Goal: Task Accomplishment & Management: Manage account settings

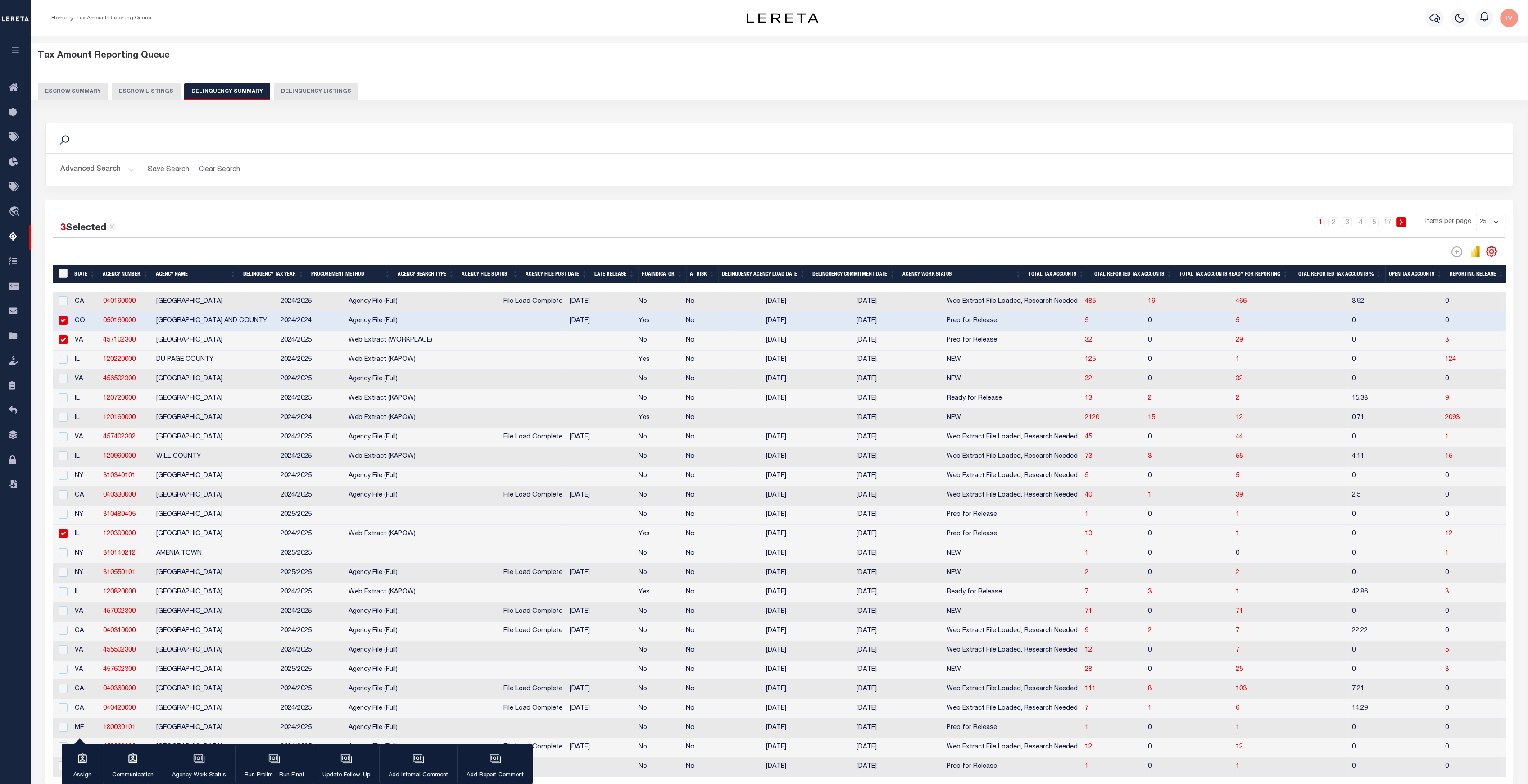
click at [635, 398] on td "No" at bounding box center [659, 399] width 47 height 20
checkbox input "true"
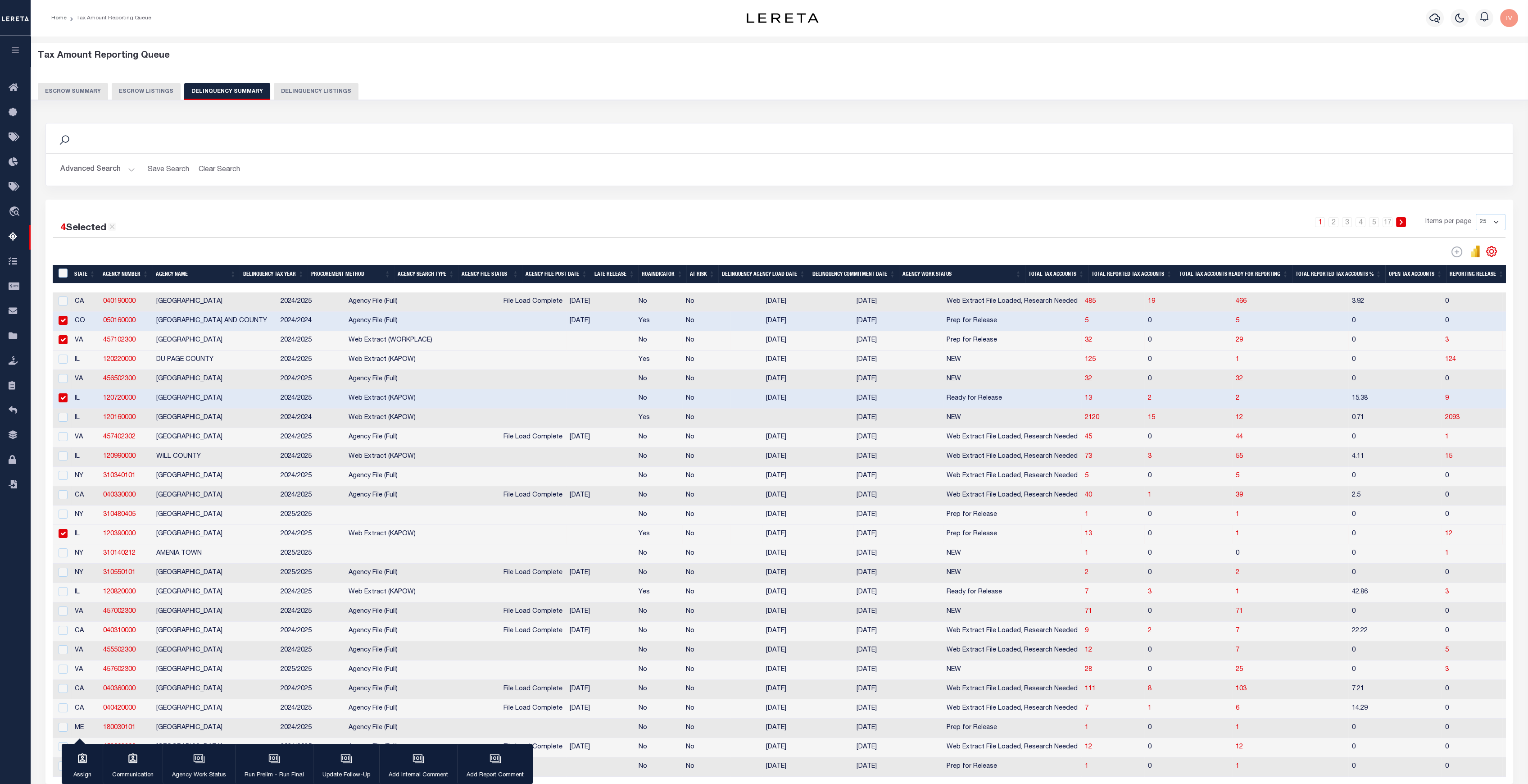
click at [58, 336] on div at bounding box center [61, 340] width 11 height 10
checkbox input "false"
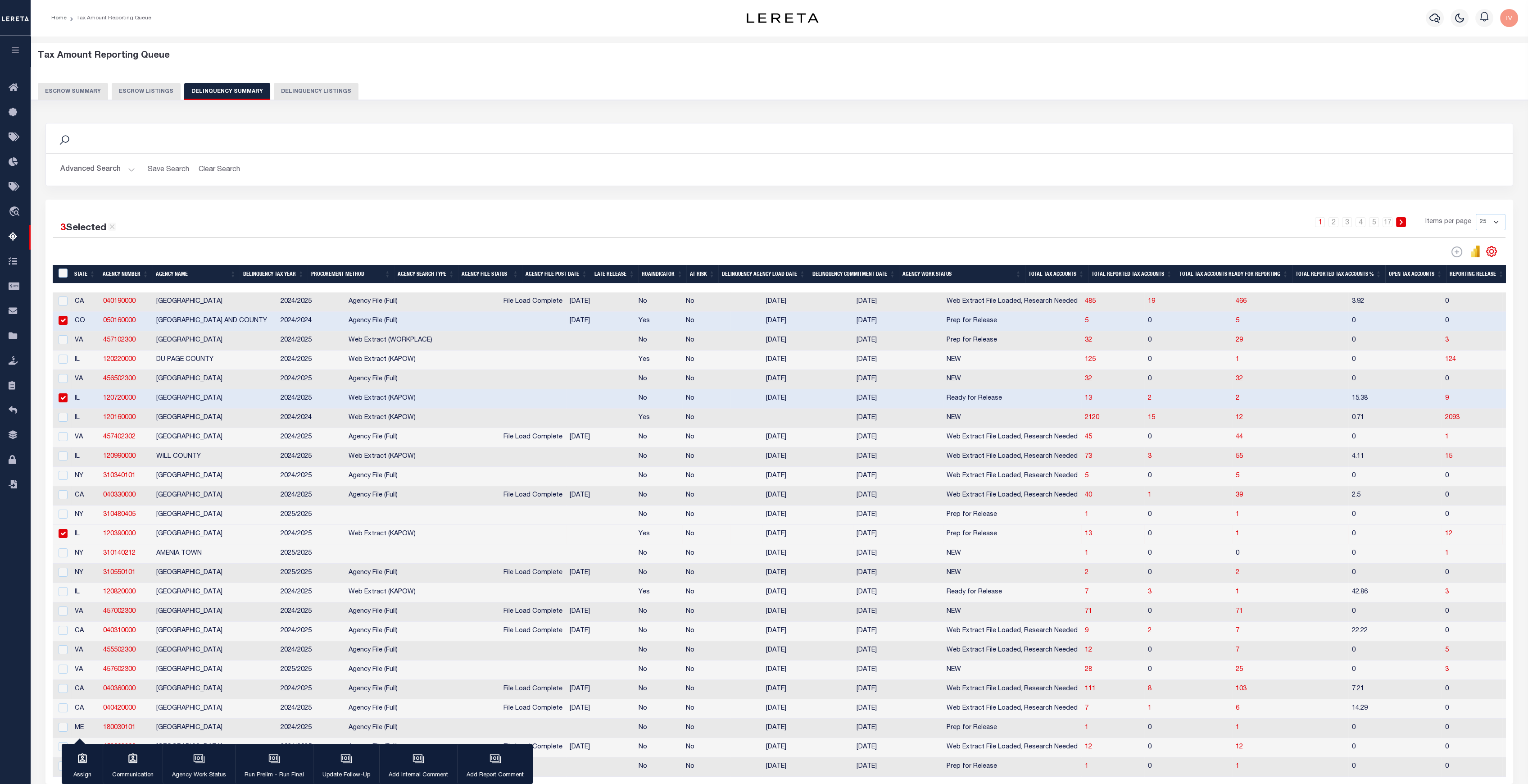
click at [61, 325] on input "checkbox" at bounding box center [63, 320] width 9 height 9
checkbox input "false"
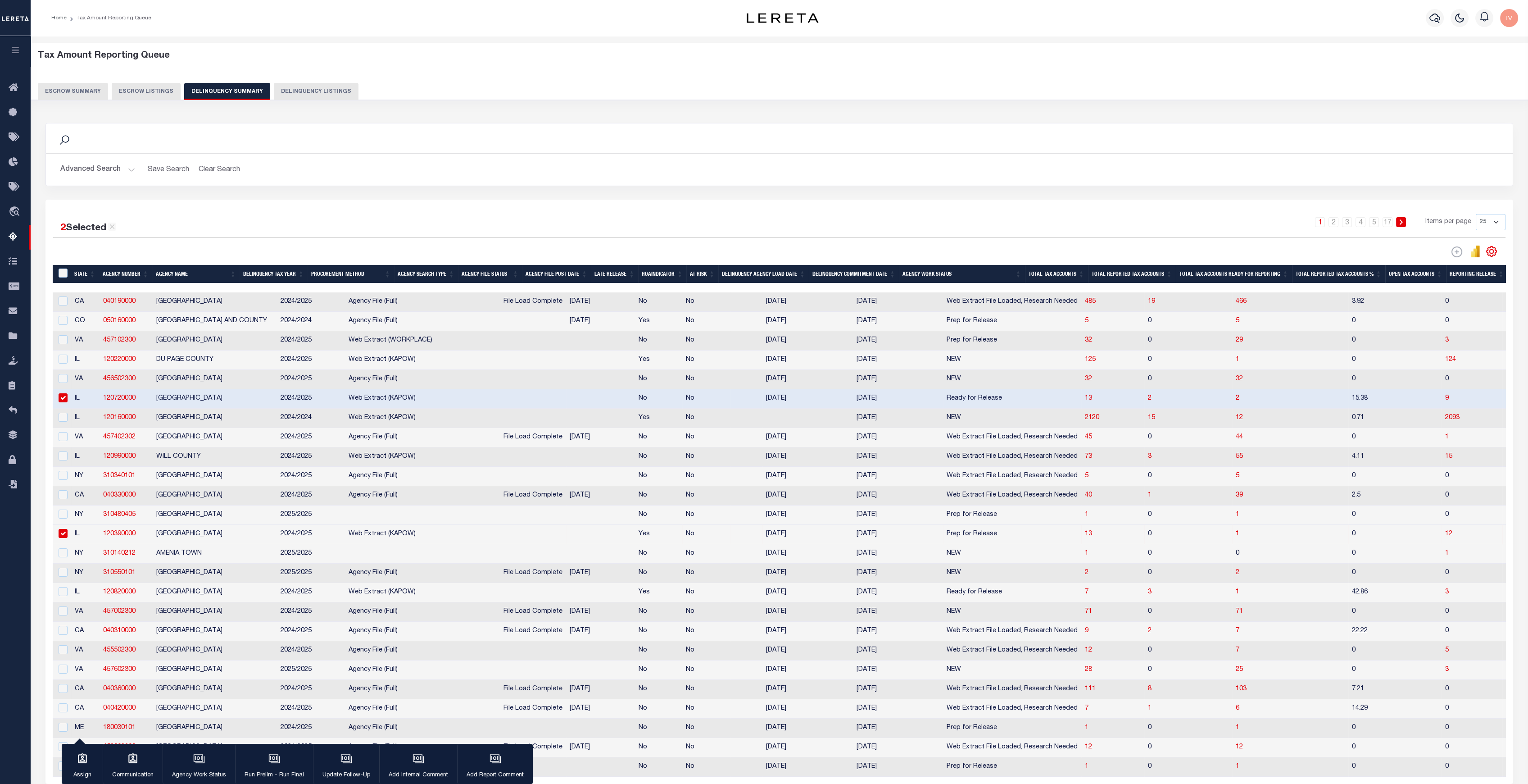
click at [68, 540] on td at bounding box center [62, 534] width 19 height 20
checkbox input "false"
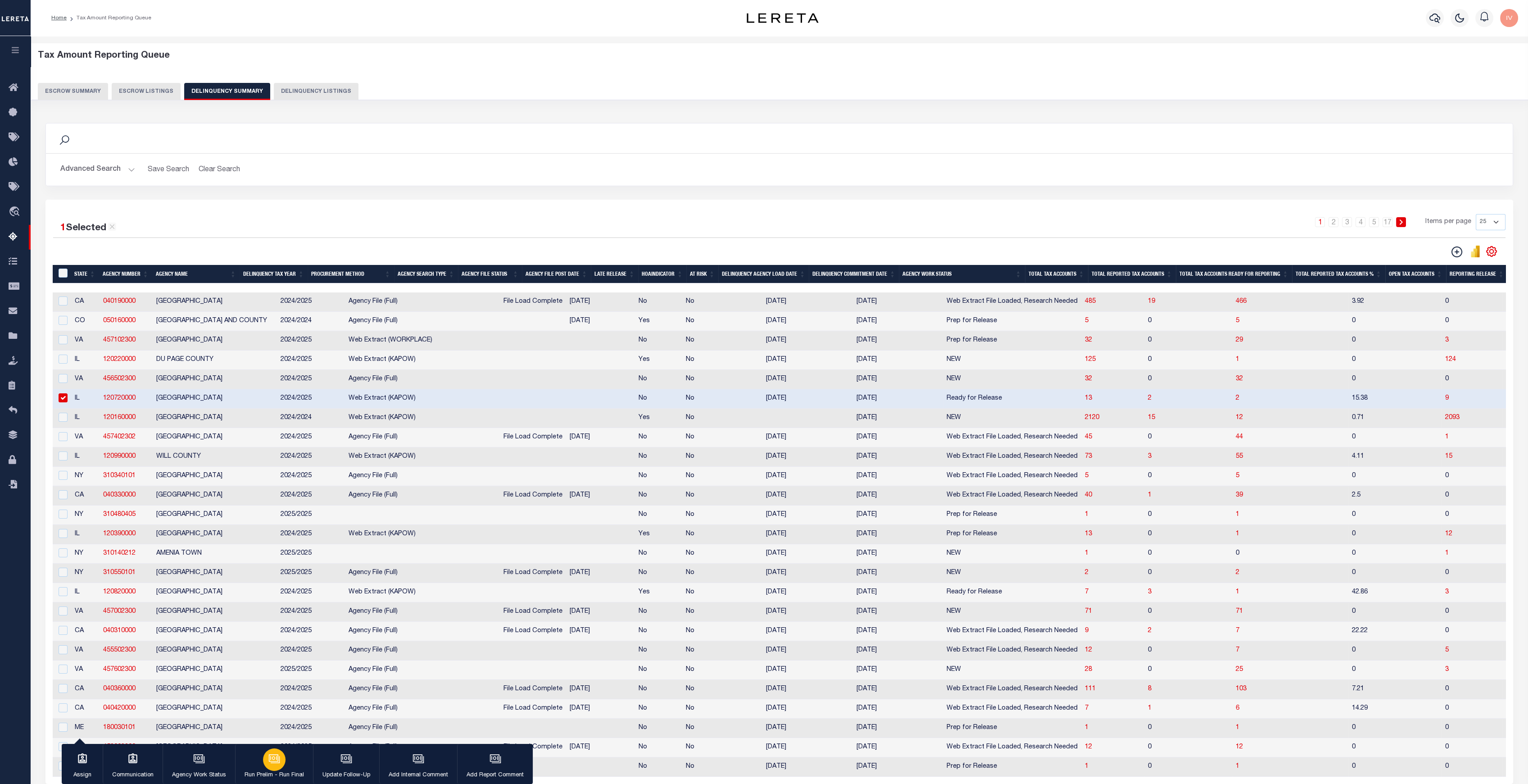
click at [279, 757] on div "button" at bounding box center [274, 759] width 22 height 22
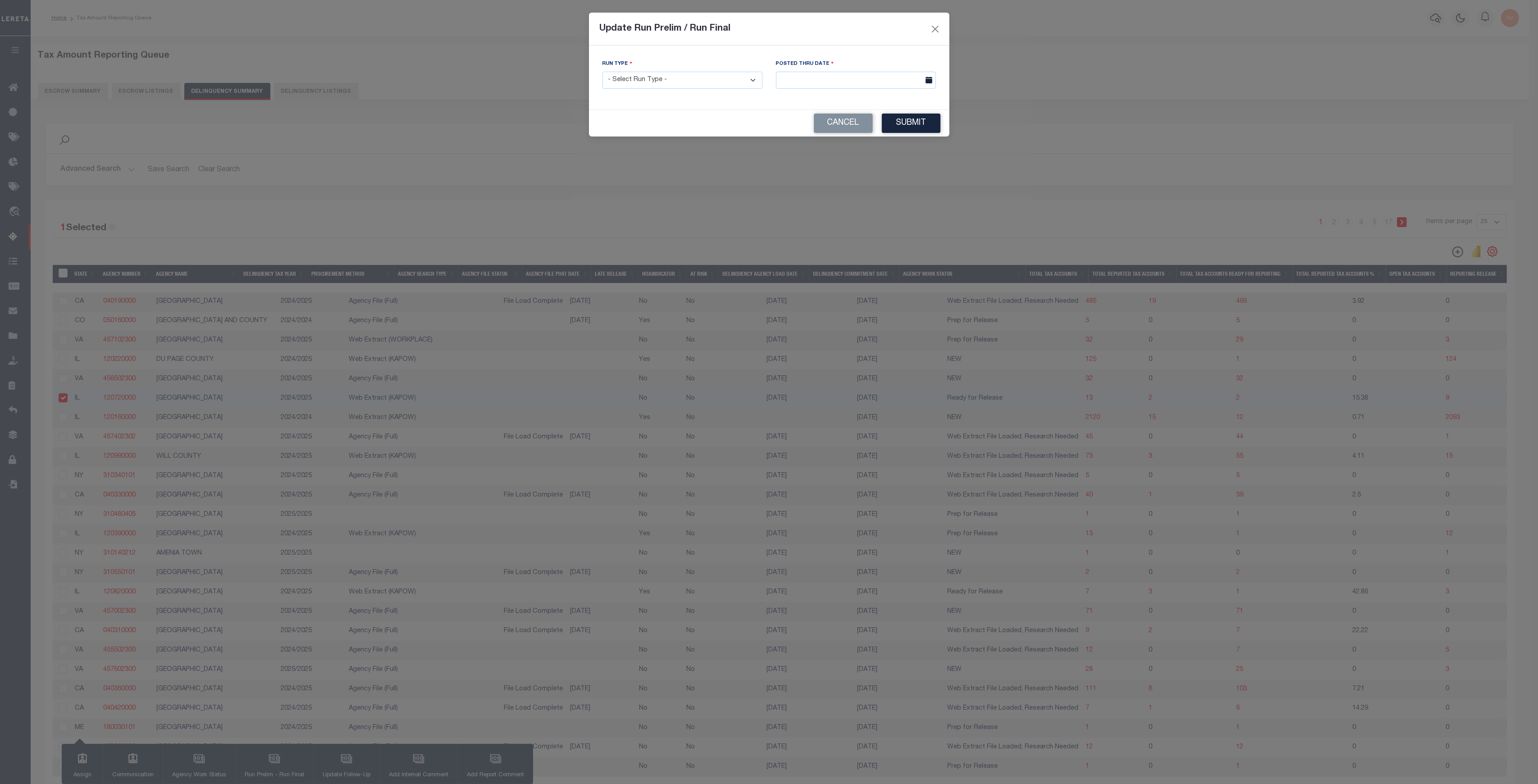
click at [671, 81] on select "- Select Run Type - Prelim Run Final Run" at bounding box center [682, 80] width 160 height 18
select select "F"
click at [602, 72] on select "- Select Run Type - Prelim Run Final Run" at bounding box center [682, 80] width 160 height 18
click at [870, 72] on input "text" at bounding box center [855, 80] width 160 height 18
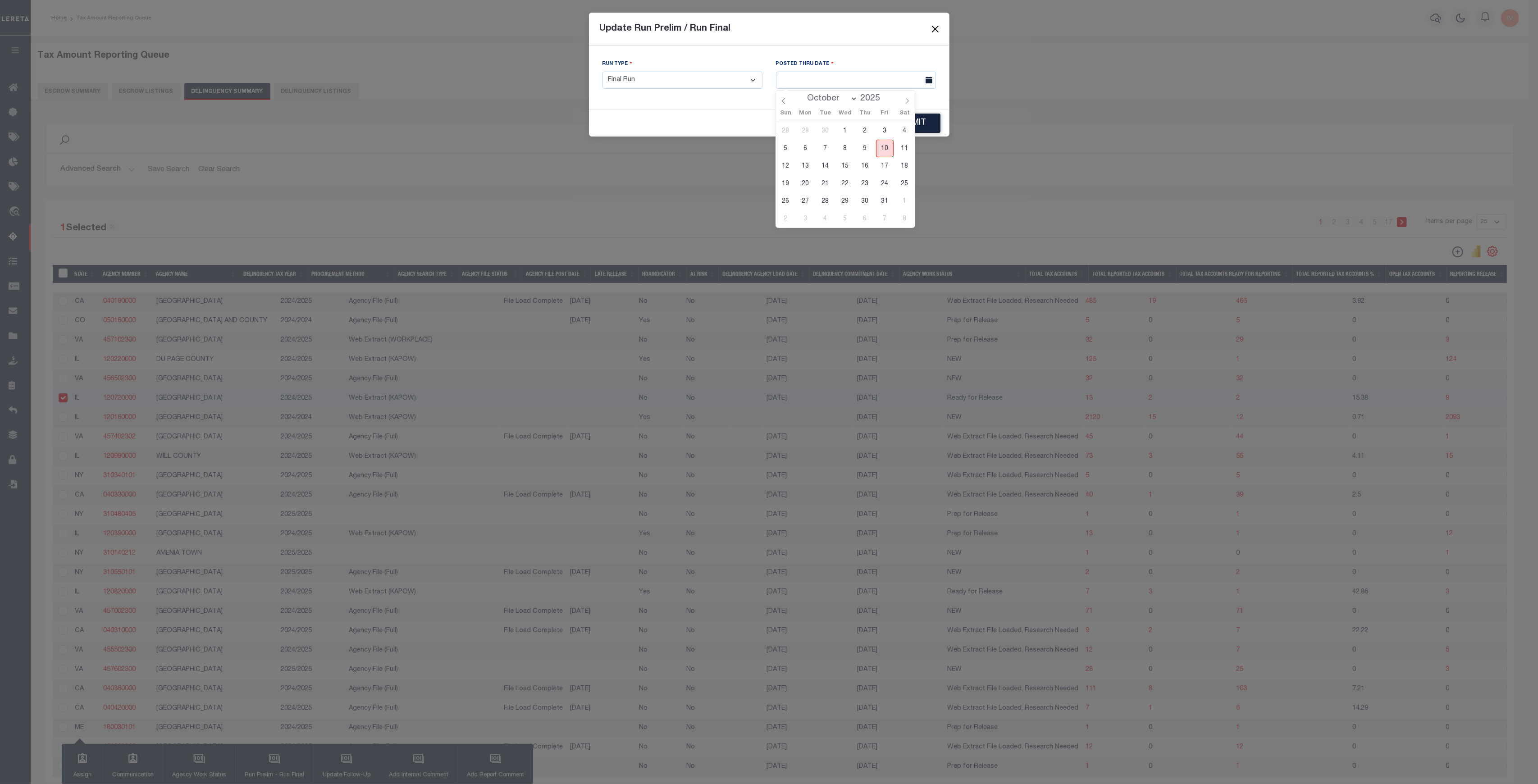
click at [882, 147] on span "10" at bounding box center [884, 148] width 18 height 18
type input "10/10/2025"
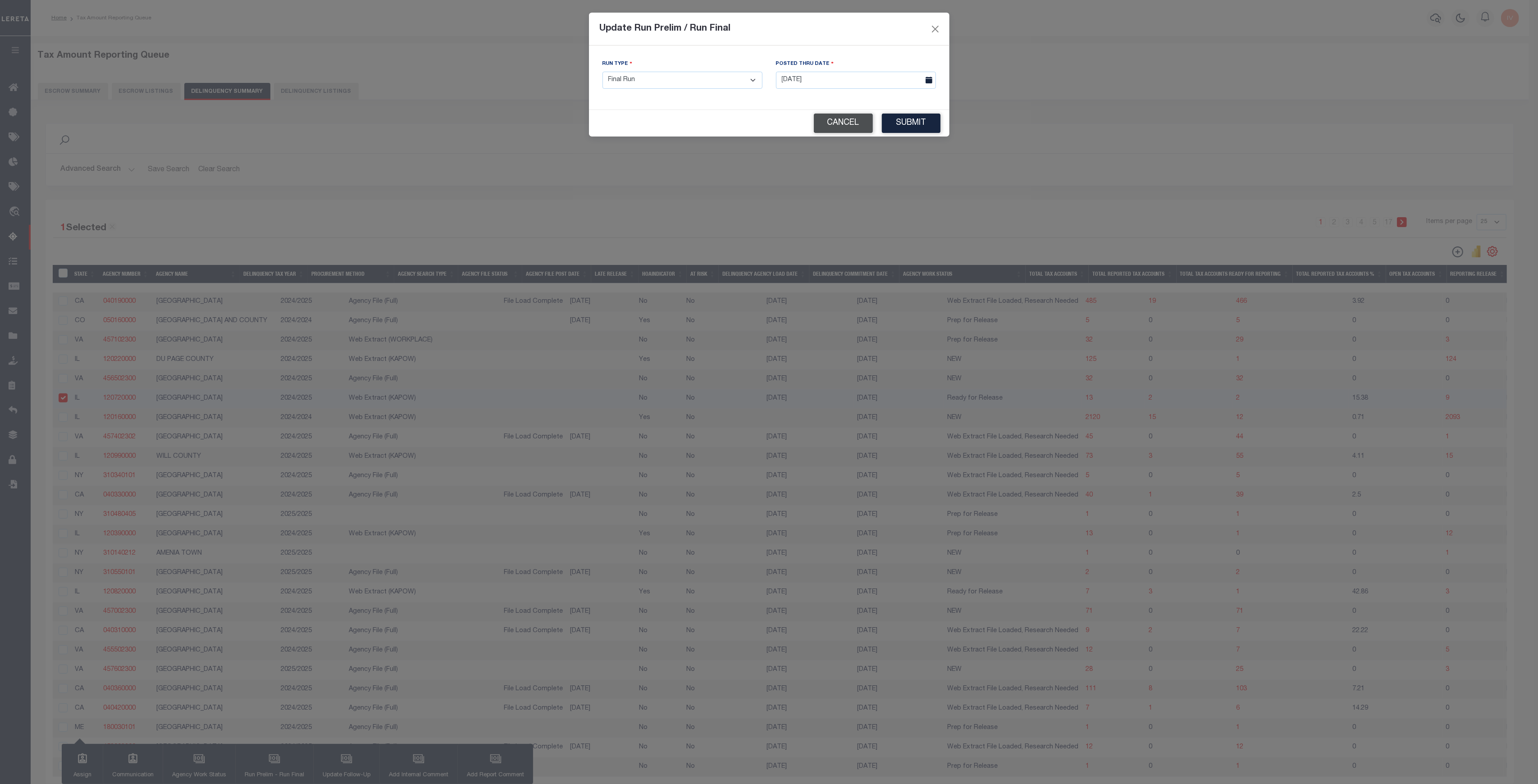
click at [849, 115] on button "Cancel" at bounding box center [842, 123] width 59 height 20
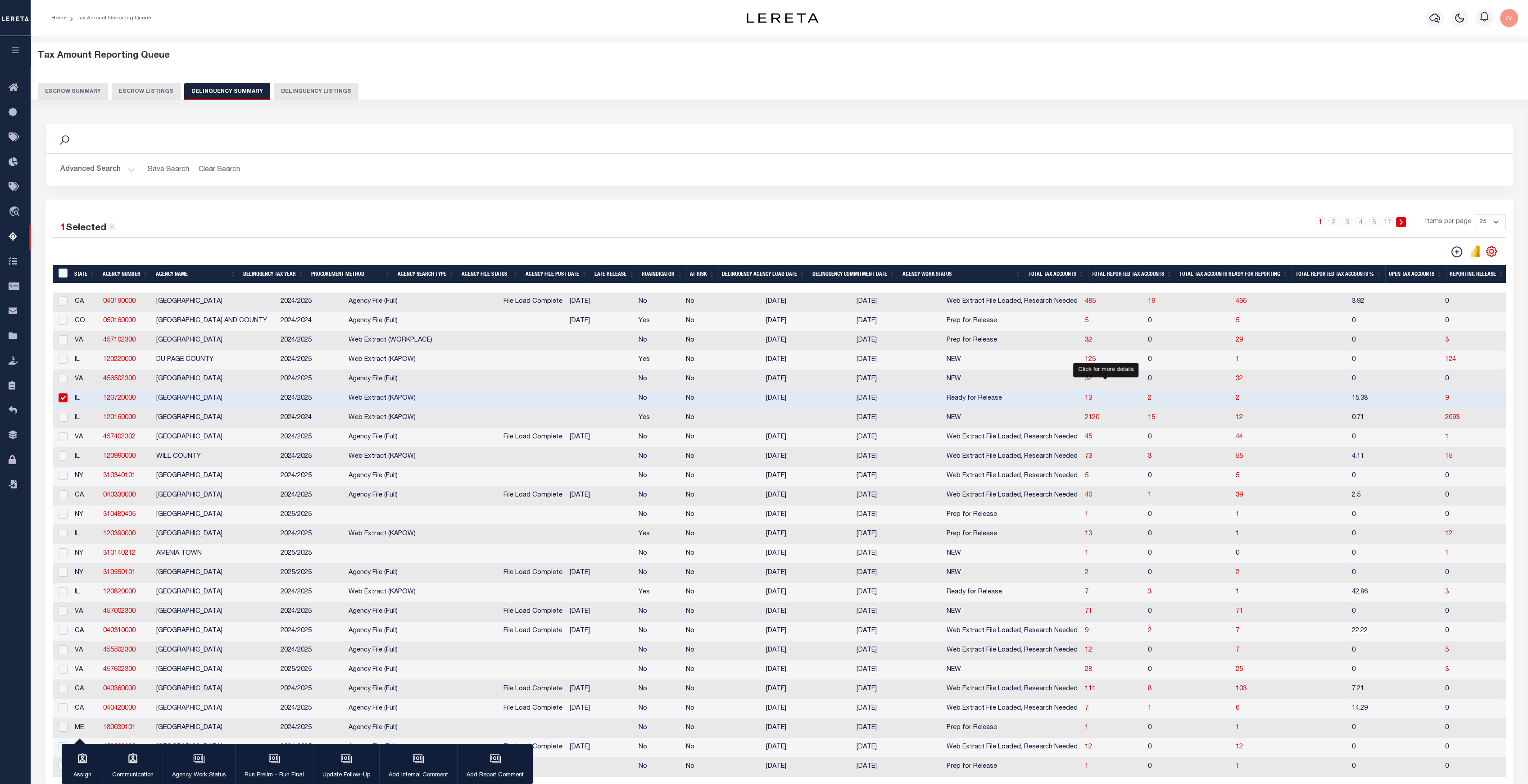
click at [1148, 401] on span "2" at bounding box center [1150, 397] width 3 height 6
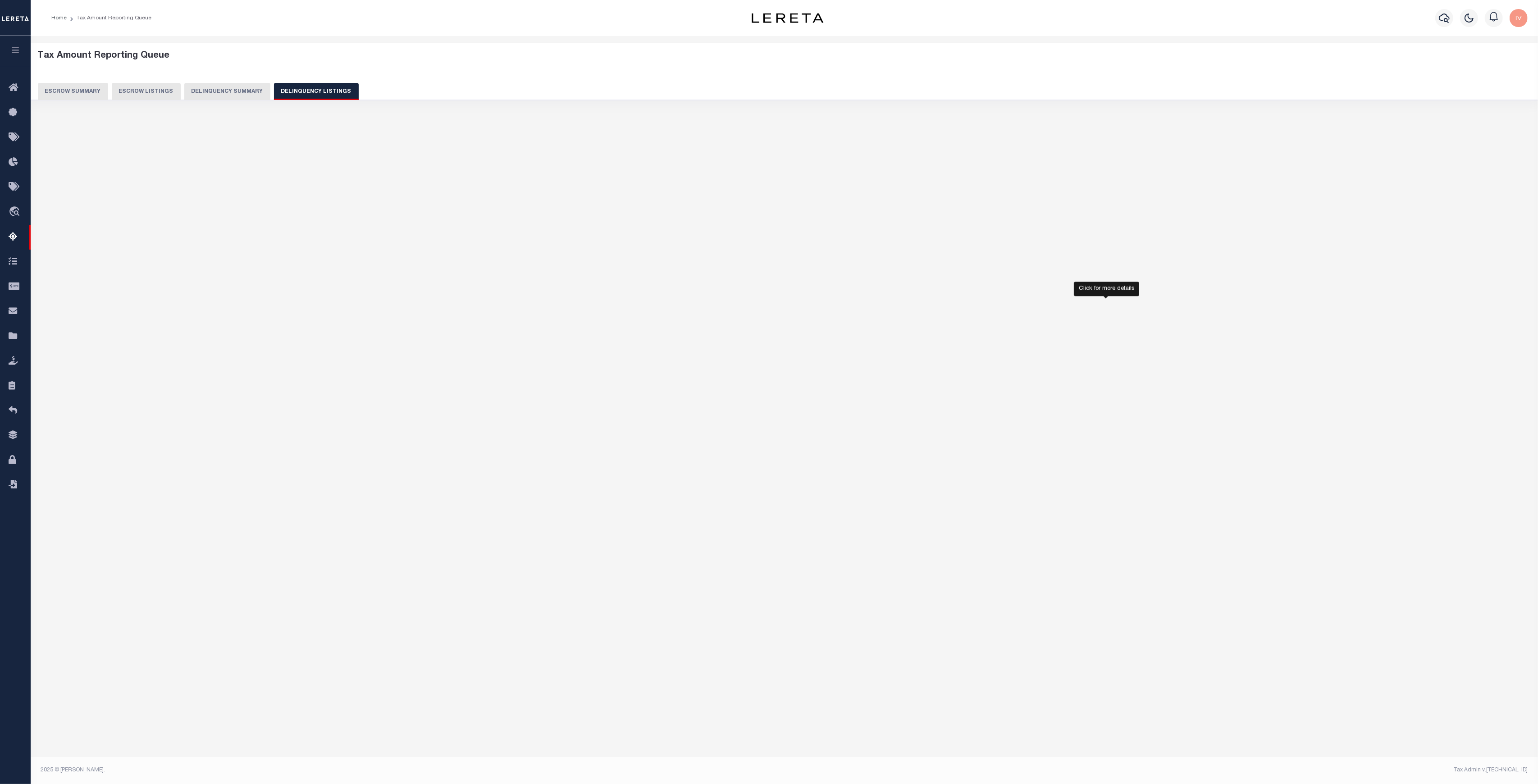
select select "100"
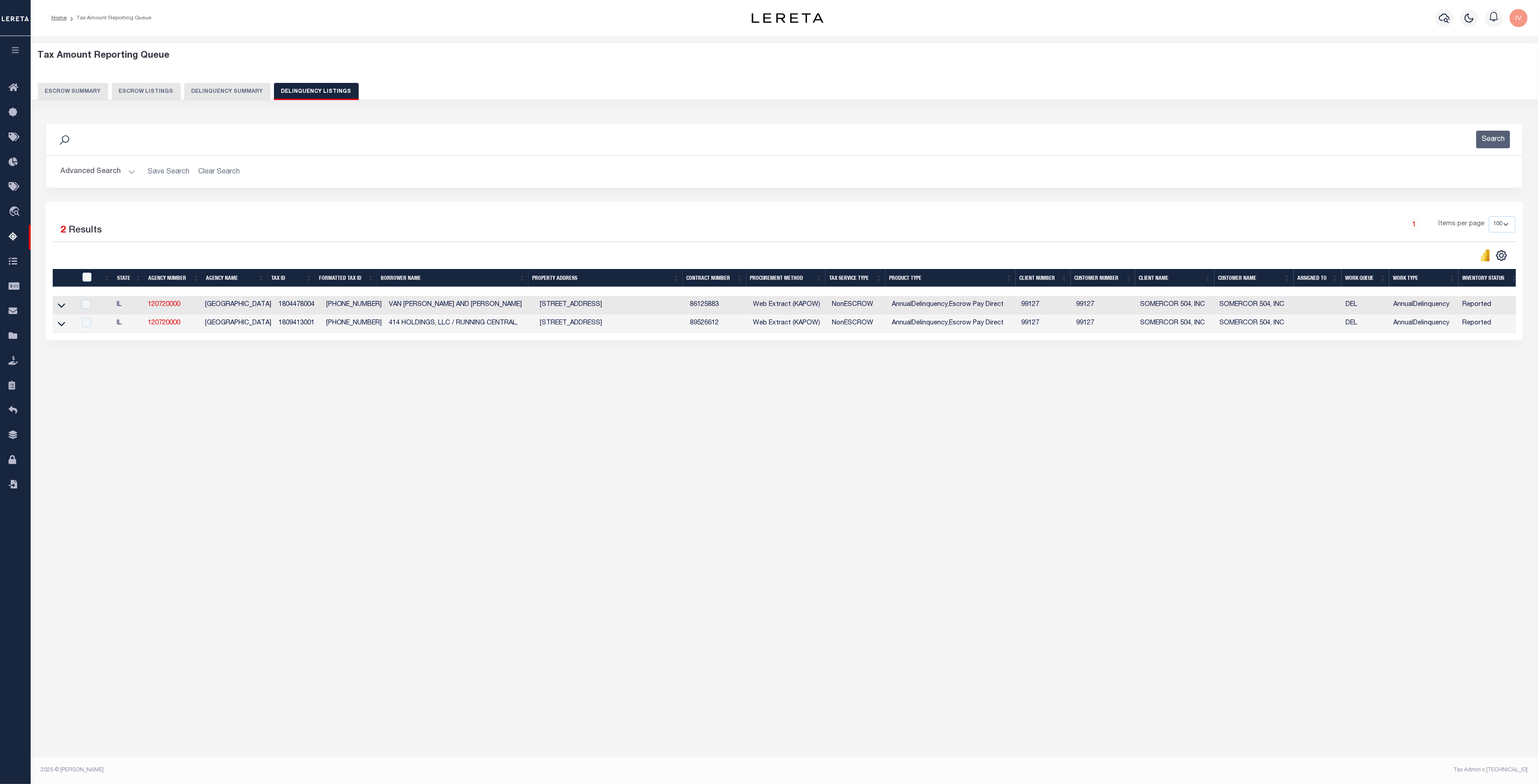
click at [200, 83] on button "Delinquency Summary" at bounding box center [227, 91] width 86 height 17
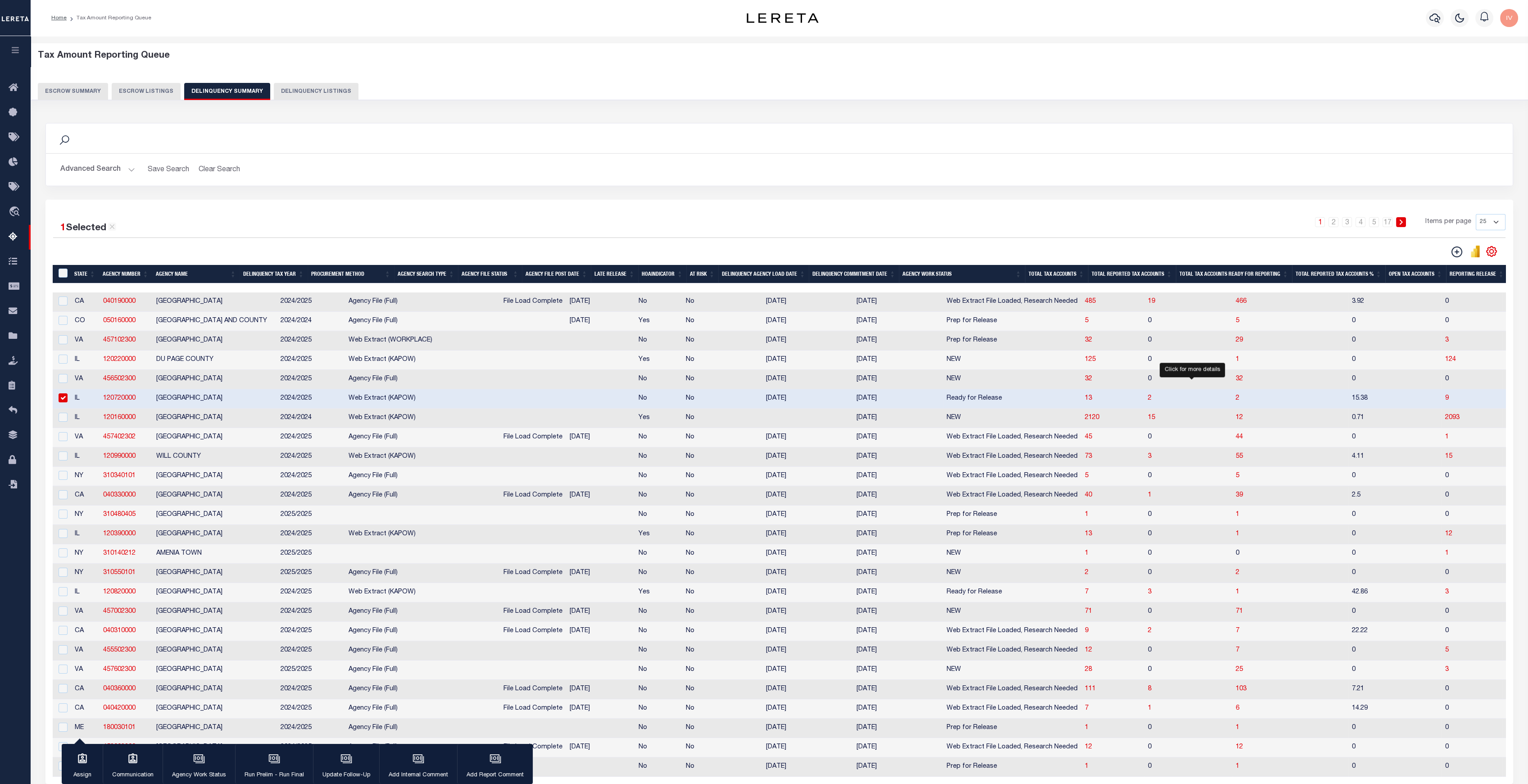
click at [1236, 401] on span "2" at bounding box center [1238, 397] width 3 height 6
select select "100"
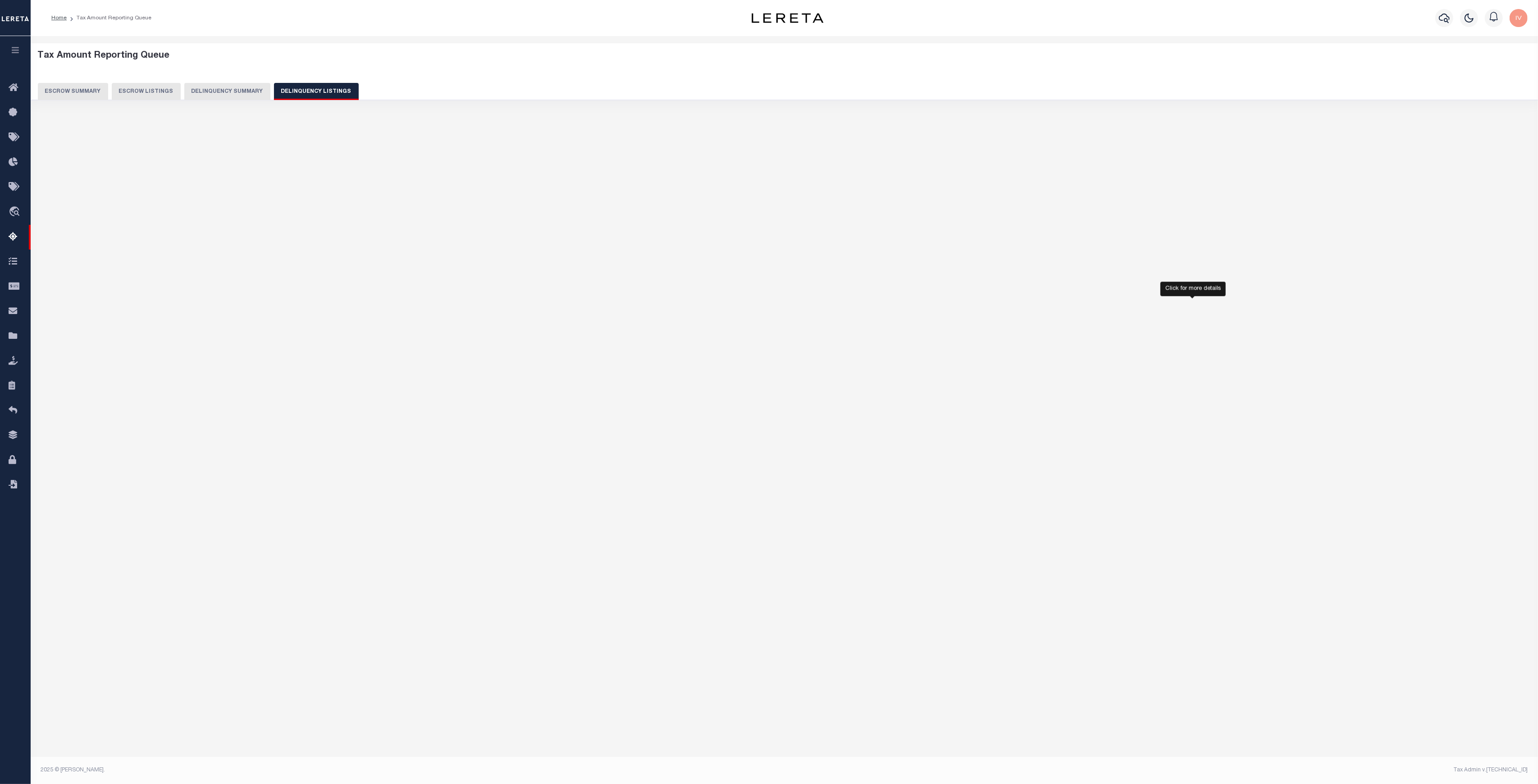
select select "100"
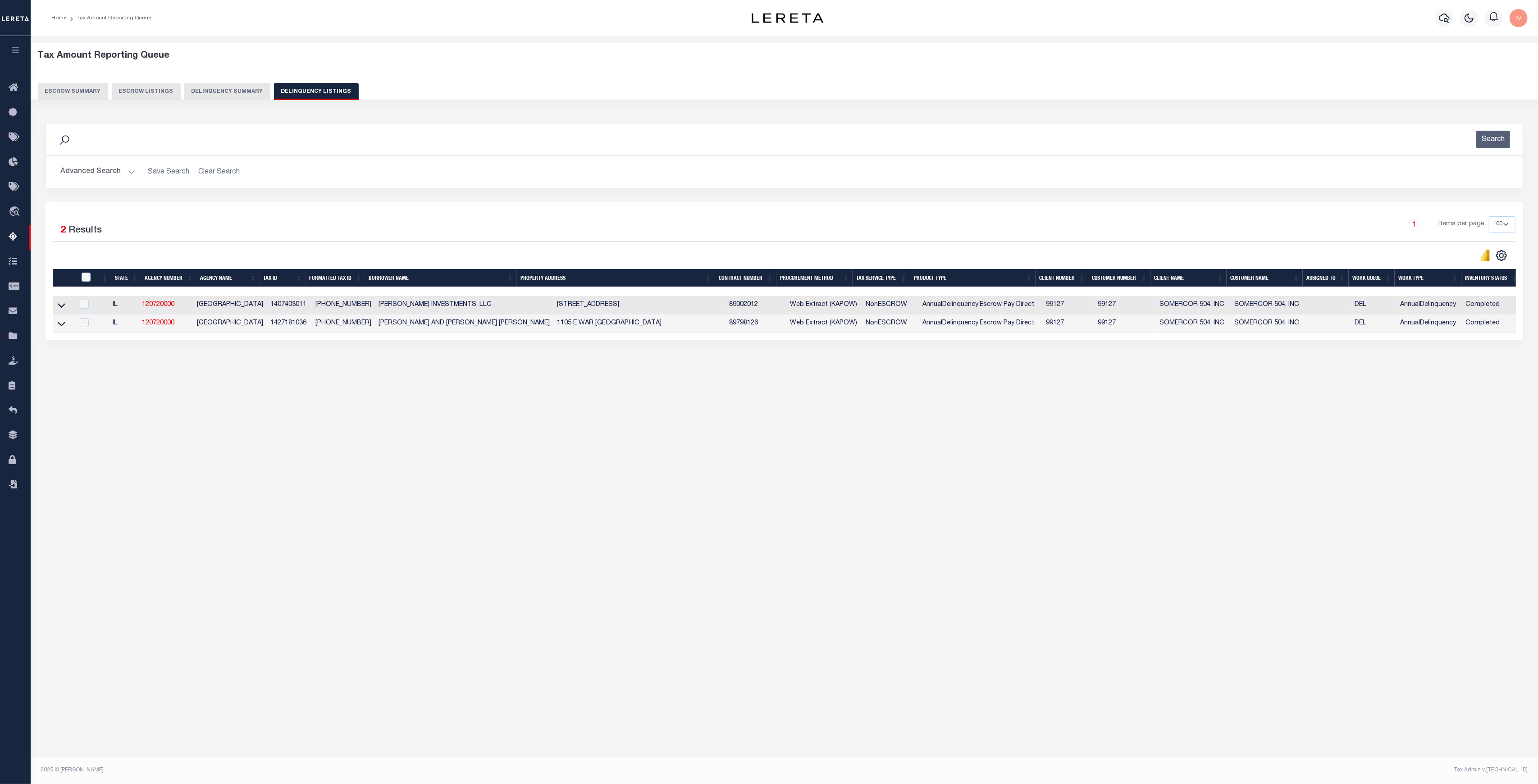
scroll to position [0, 5]
click at [1037, 304] on td "99127" at bounding box center [1063, 305] width 52 height 19
checkbox input "false"
copy td "99127"
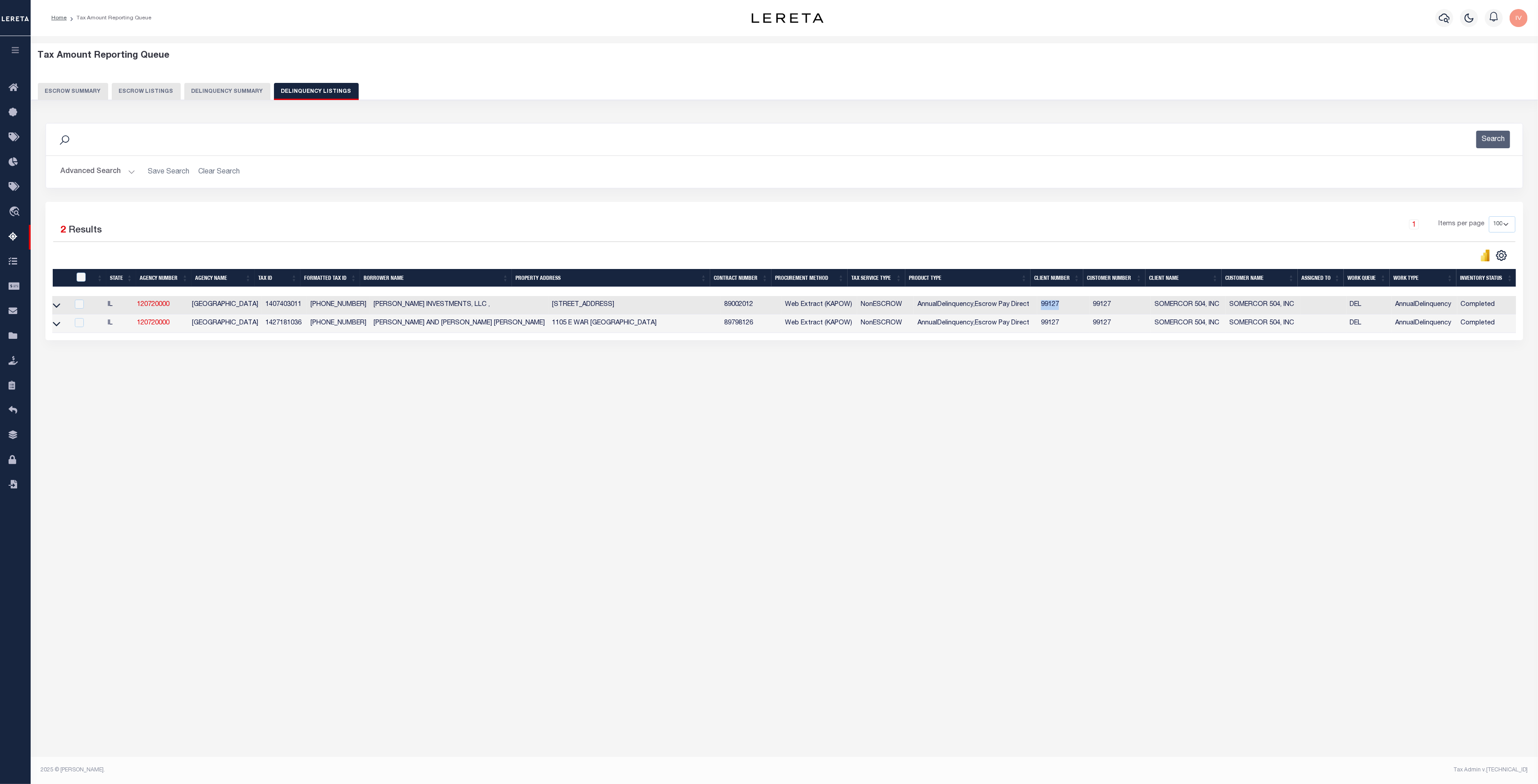
click at [223, 91] on button "Delinquency Summary" at bounding box center [227, 91] width 86 height 17
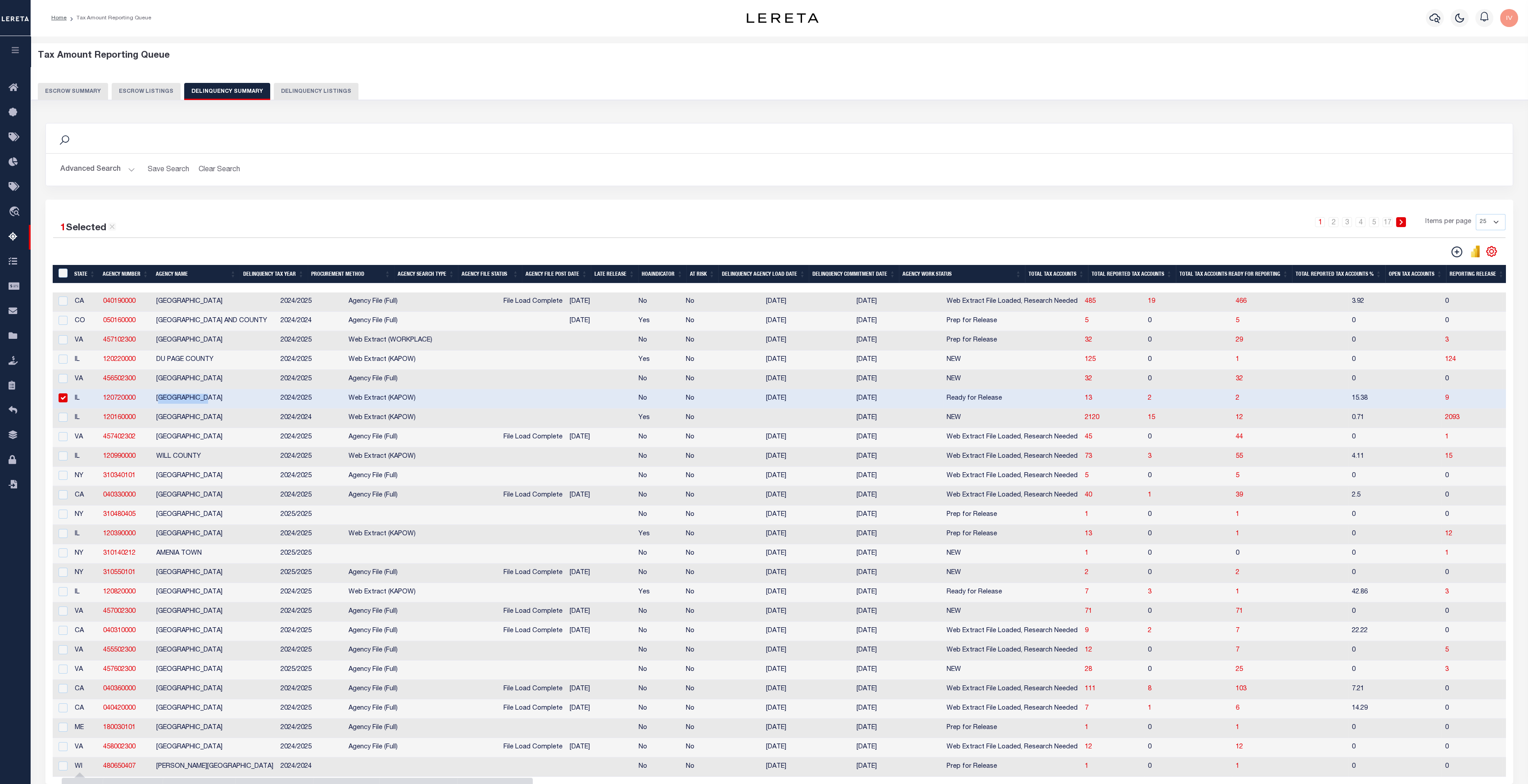
drag, startPoint x: 158, startPoint y: 398, endPoint x: 238, endPoint y: 406, distance: 80.4
click at [238, 406] on td "PEORIA COUNTY" at bounding box center [215, 399] width 125 height 20
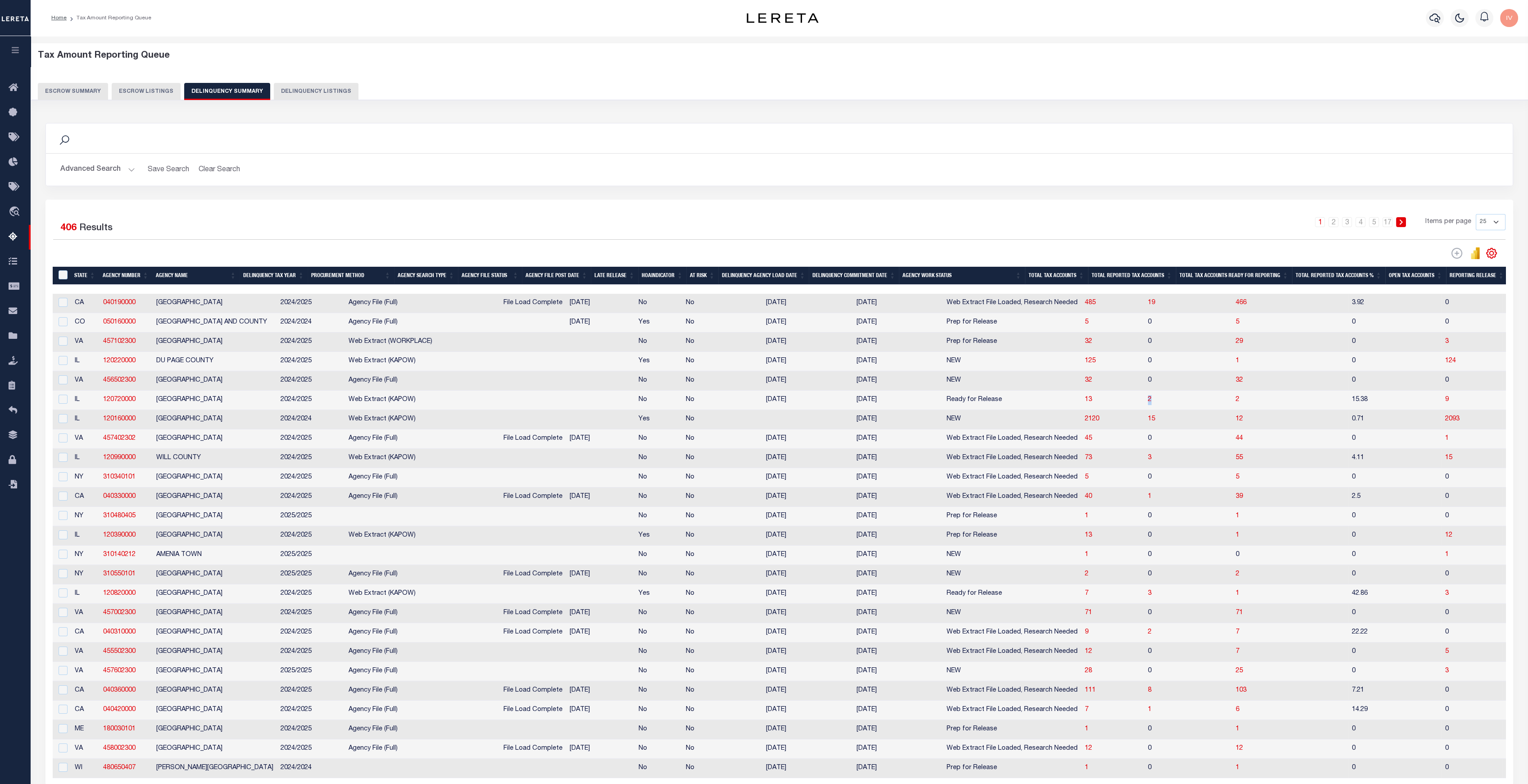
drag, startPoint x: 1082, startPoint y: 409, endPoint x: 1118, endPoint y: 405, distance: 36.2
click at [1118, 405] on tr "IL 120720000 PEORIA COUNTY 2024/2025 Web Extract (KAPOW) No No 07/08/2025 09/26…" at bounding box center [1076, 400] width 2046 height 20
click at [277, 401] on td "2024/2025" at bounding box center [311, 400] width 68 height 20
checkbox input "true"
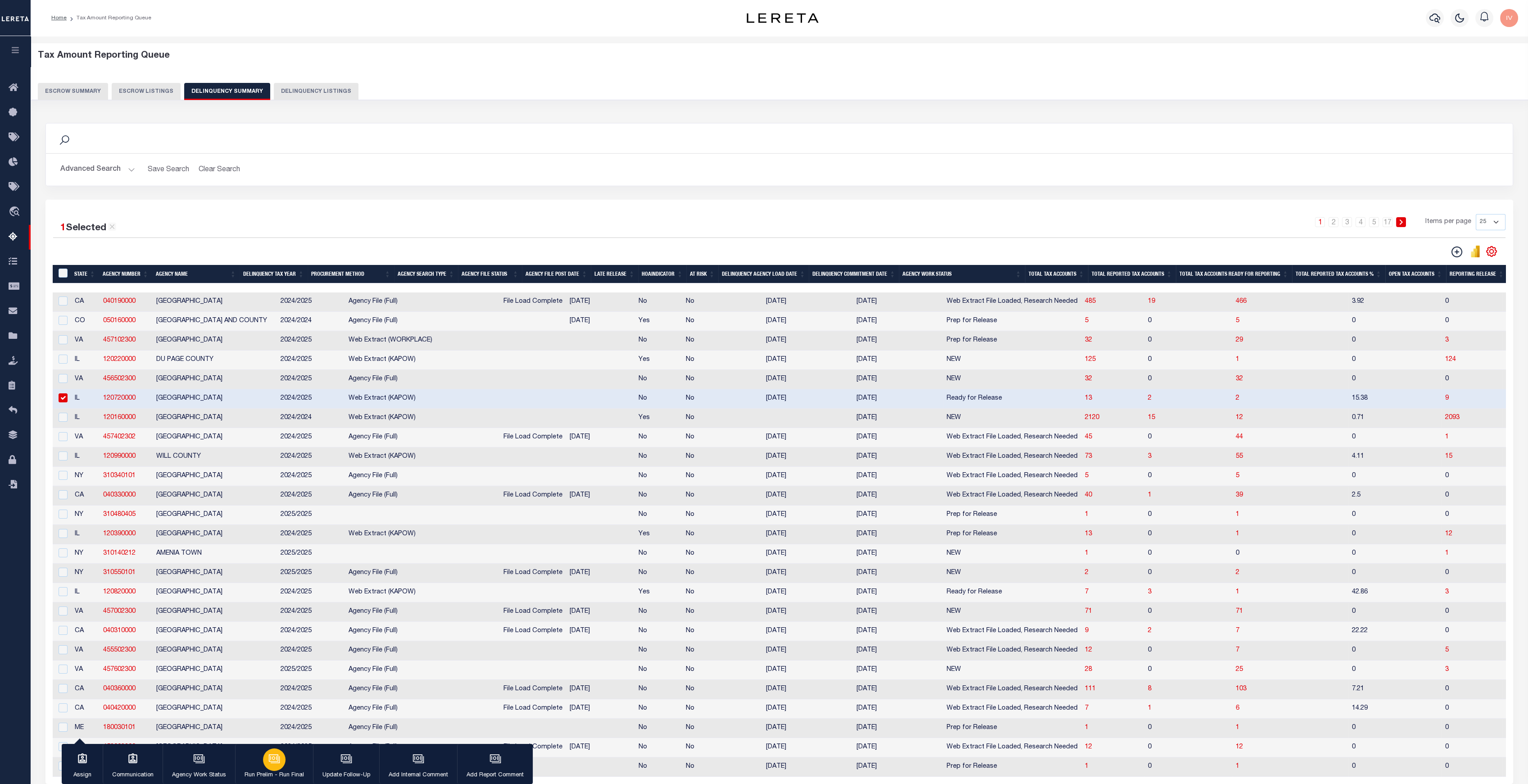
click at [261, 756] on button "Run Prelim - Run Final" at bounding box center [273, 764] width 78 height 40
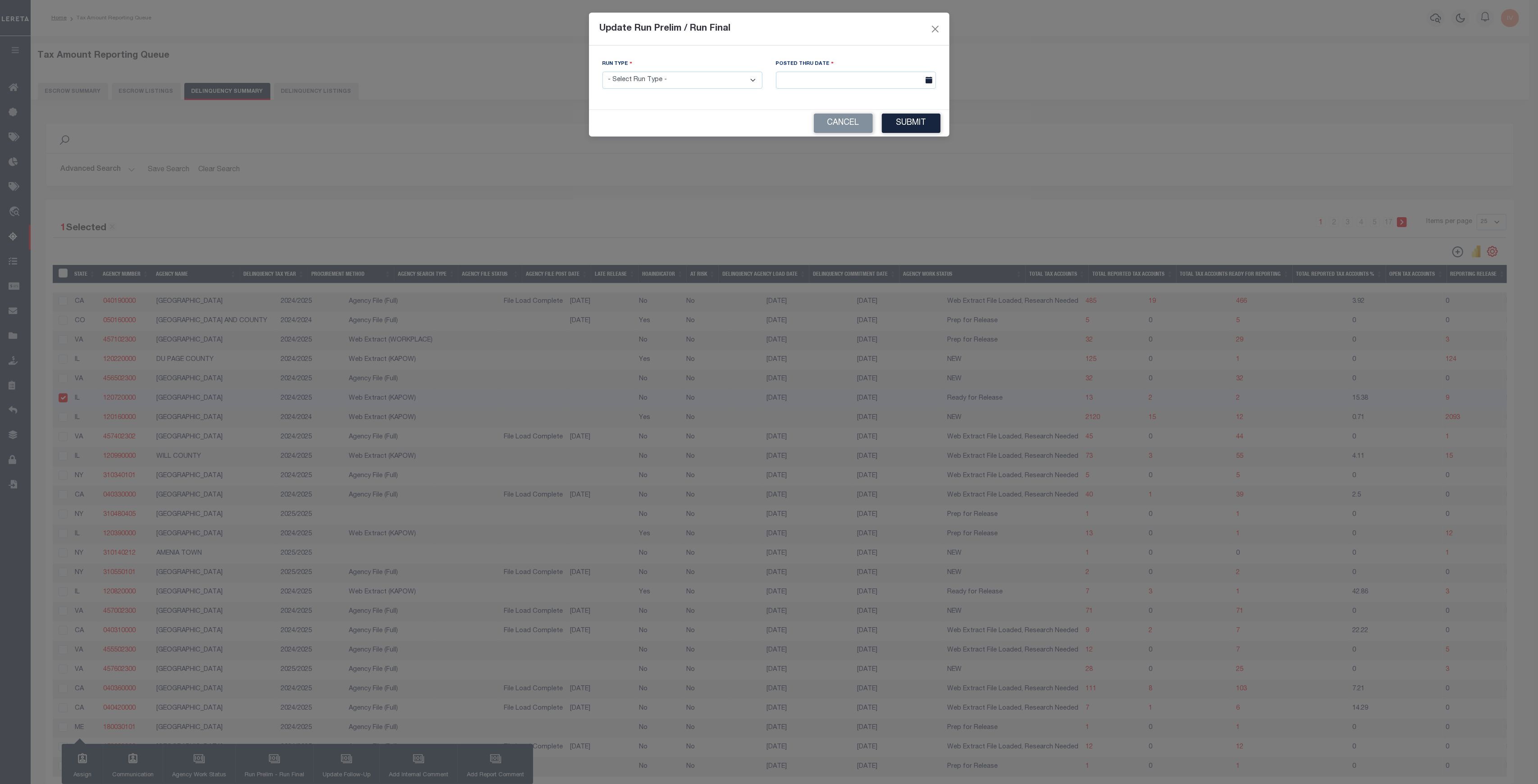
click at [739, 57] on div "Processing data updates, please wait... Run Type - Select Run Type - Prelim Run…" at bounding box center [769, 77] width 361 height 64
click at [724, 78] on select "- Select Run Type - Prelim Run Final Run" at bounding box center [682, 80] width 160 height 18
click at [602, 72] on select "- Select Run Type - Prelim Run Final Run" at bounding box center [682, 80] width 160 height 18
click at [692, 81] on select "- Select Run Type - Prelim Run Final Run" at bounding box center [682, 80] width 160 height 18
select select "F"
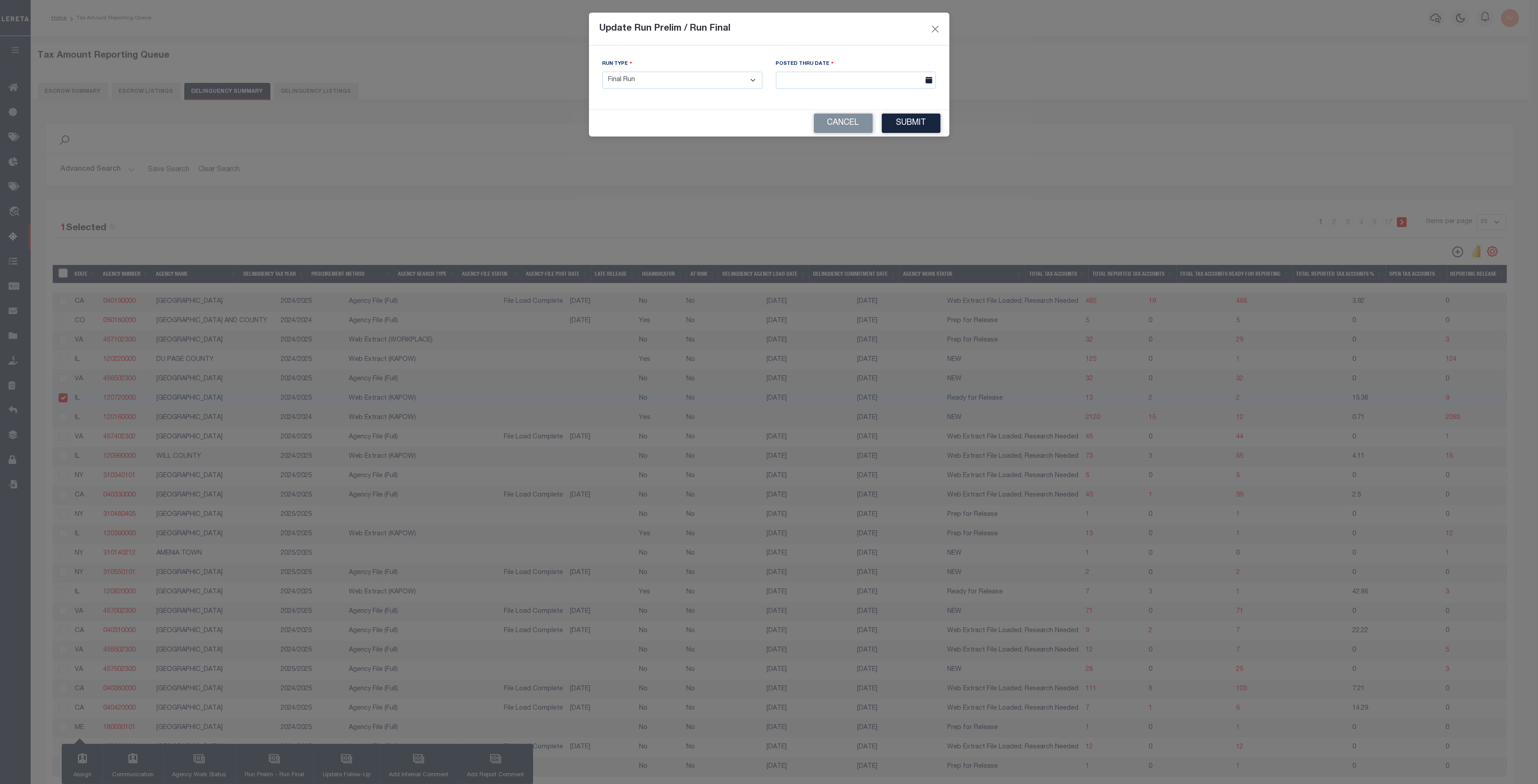
click at [602, 72] on select "- Select Run Type - Prelim Run Final Run" at bounding box center [682, 80] width 160 height 18
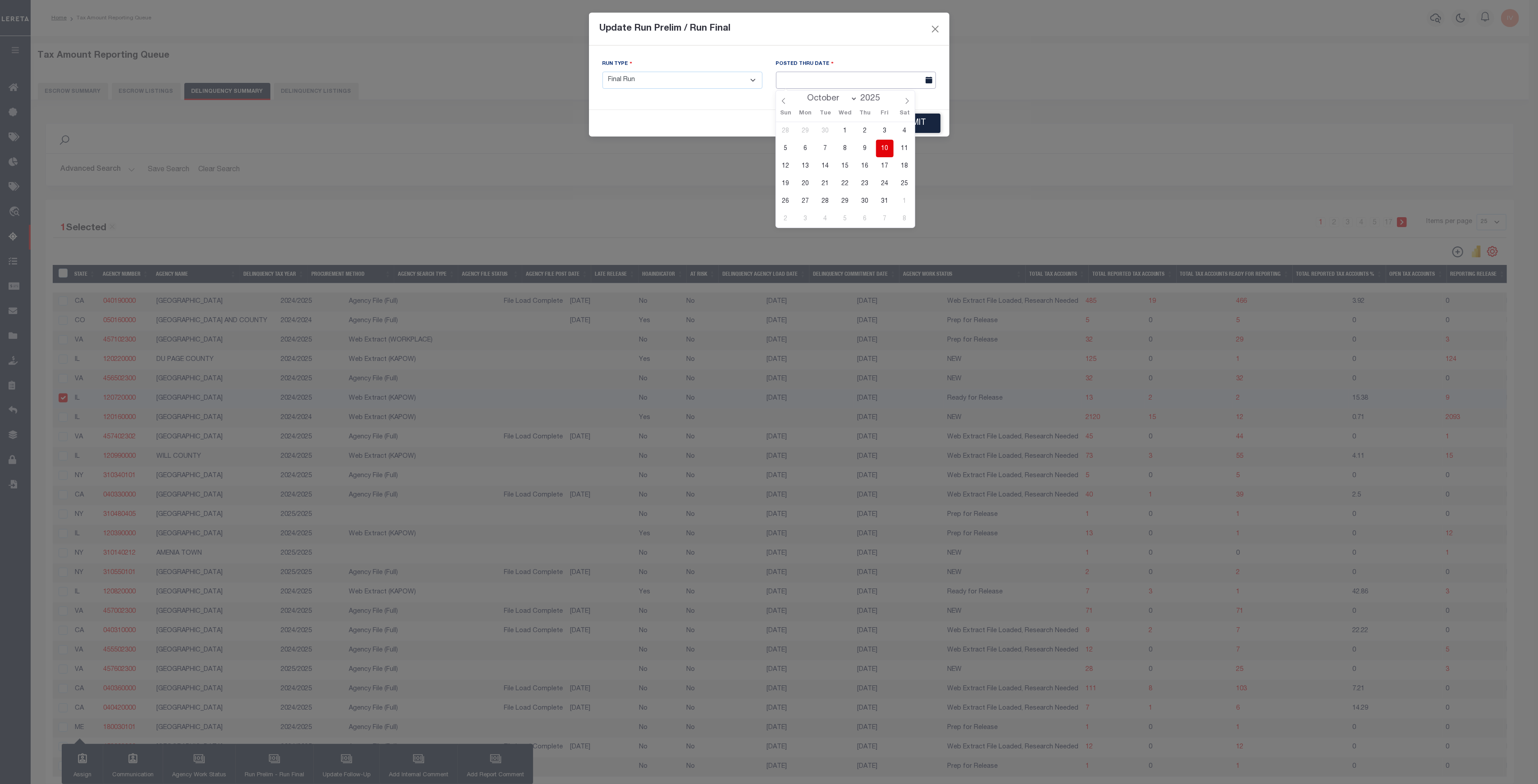
click at [848, 73] on input "text" at bounding box center [855, 80] width 160 height 18
click at [807, 149] on span "6" at bounding box center [805, 148] width 18 height 18
type input "10/06/2025"
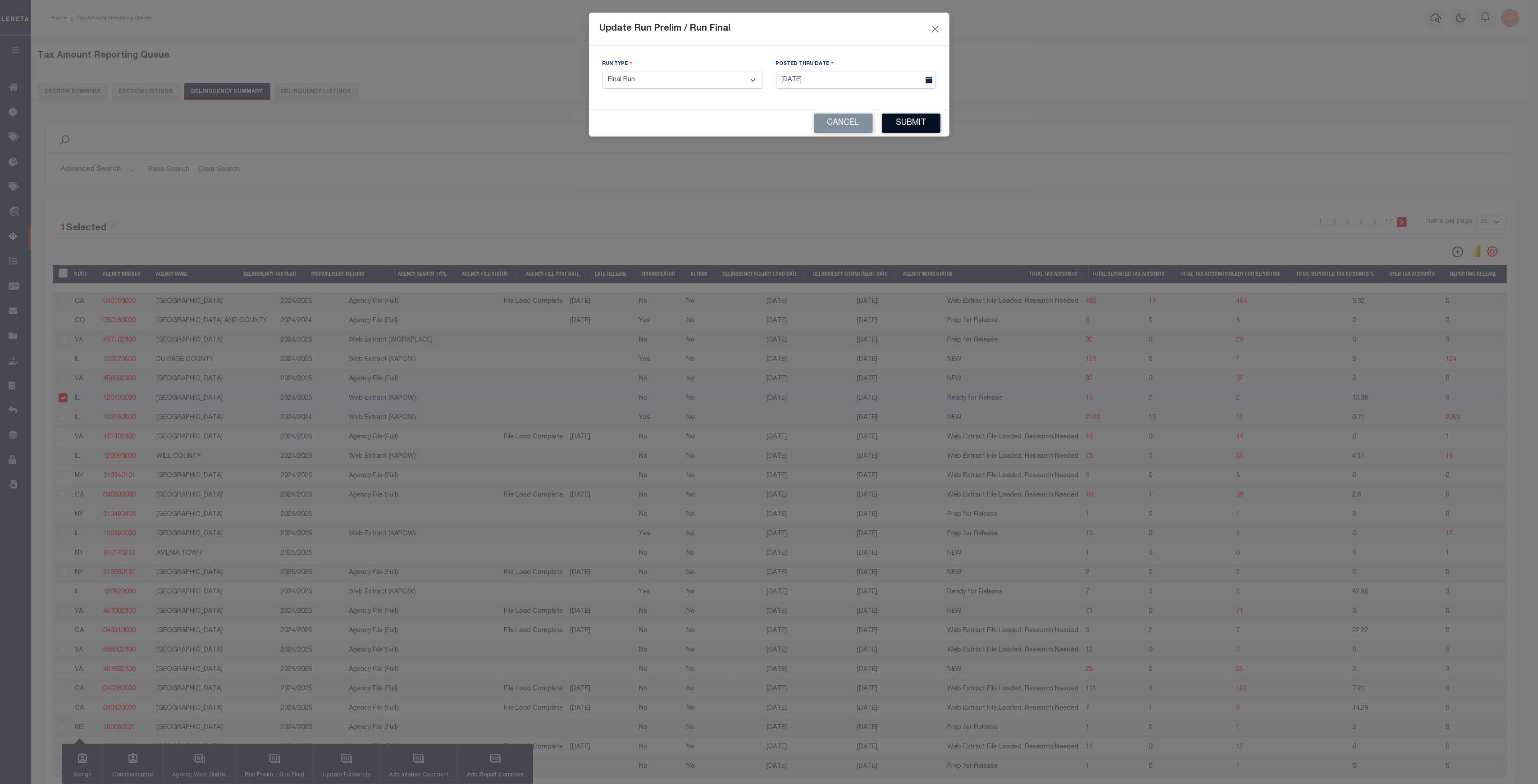
click at [901, 116] on button "Submit" at bounding box center [911, 123] width 59 height 20
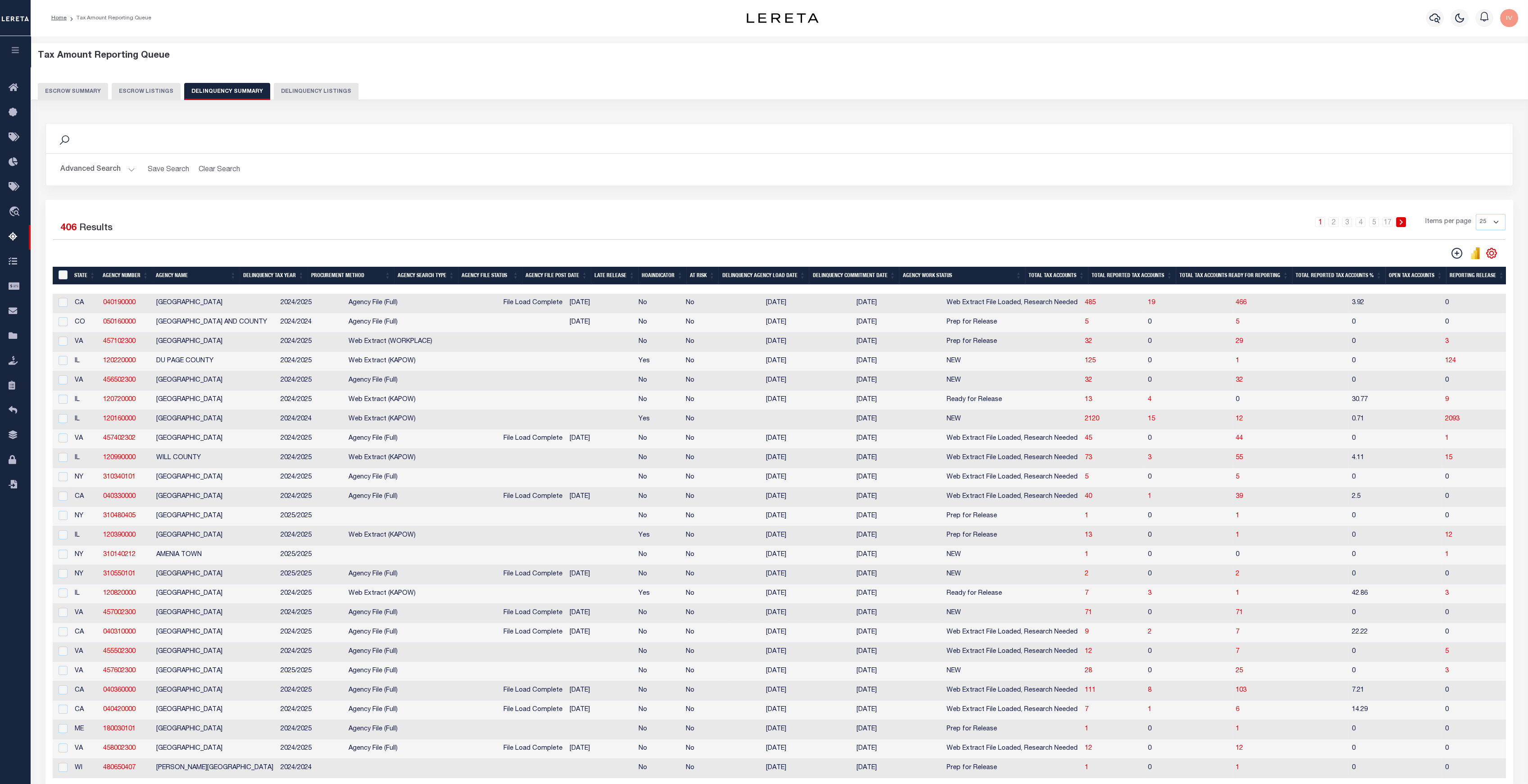
click at [1367, 43] on div "Tax Amount Reporting Queue Escrow Summary Escrow Listings" at bounding box center [779, 451] width 1497 height 830
click at [126, 168] on button "Advanced Search" at bounding box center [98, 169] width 75 height 18
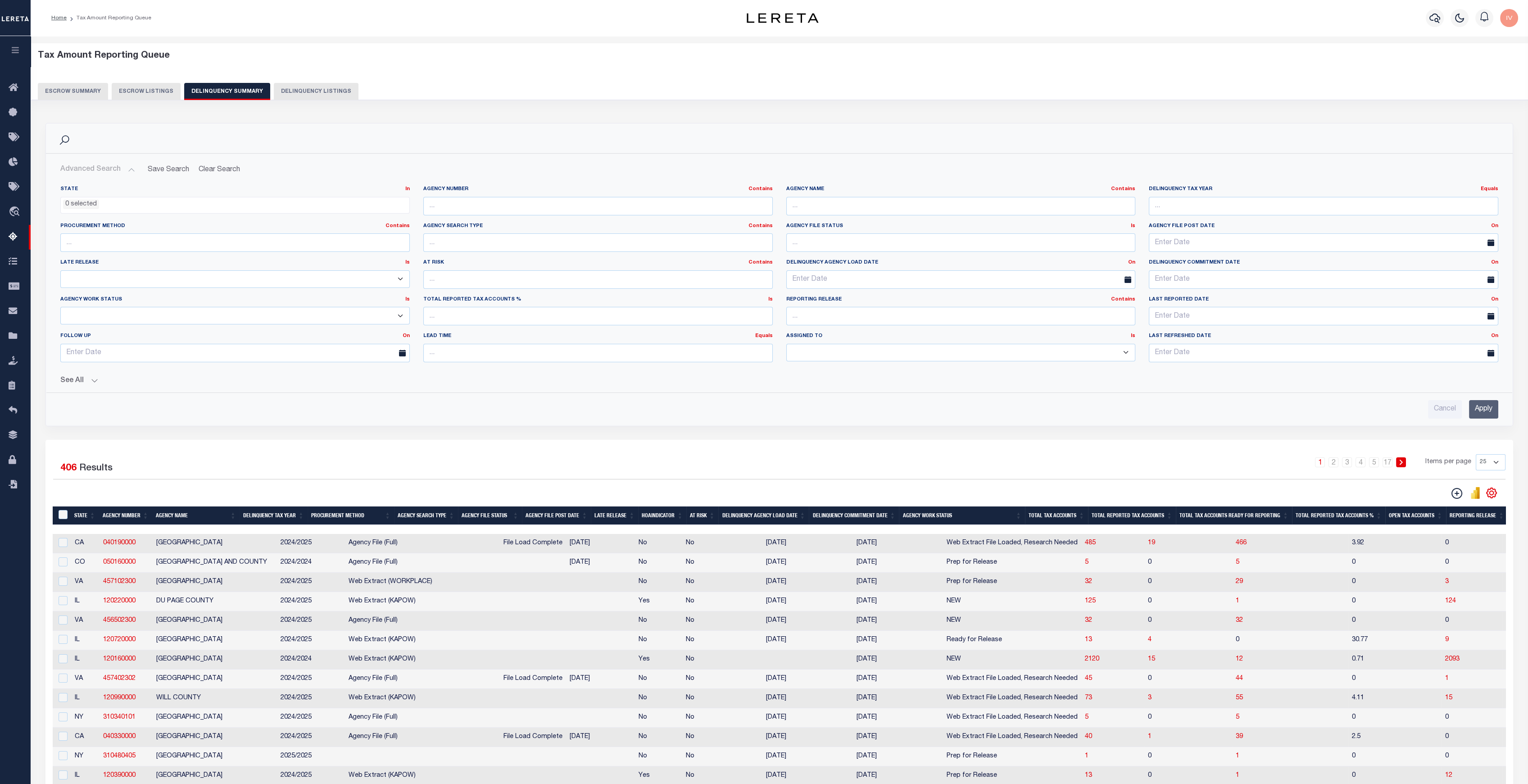
click at [974, 218] on div "Agency Name Contains Contains Is" at bounding box center [961, 203] width 363 height 37
click at [963, 211] on input "text" at bounding box center [961, 206] width 349 height 19
type input "kendall"
click at [1481, 407] on input "Apply" at bounding box center [1484, 409] width 29 height 19
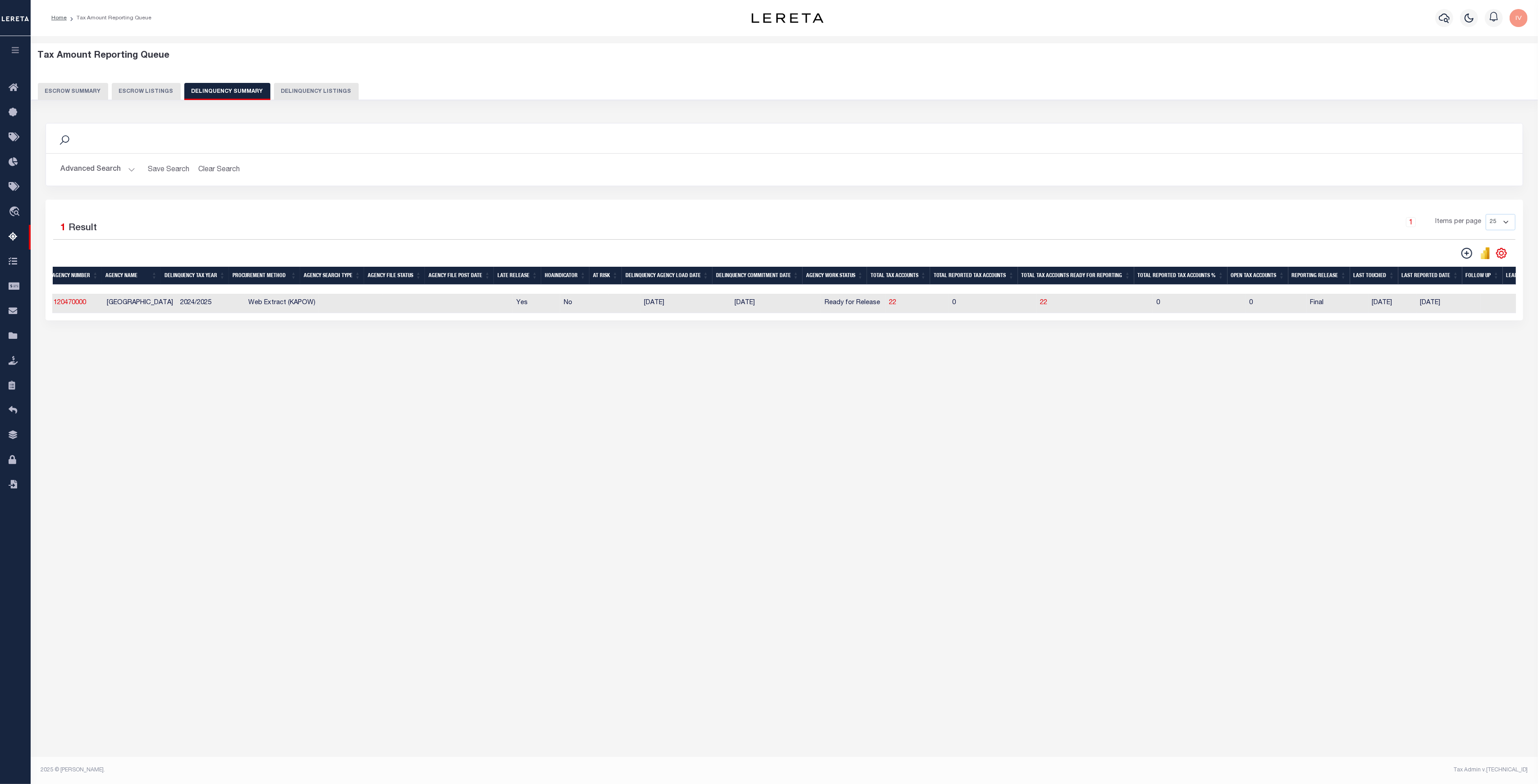
scroll to position [0, 0]
click at [127, 167] on button "Advanced Search" at bounding box center [98, 169] width 75 height 18
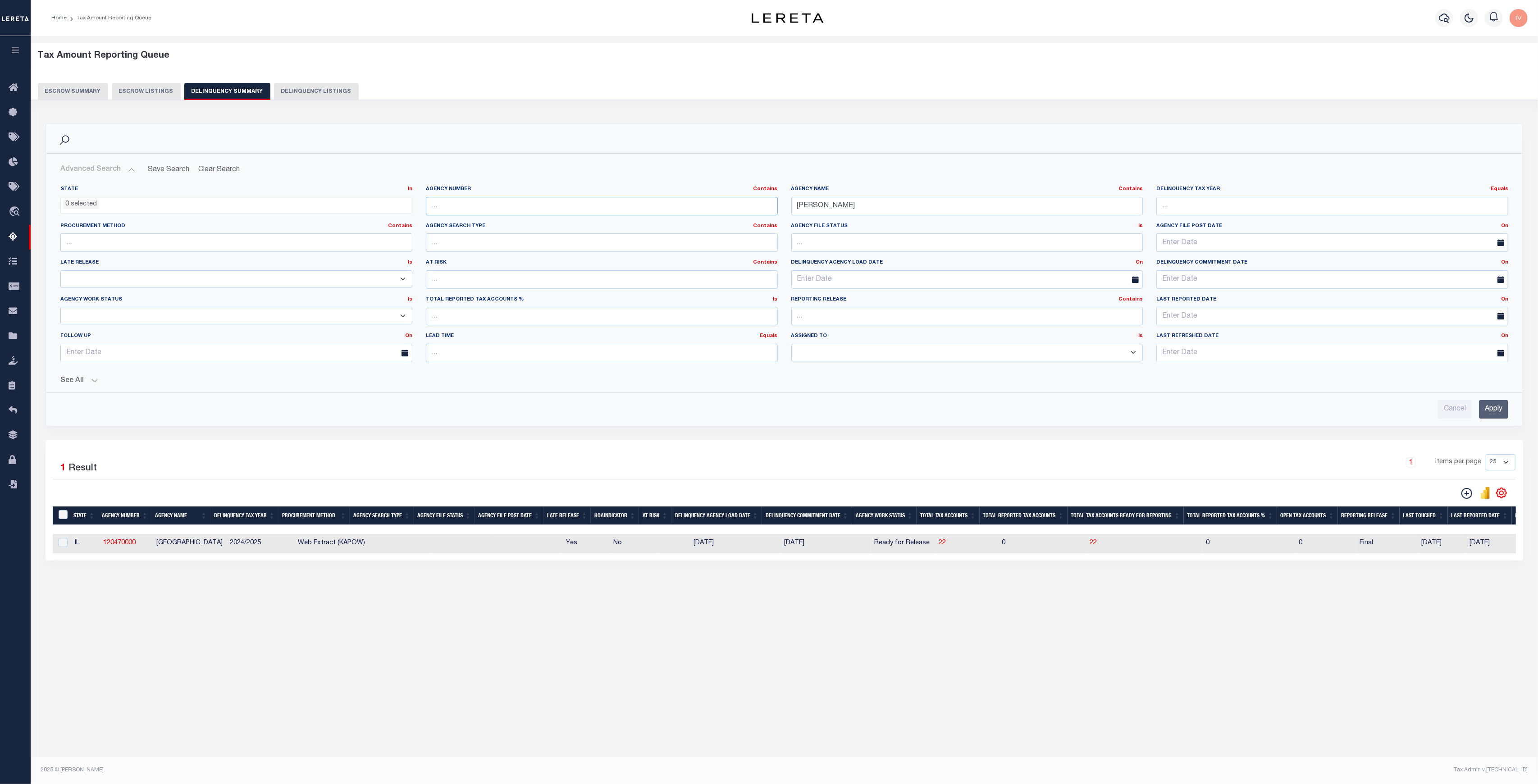
click at [537, 211] on input "text" at bounding box center [602, 206] width 352 height 19
paste input "120050000"
type input "120050000"
click at [819, 207] on input "kendall" at bounding box center [967, 206] width 352 height 19
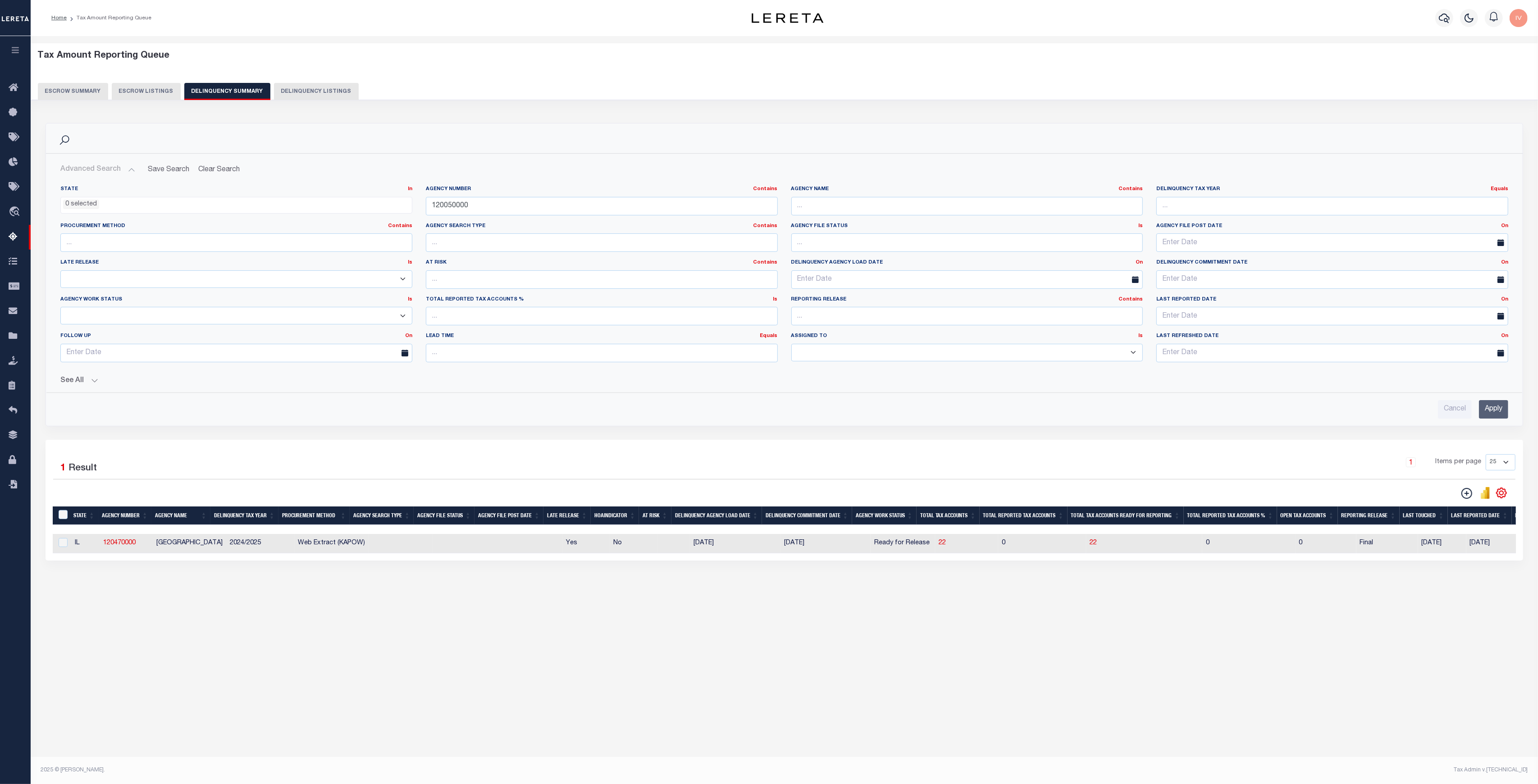
click at [1492, 413] on input "Apply" at bounding box center [1494, 409] width 29 height 19
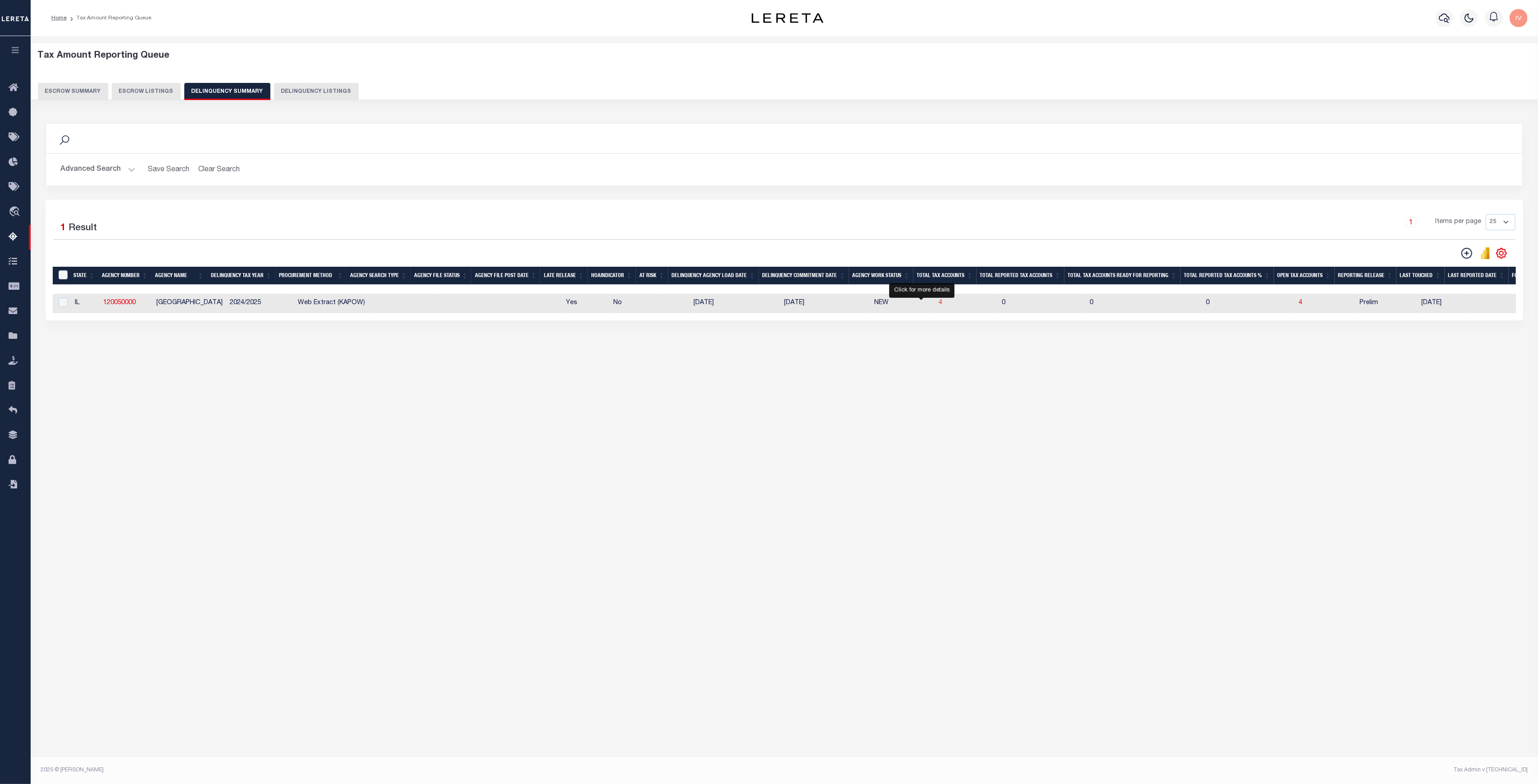
click at [938, 304] on span "4" at bounding box center [940, 302] width 3 height 6
select select "100"
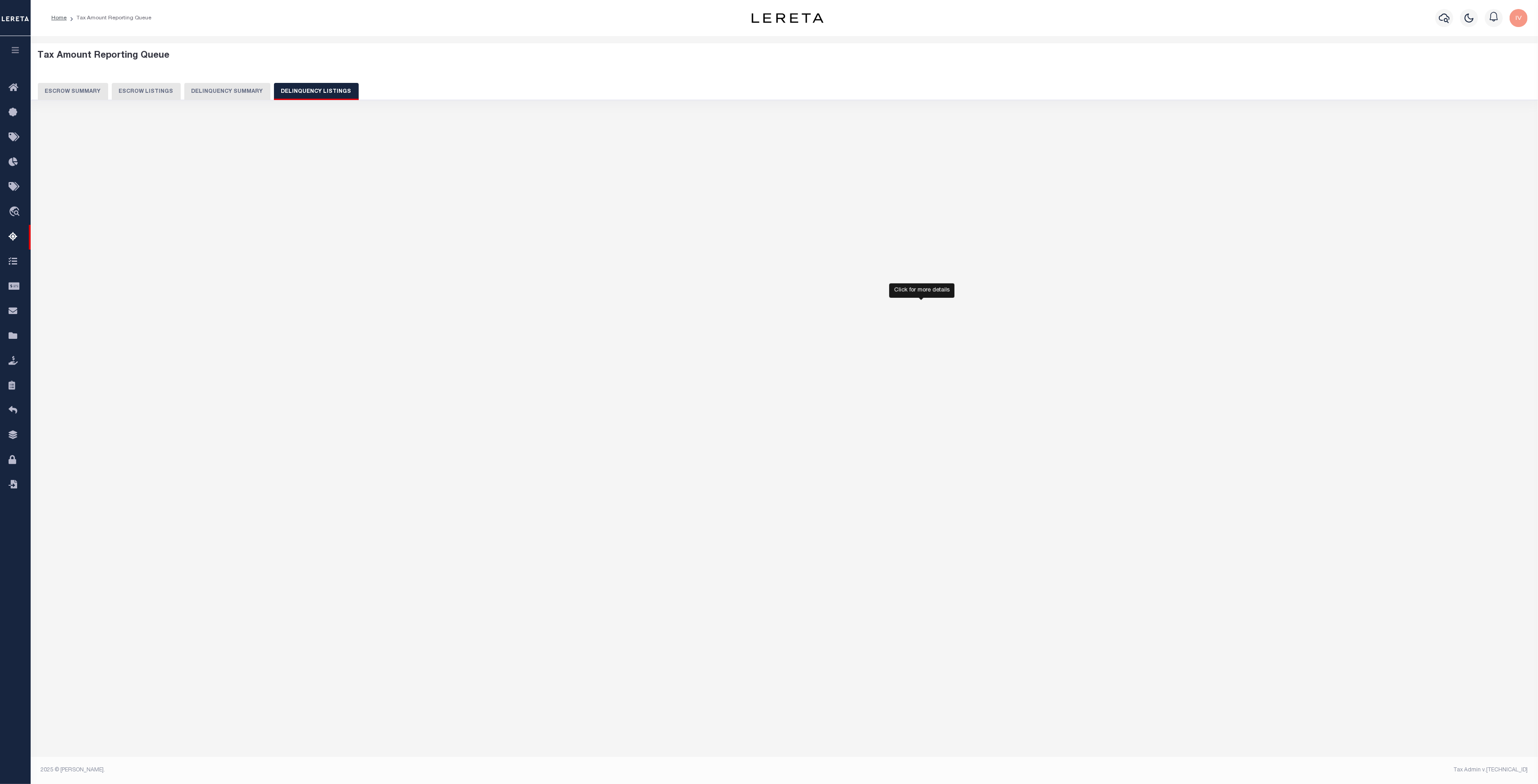
select select "100"
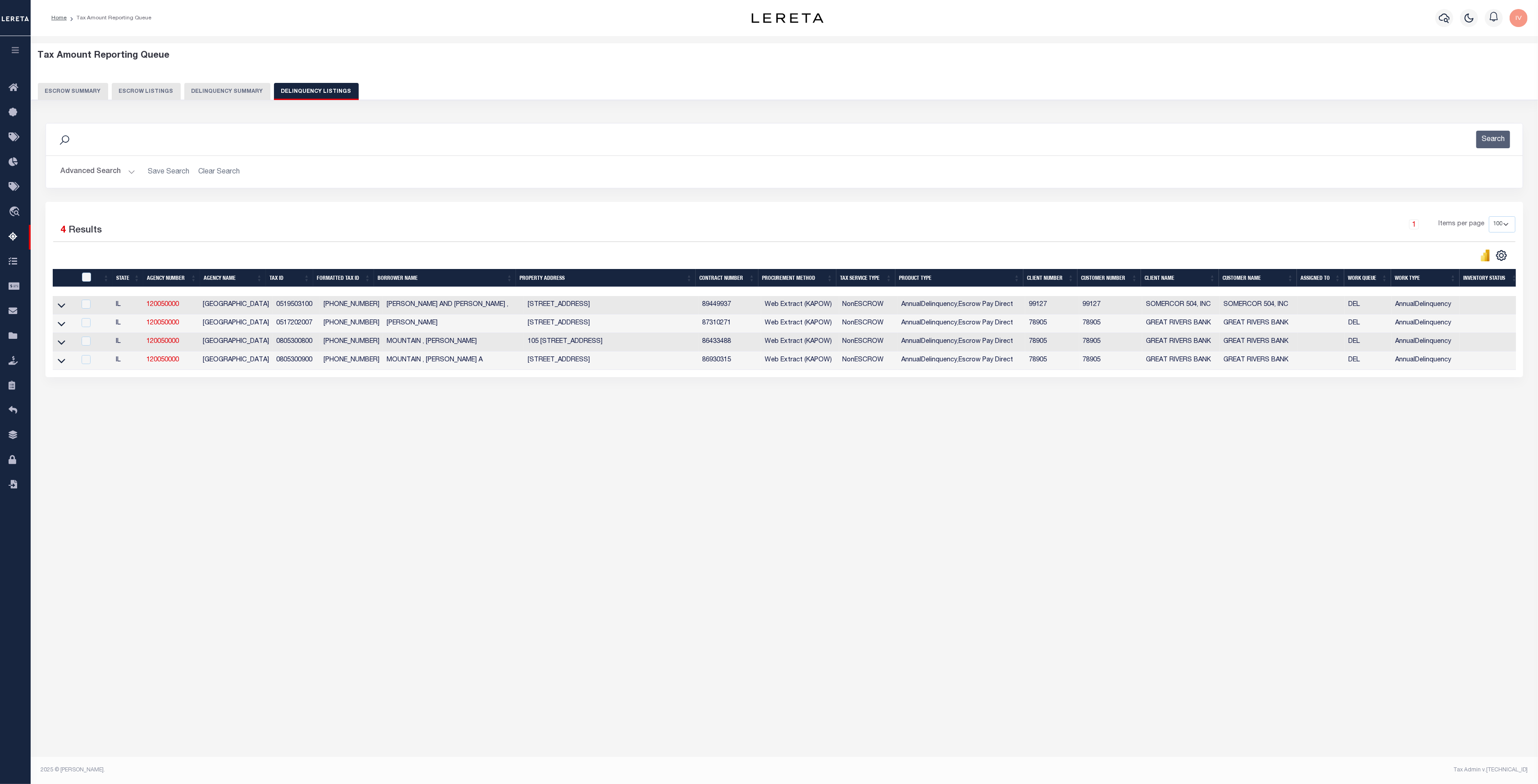
click at [575, 514] on div "Tax Amount Reporting Queue Escrow Summary Escrow Listings In" at bounding box center [784, 389] width 1507 height 705
click at [491, 426] on div "Tax Amount Reporting Queue Escrow Summary Escrow Listings In" at bounding box center [784, 238] width 1502 height 386
click at [61, 304] on icon at bounding box center [61, 305] width 8 height 9
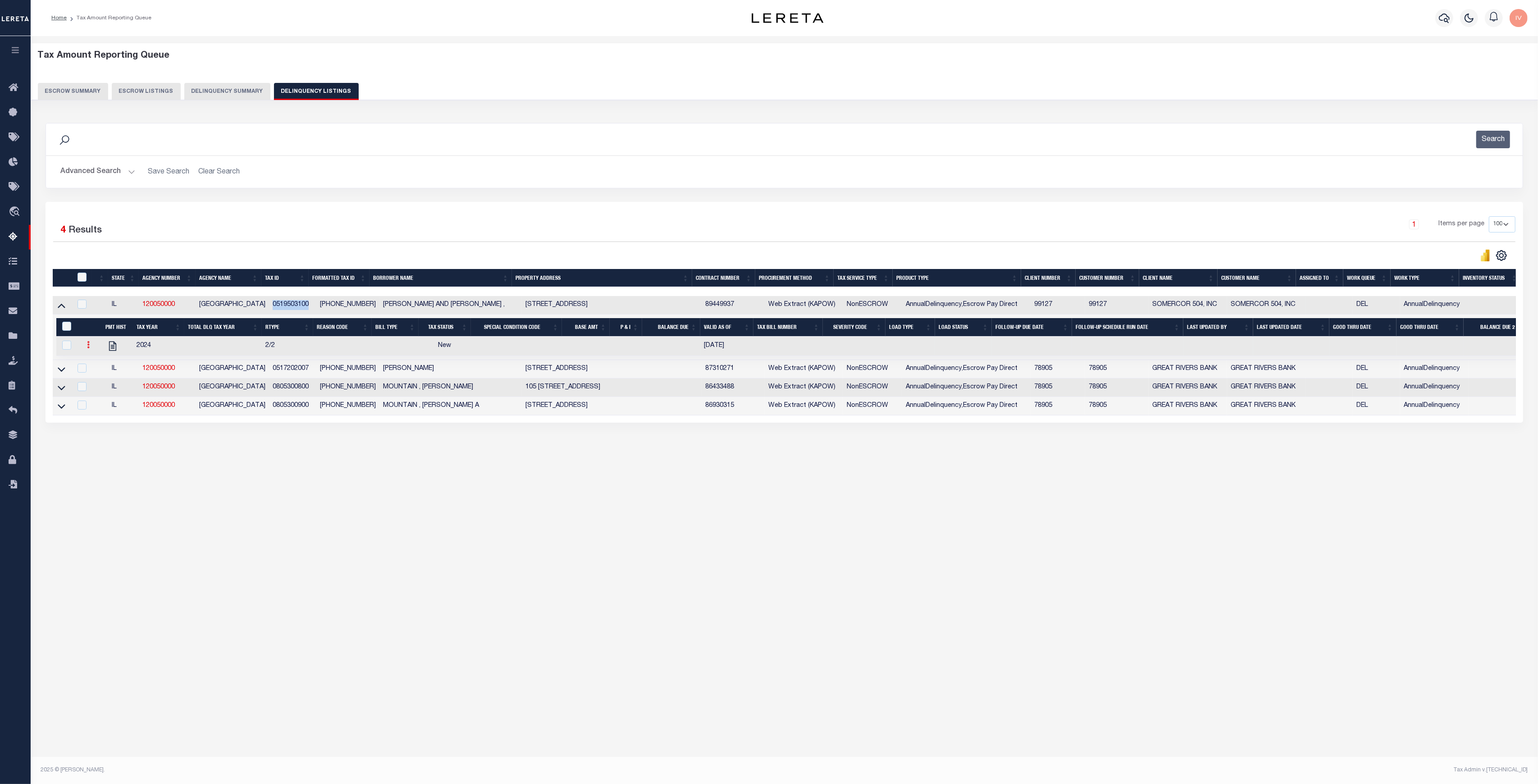
click at [89, 347] on icon at bounding box center [88, 344] width 3 height 7
click at [103, 374] on img "" at bounding box center [99, 374] width 9 height 9
select select "NW2"
select select
type input "10/10/2025"
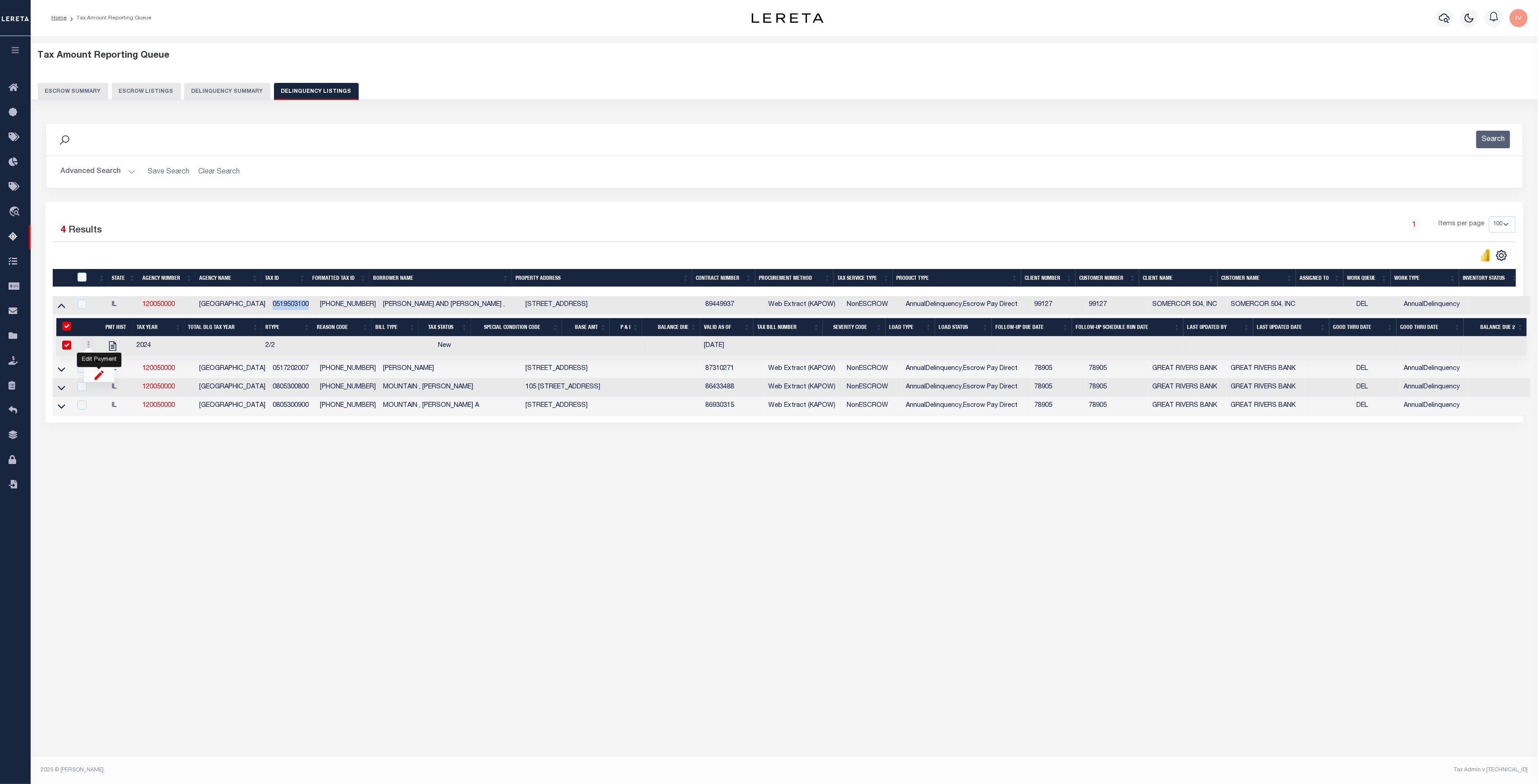
checkbox input "true"
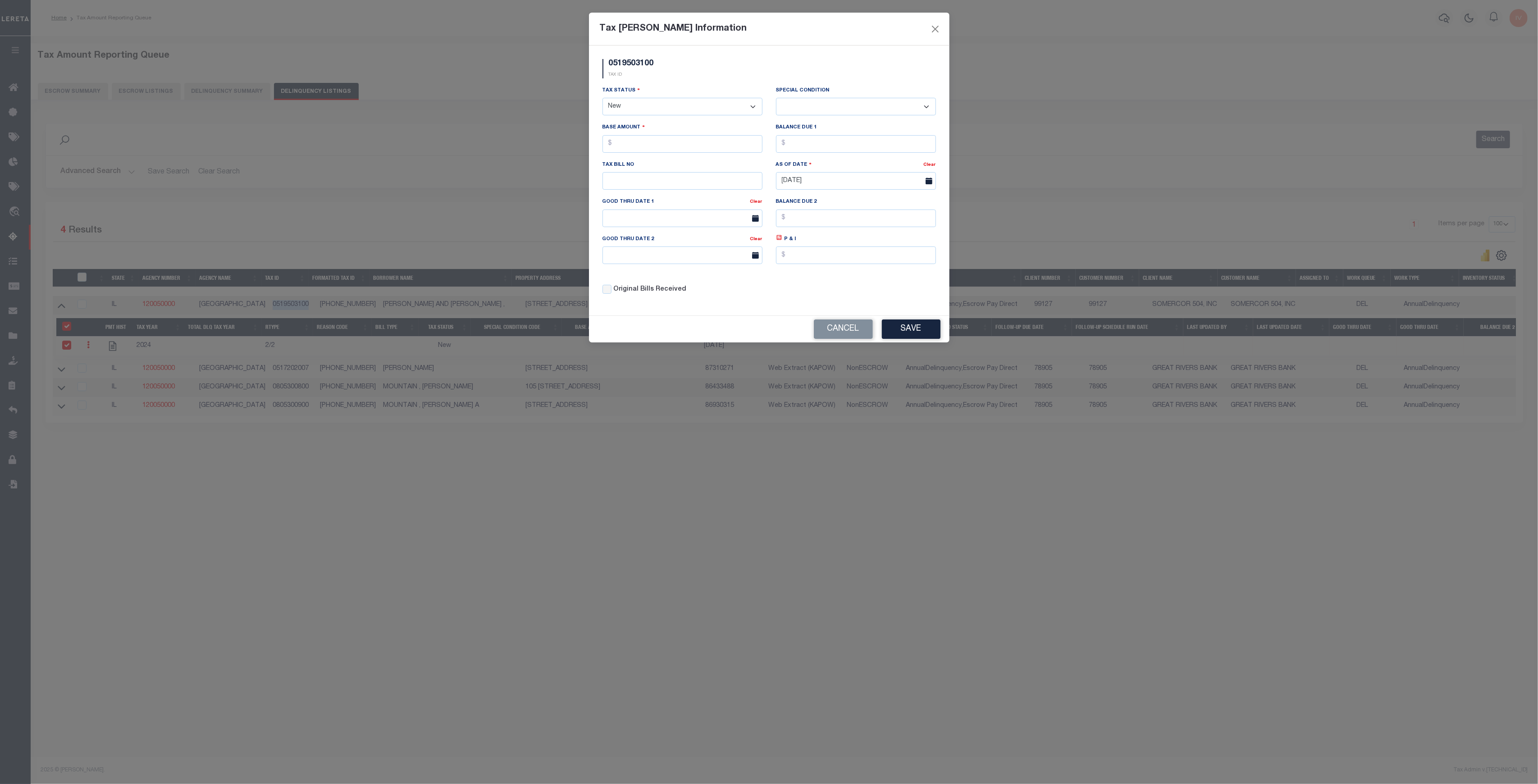
click at [642, 104] on select "- Select Status - Open Due/Unpaid Paid Incomplete No Tax Due Internal Refund Pr…" at bounding box center [682, 106] width 160 height 18
select select "PYD"
click at [602, 98] on select "- Select Status - Open Due/Unpaid Paid Incomplete No Tax Due Internal Refund Pr…" at bounding box center [682, 106] width 160 height 18
select select "0"
click at [642, 149] on input "text" at bounding box center [682, 143] width 160 height 18
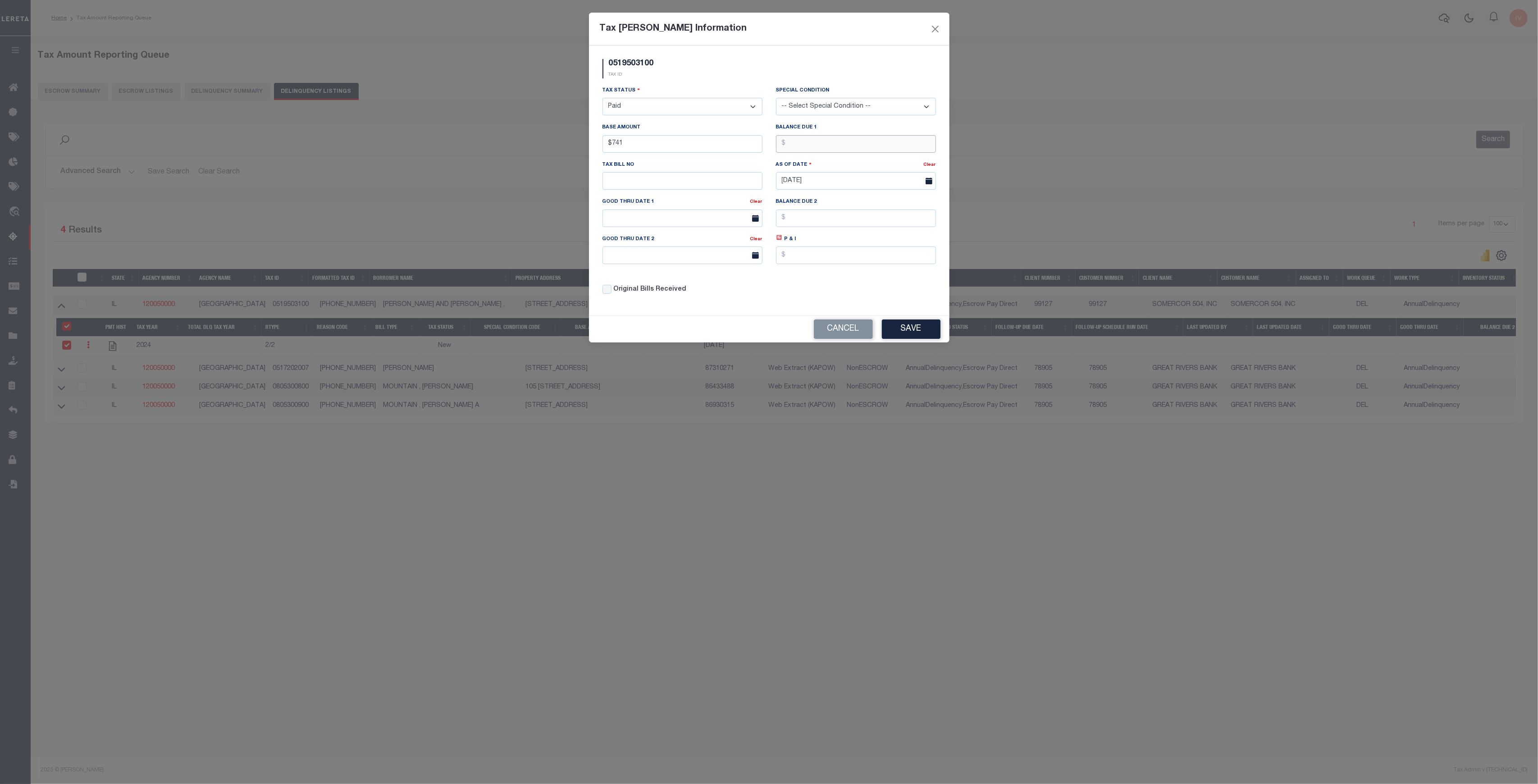
type input "$741.00"
click at [789, 147] on input "text" at bounding box center [855, 143] width 160 height 18
type input "$0.00"
click at [921, 330] on button "Save" at bounding box center [911, 329] width 59 height 20
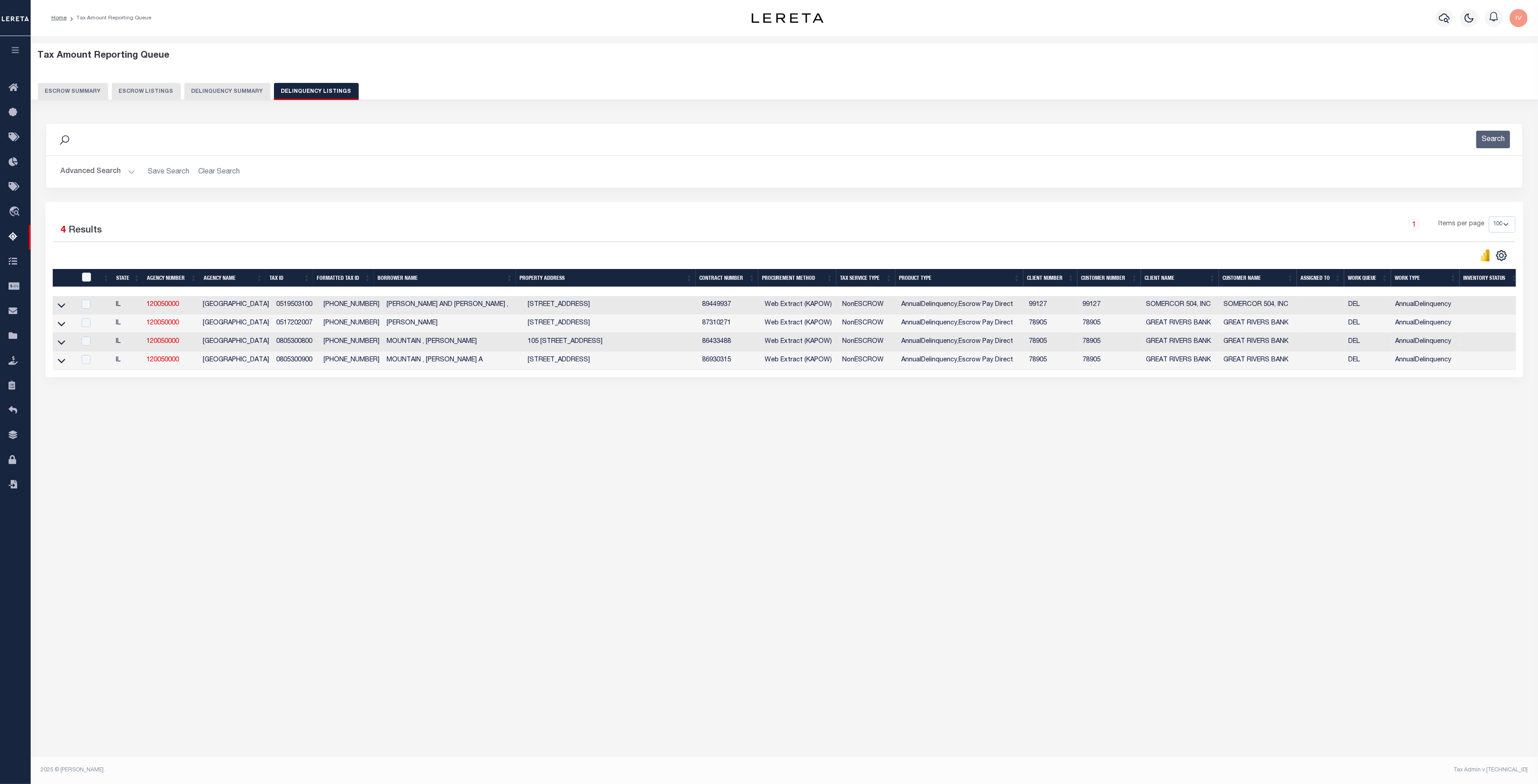
click at [960, 304] on td "AnnualDelinquency,Escrow Pay Direct" at bounding box center [960, 305] width 127 height 19
checkbox input "true"
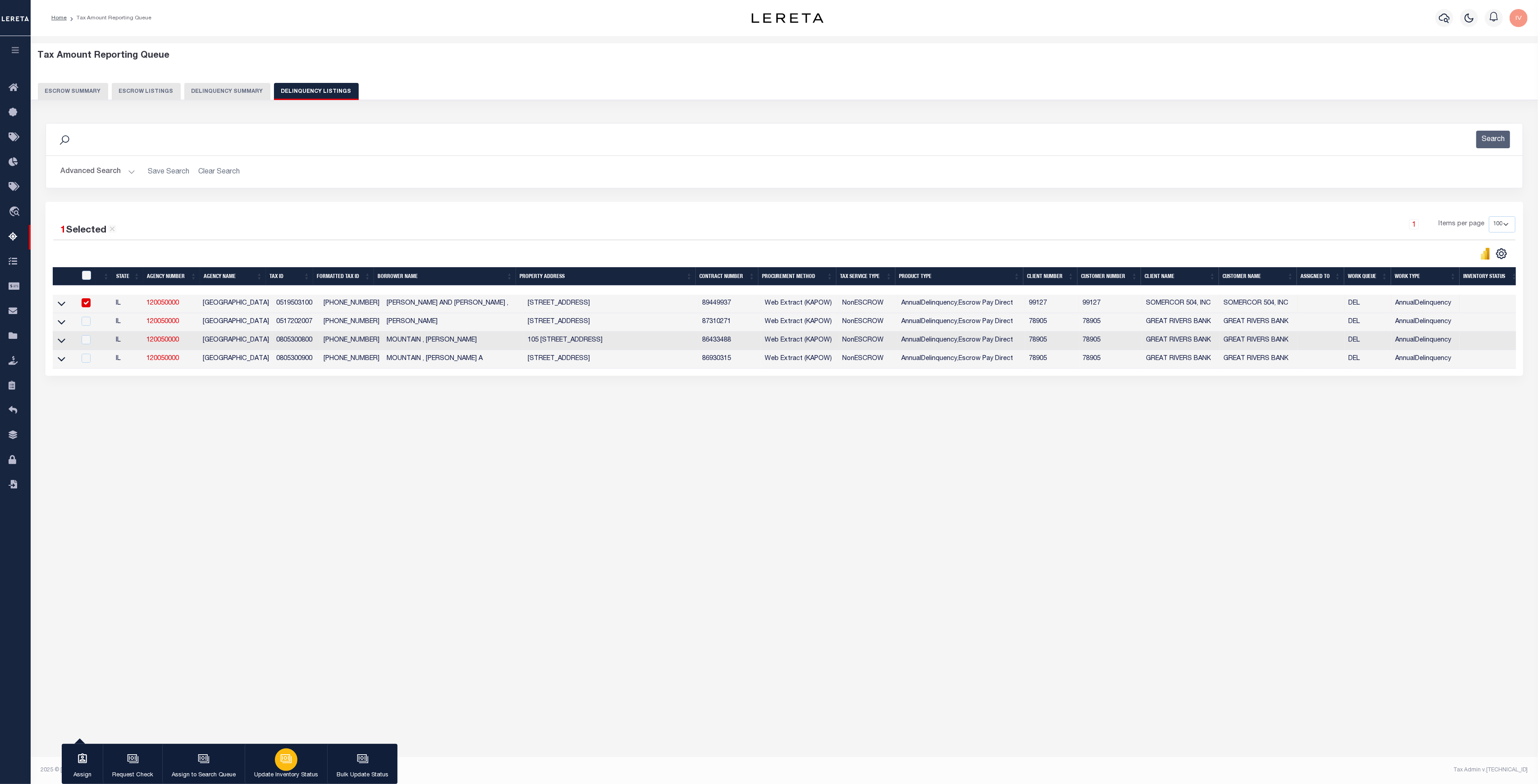
click at [285, 755] on icon "button" at bounding box center [286, 758] width 12 height 12
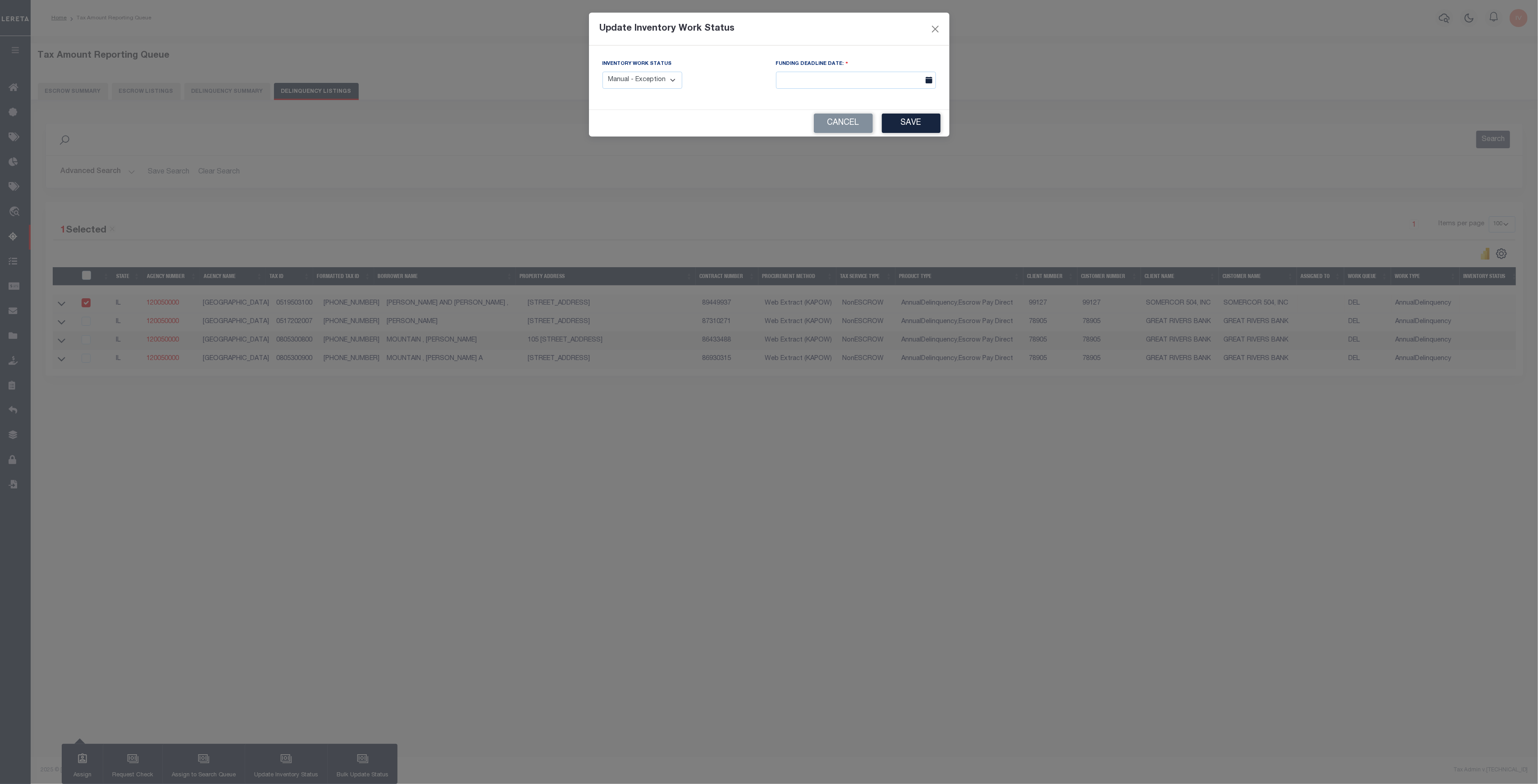
click at [644, 71] on div "Inventory Work Status Manual - Exception Pended - Awaiting Search Late Add Exce…" at bounding box center [643, 73] width 80 height 30
click at [643, 74] on select "Manual - Exception Pended - Awaiting Search Late Add Exception Completed" at bounding box center [643, 80] width 80 height 18
select select "4"
click at [602, 72] on select "Manual - Exception Pended - Awaiting Search Late Add Exception Completed" at bounding box center [643, 80] width 80 height 18
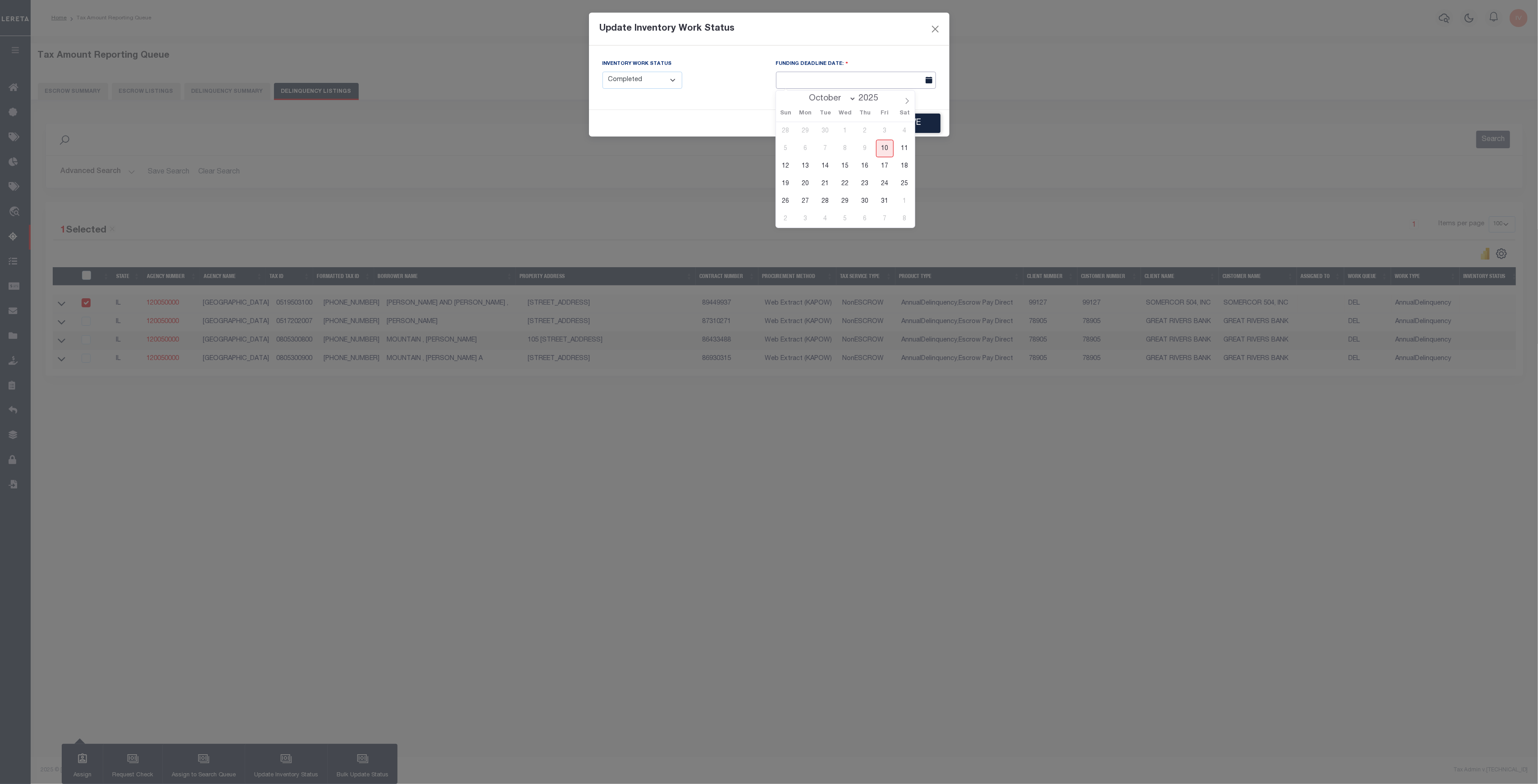
click at [804, 81] on input "text" at bounding box center [855, 80] width 160 height 18
click at [885, 146] on span "10" at bounding box center [884, 148] width 18 height 18
type input "10/10/2025"
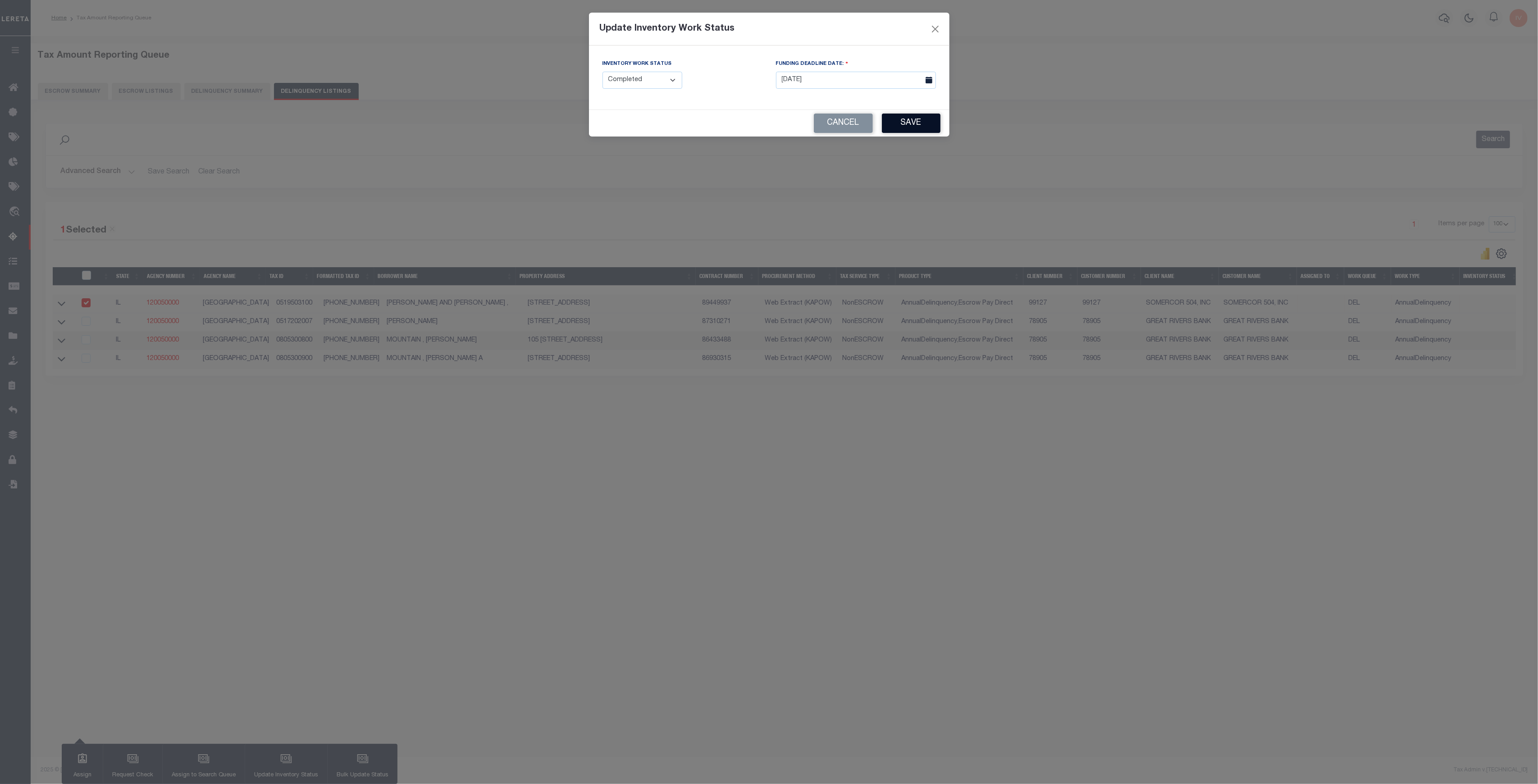
click at [901, 125] on button "Save" at bounding box center [911, 123] width 59 height 20
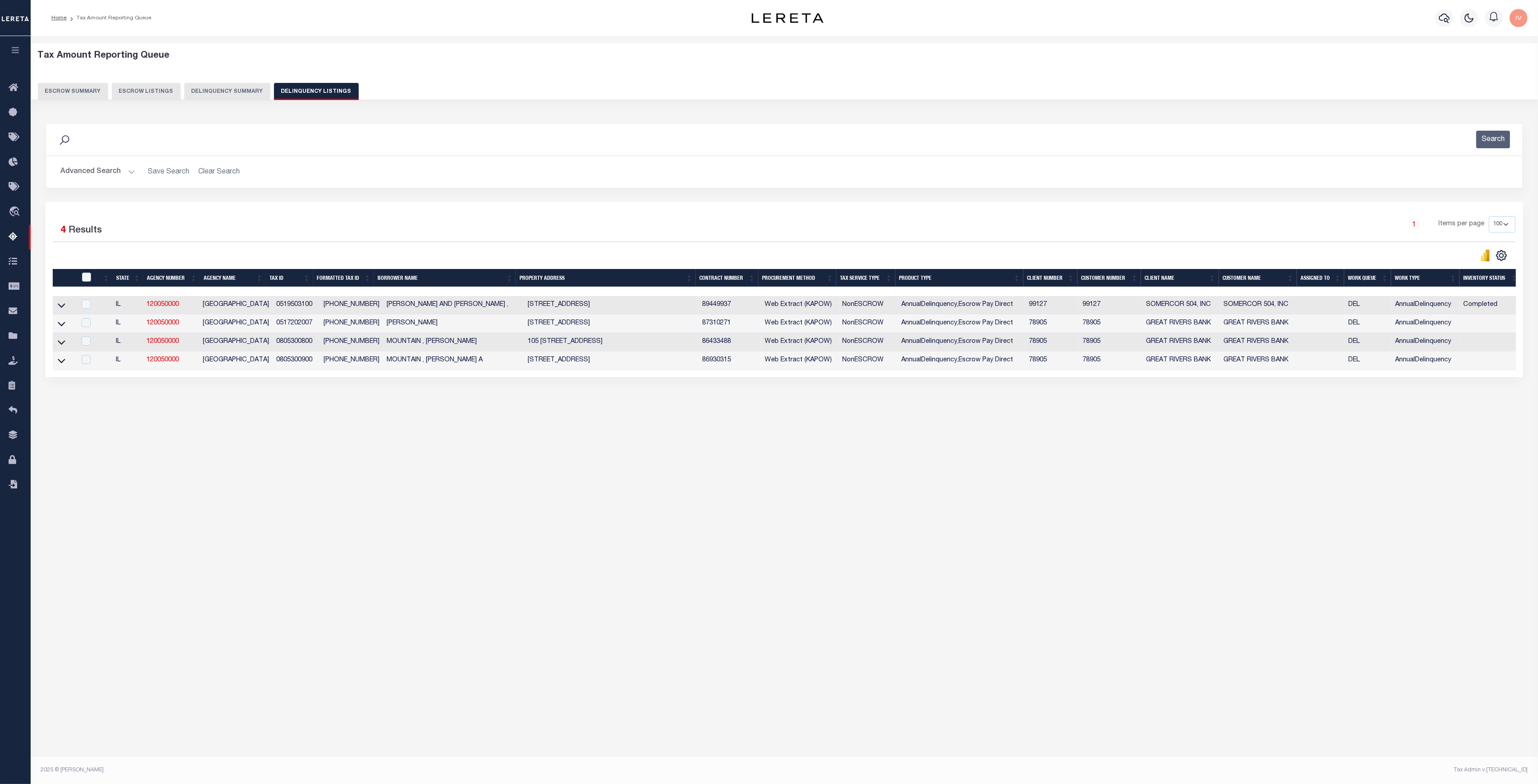
click at [255, 93] on button "Delinquency Summary" at bounding box center [227, 91] width 86 height 17
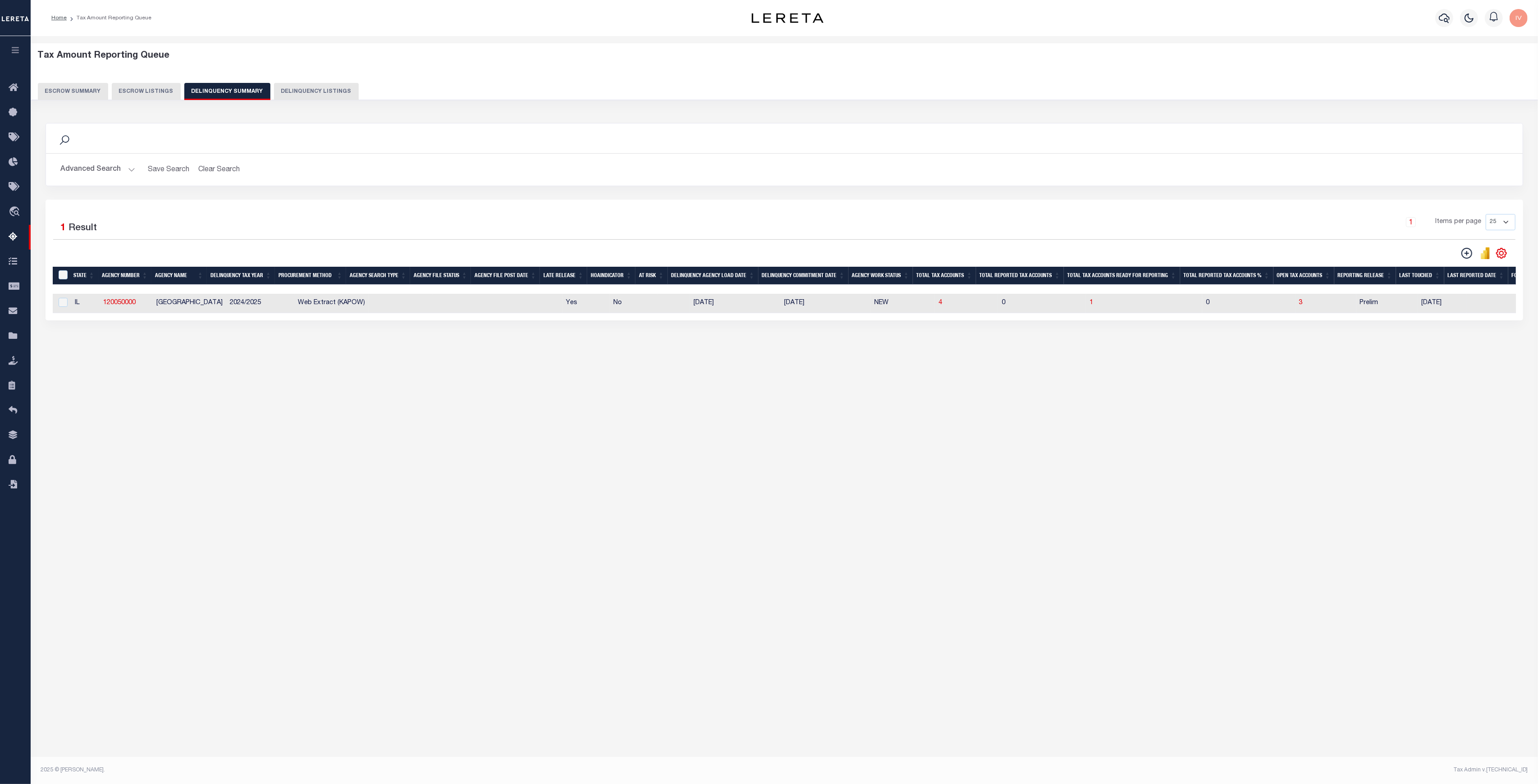
click at [977, 304] on td "4" at bounding box center [966, 303] width 63 height 20
checkbox input "true"
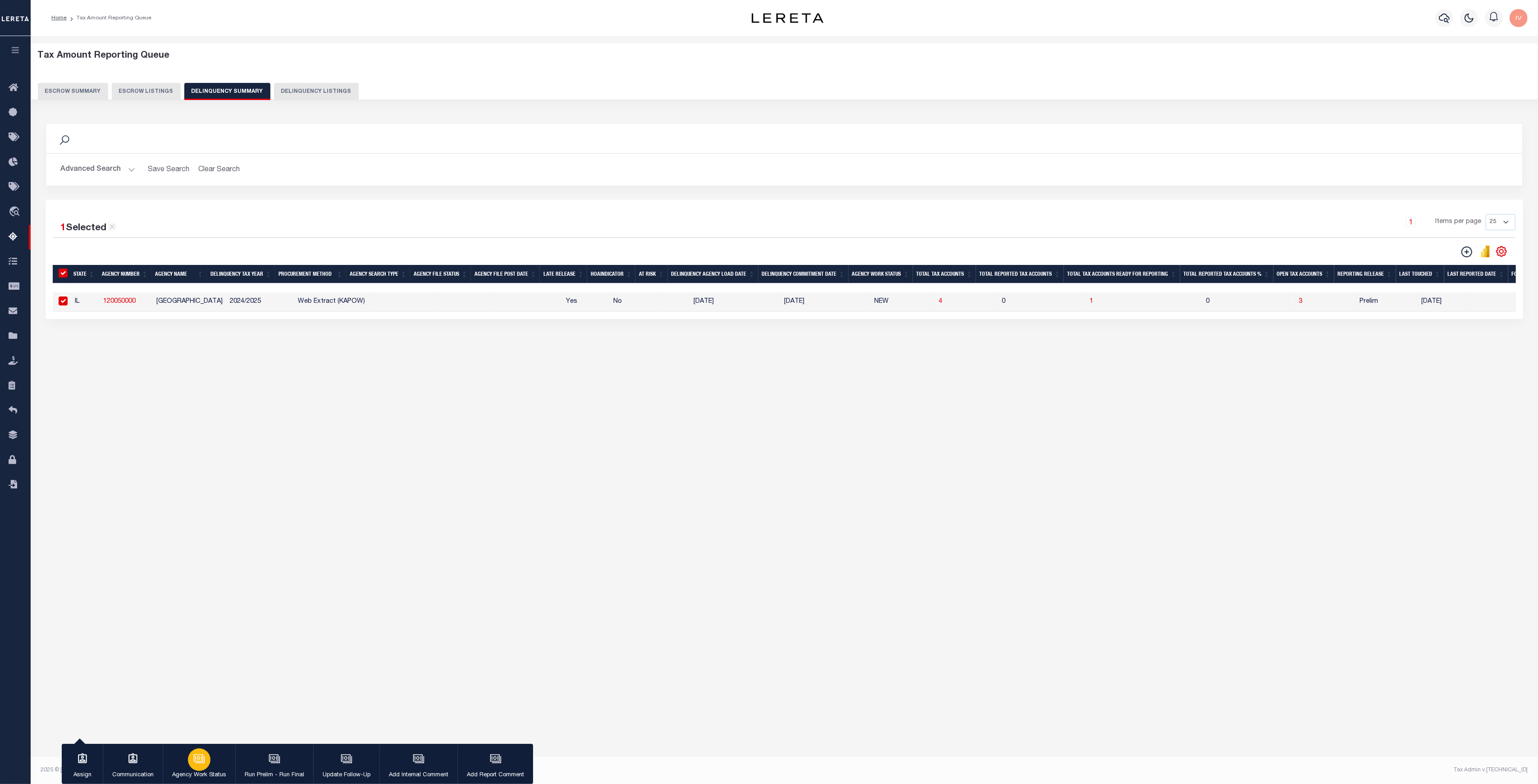
drag, startPoint x: 282, startPoint y: 754, endPoint x: 203, endPoint y: 758, distance: 79.1
click at [203, 758] on div "Assign Communication Agency Work Status Run Prelim - Run Final Update Follow-Up" at bounding box center [297, 764] width 472 height 40
click at [203, 758] on icon "button" at bounding box center [198, 758] width 9 height 7
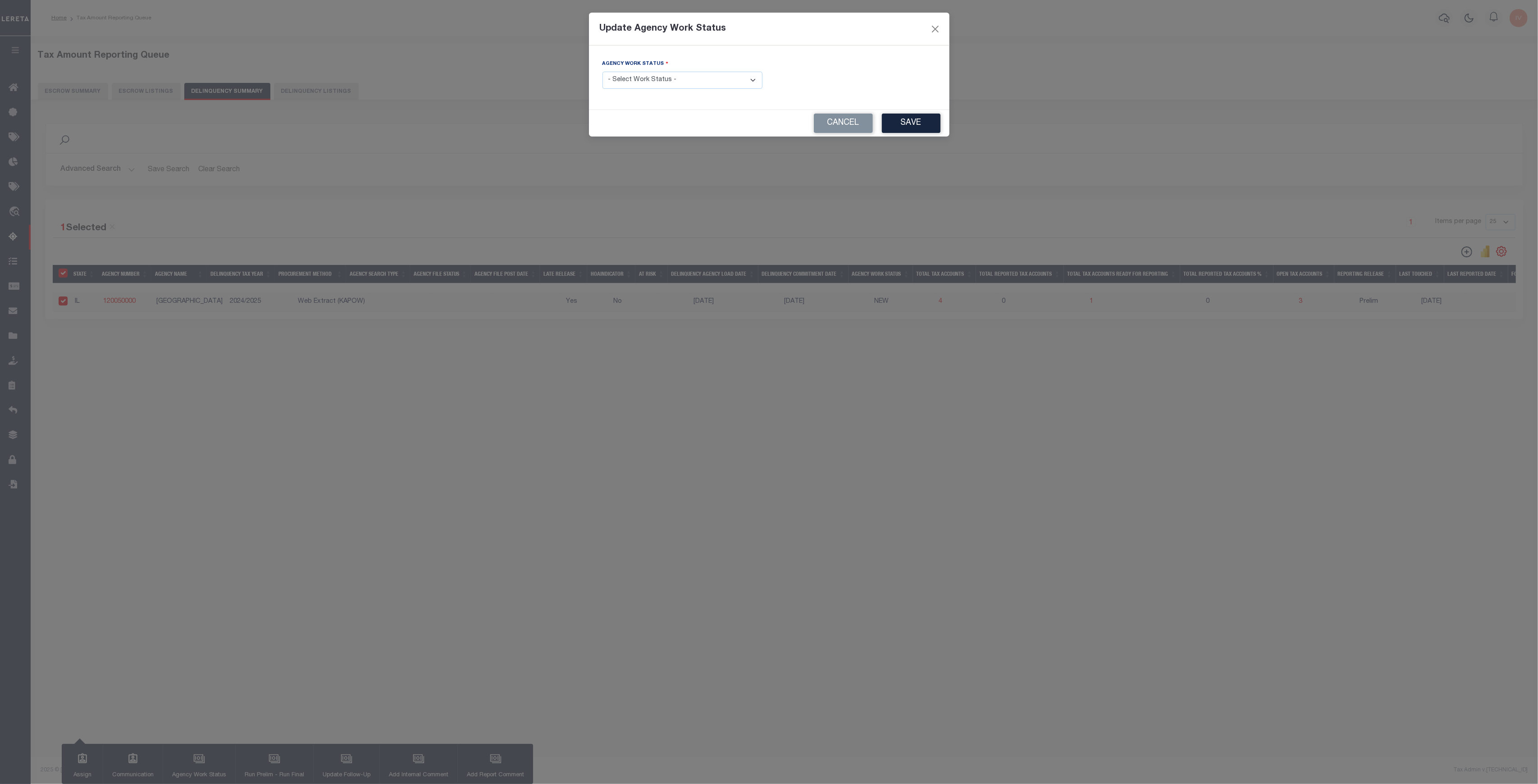
click at [683, 75] on select "- Select Work Status - In Progress Pending Agency Follow-up Pending QC Ready fo…" at bounding box center [682, 80] width 160 height 18
select select "7"
click at [602, 72] on select "- Select Work Status - In Progress Pending Agency Follow-up Pending QC Ready fo…" at bounding box center [682, 80] width 160 height 18
click at [911, 114] on button "Save" at bounding box center [911, 123] width 59 height 20
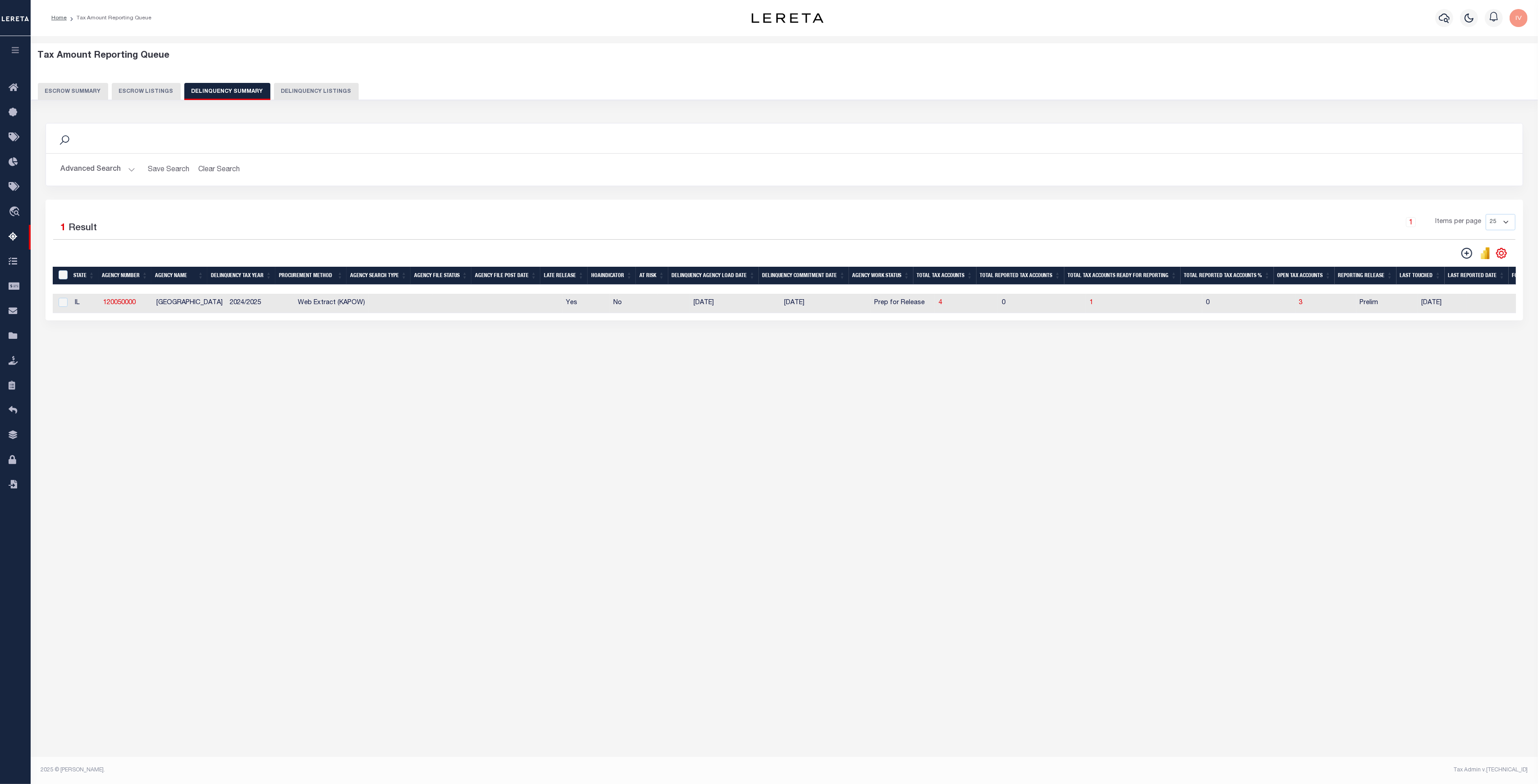
click at [226, 301] on td "2024/2025" at bounding box center [261, 303] width 68 height 20
checkbox input "true"
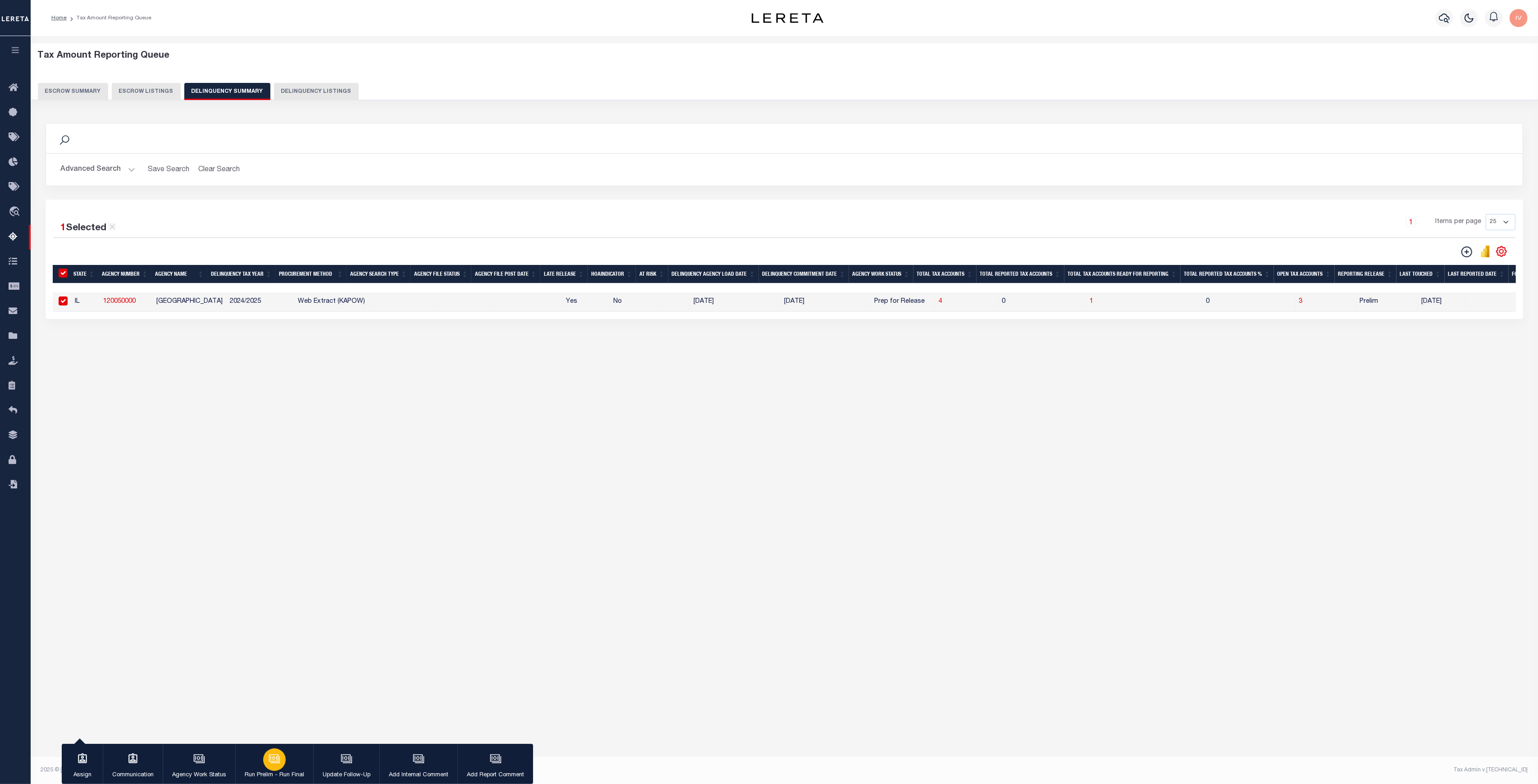
click at [274, 753] on icon "button" at bounding box center [274, 758] width 12 height 12
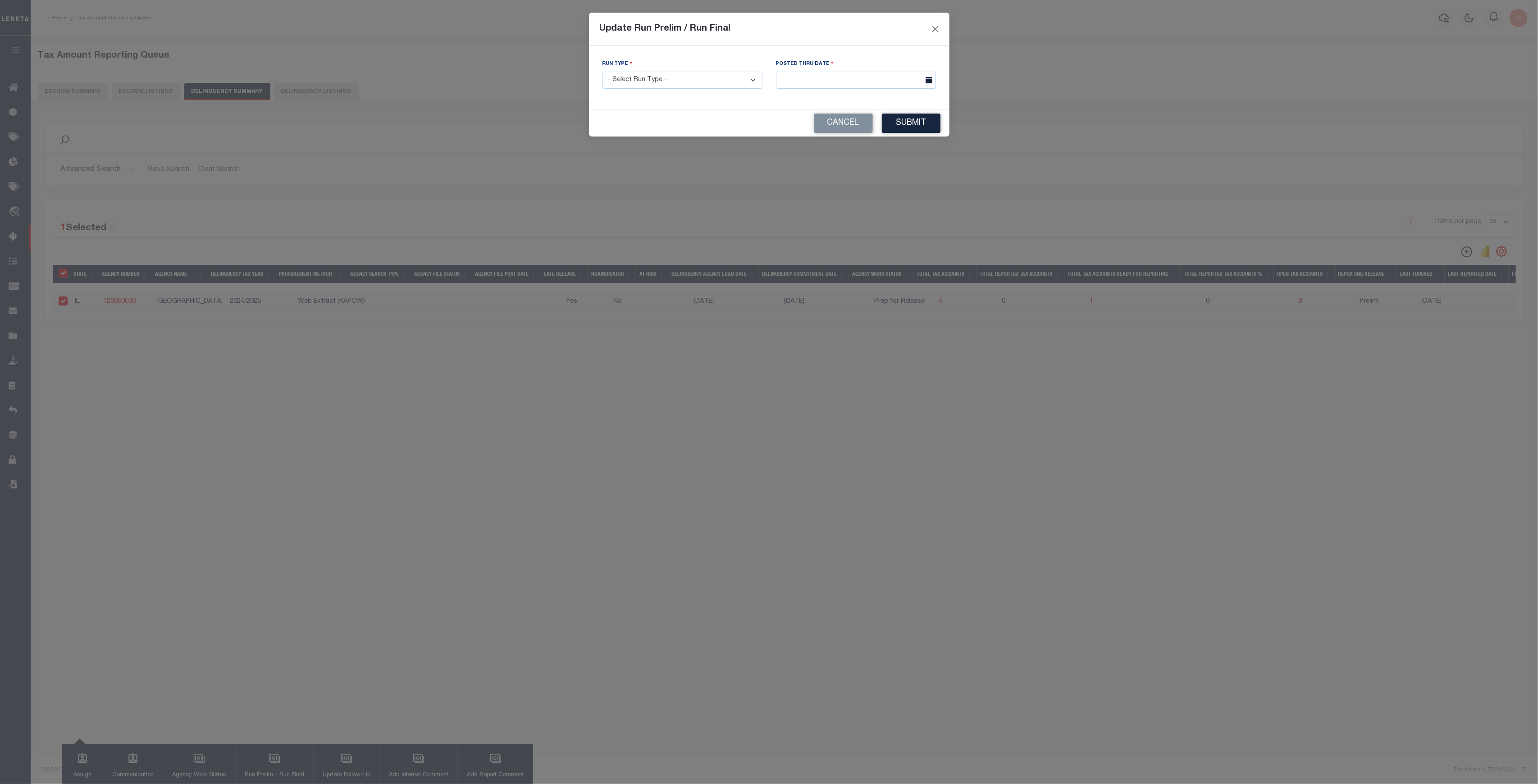
click at [713, 80] on select "- Select Run Type - Prelim Run Final Run" at bounding box center [682, 80] width 160 height 18
select select "P"
click at [602, 72] on select "- Select Run Type - Prelim Run Final Run" at bounding box center [682, 80] width 160 height 18
click at [838, 76] on input "text" at bounding box center [855, 80] width 160 height 18
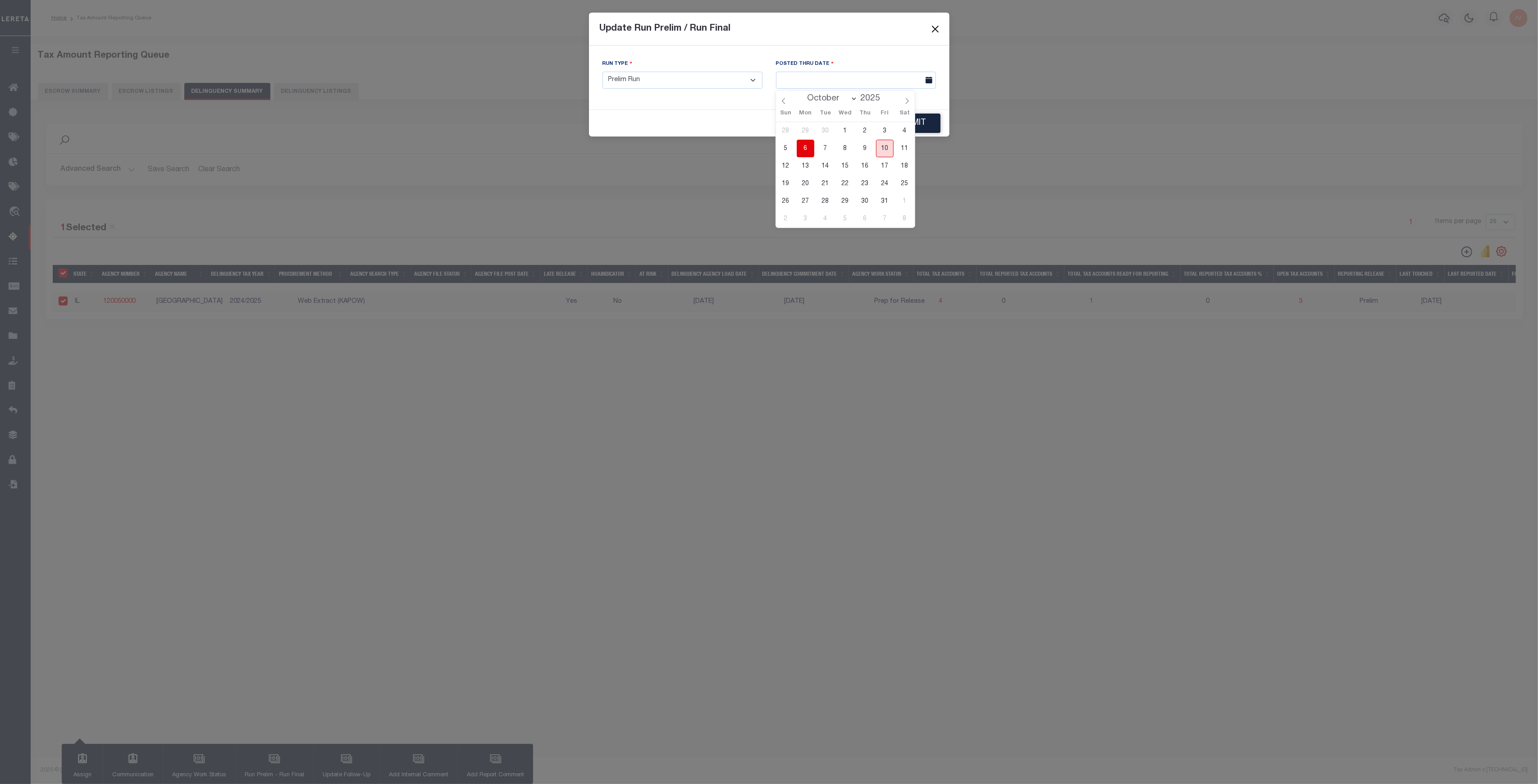
click at [888, 144] on span "10" at bounding box center [884, 148] width 18 height 18
type input "10/10/2025"
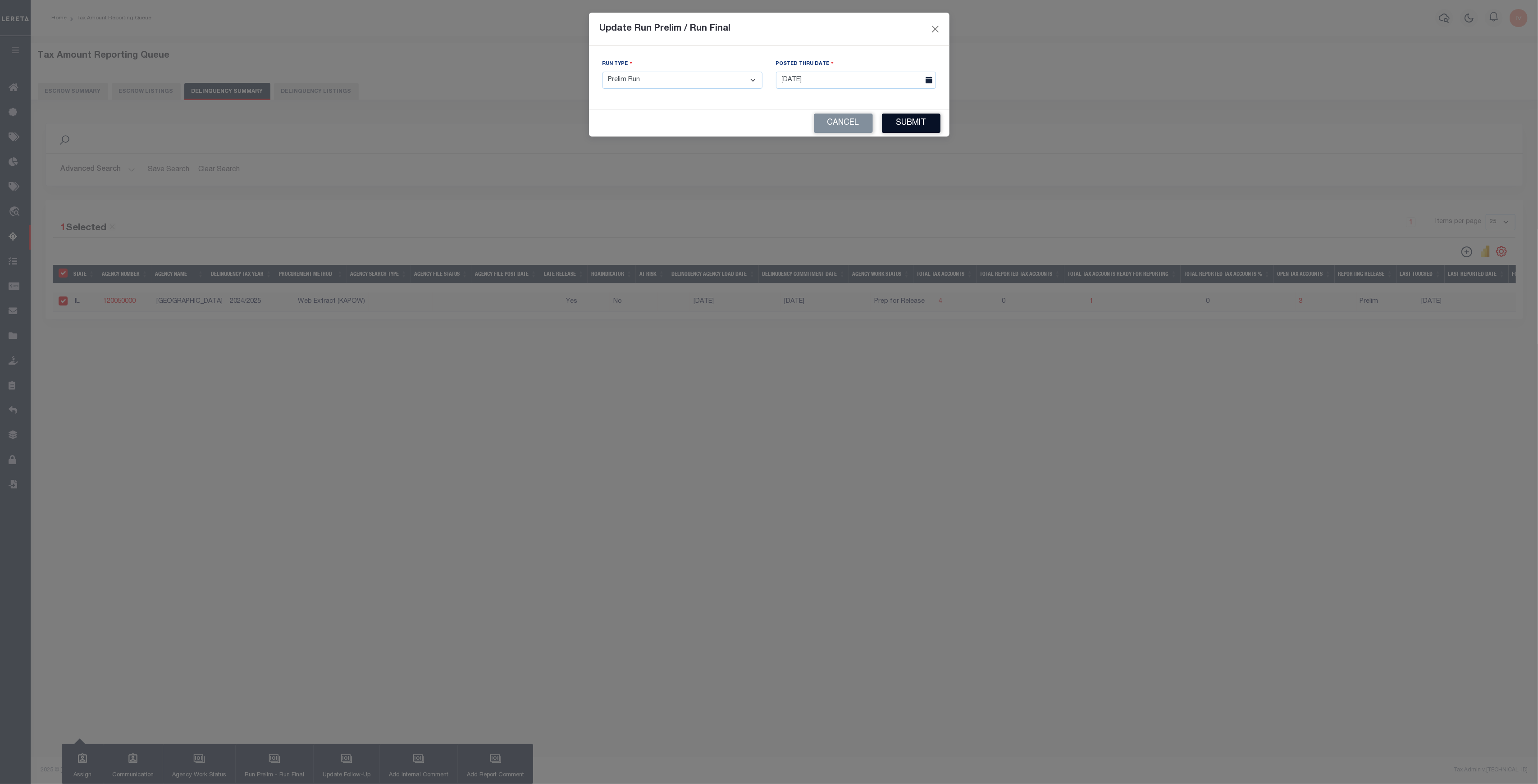
click at [903, 120] on button "Submit" at bounding box center [911, 123] width 59 height 20
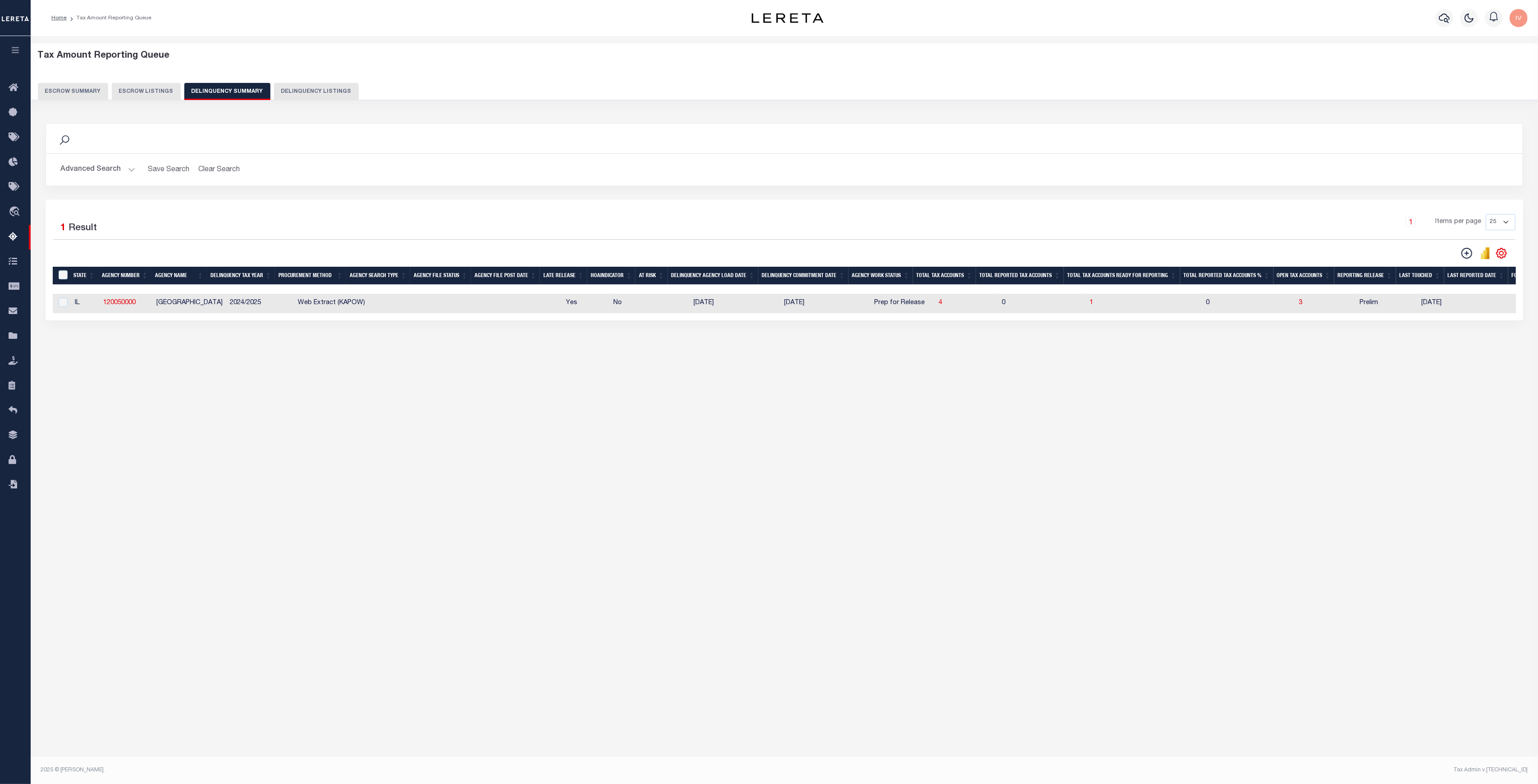
click at [785, 295] on td "09/26/2025" at bounding box center [825, 303] width 90 height 20
checkbox input "true"
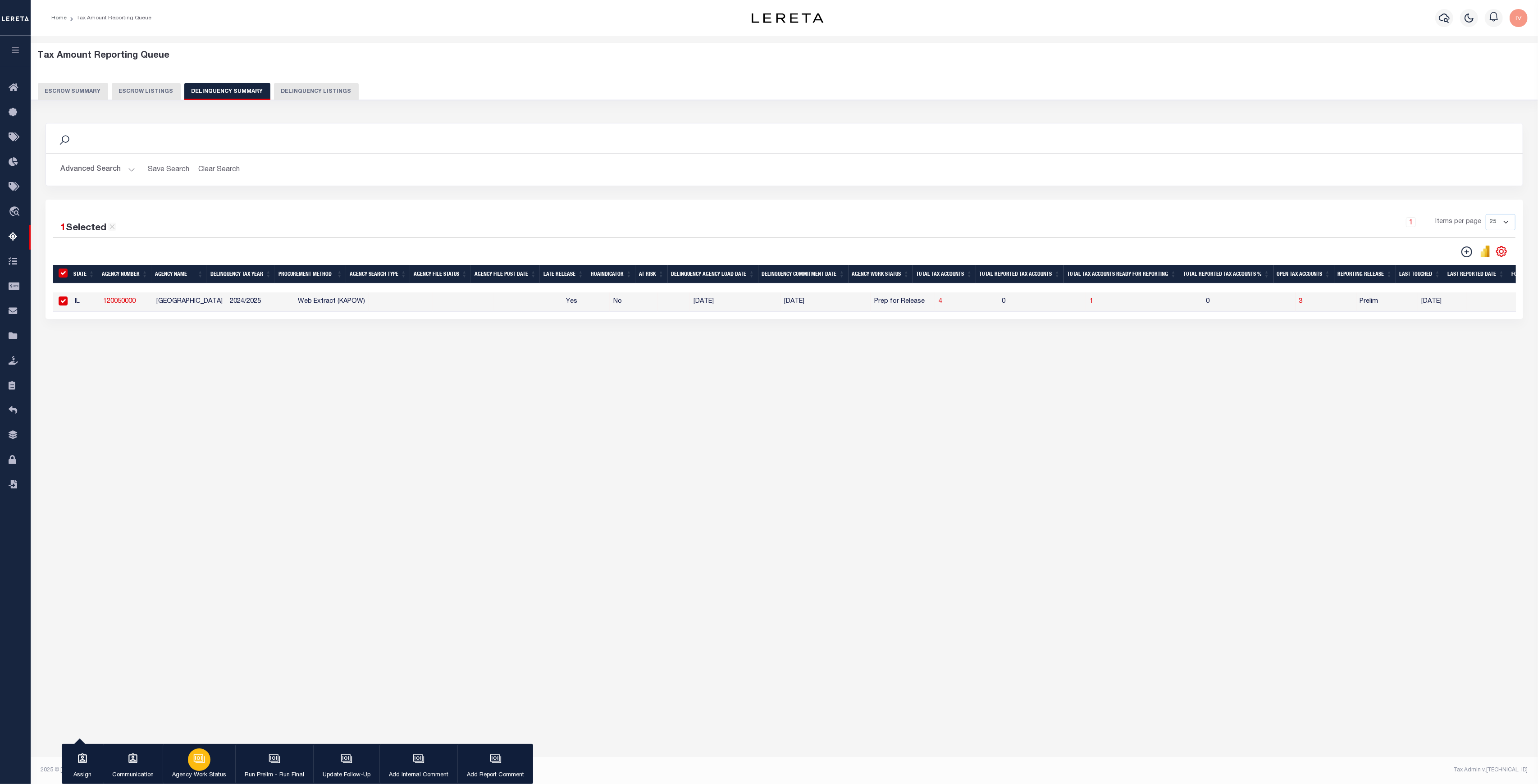
click at [205, 768] on div "button" at bounding box center [199, 759] width 22 height 22
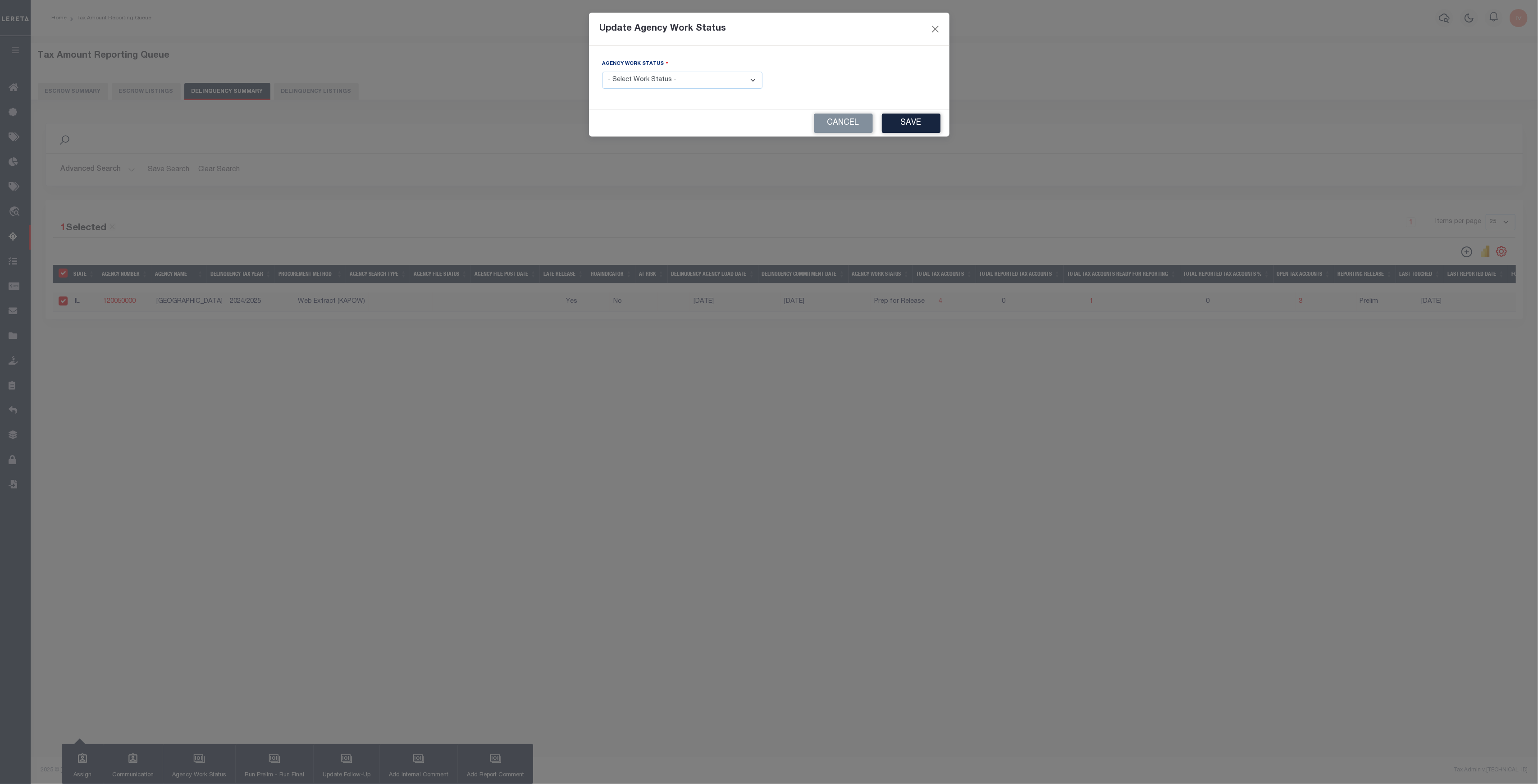
click at [696, 61] on div "Agency Work Status - Select Work Status - In Progress Pending Agency Follow-up …" at bounding box center [682, 73] width 160 height 30
click at [690, 82] on select "- Select Work Status - In Progress Pending Agency Follow-up Pending QC Ready fo…" at bounding box center [682, 80] width 160 height 18
select select "6"
click at [602, 72] on select "- Select Work Status - In Progress Pending Agency Follow-up Pending QC Ready fo…" at bounding box center [682, 80] width 160 height 18
click at [890, 120] on button "Save" at bounding box center [911, 123] width 59 height 20
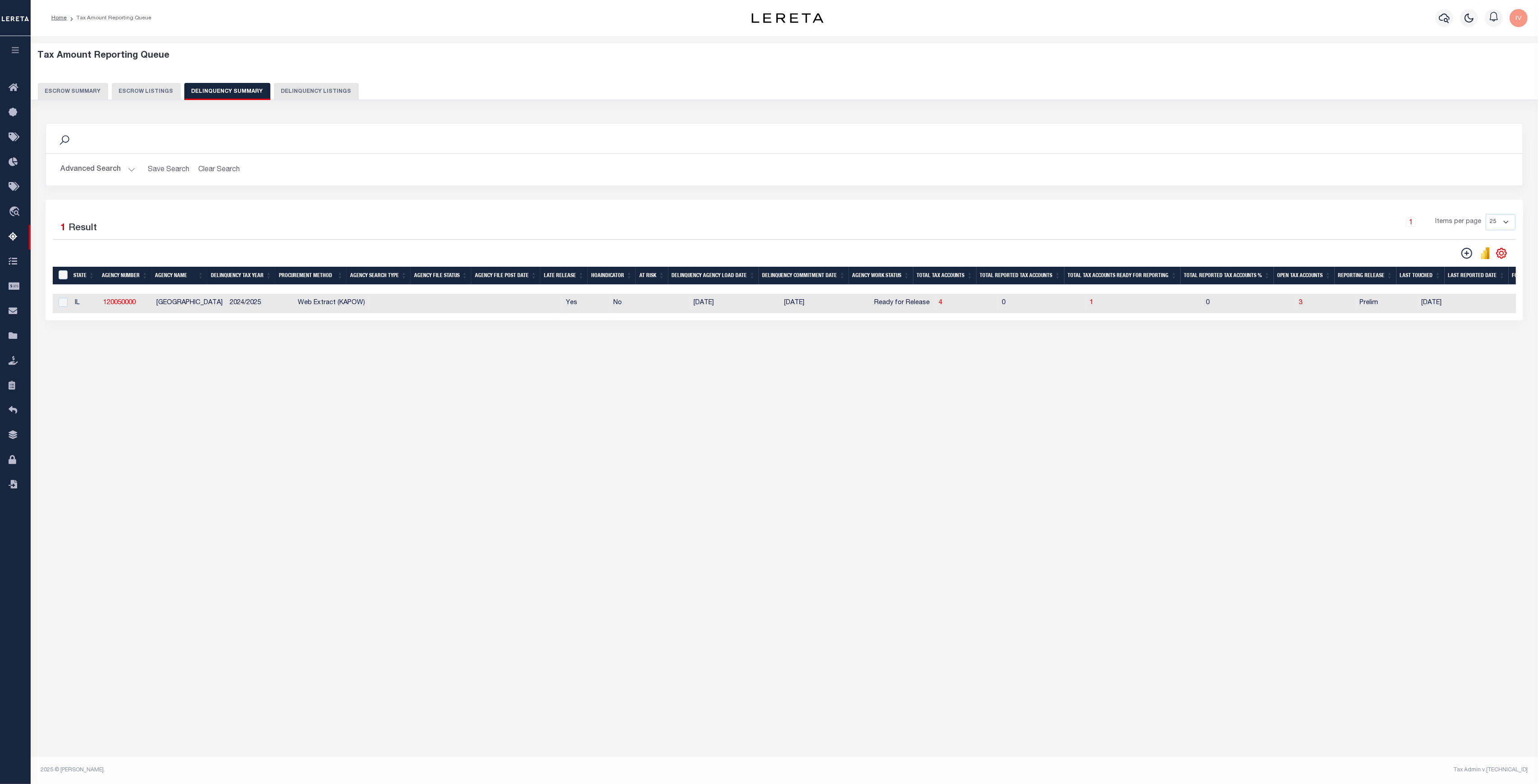
click at [525, 308] on td at bounding box center [527, 303] width 69 height 20
checkbox input "true"
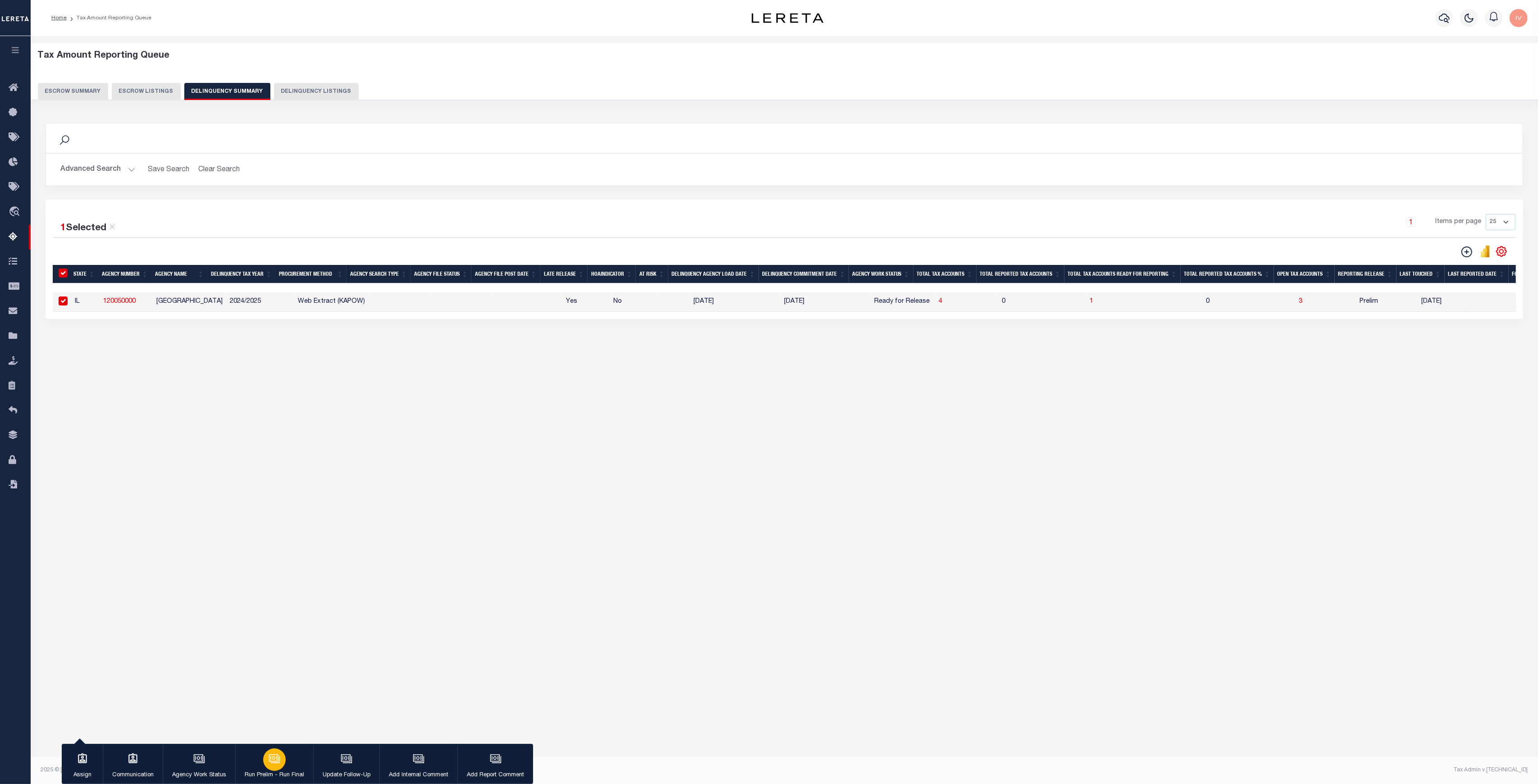
click at [288, 765] on button "Run Prelim - Run Final" at bounding box center [273, 764] width 78 height 40
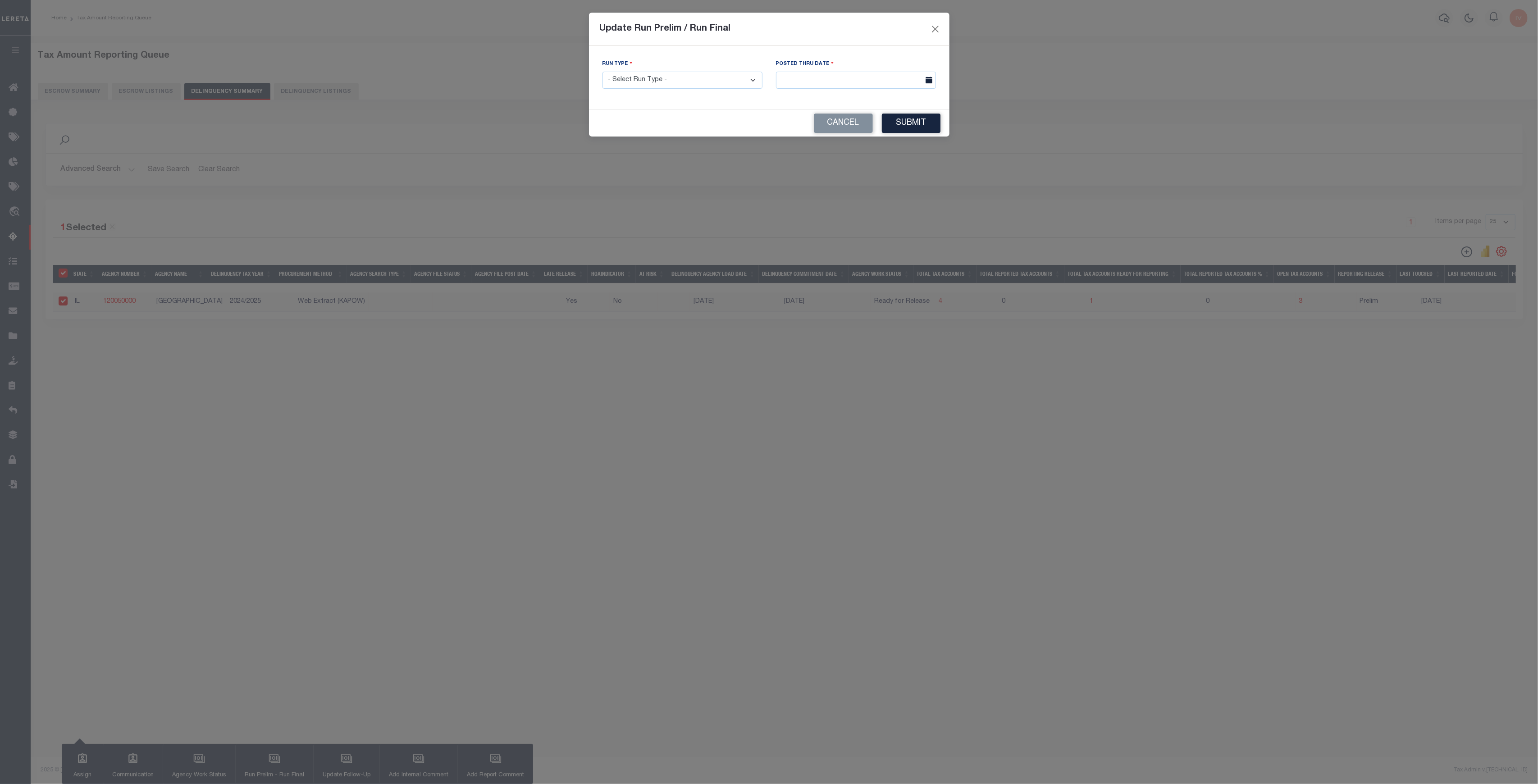
click at [728, 80] on select "- Select Run Type - Prelim Run Final Run" at bounding box center [682, 80] width 160 height 18
select select "F"
click at [602, 72] on select "- Select Run Type - Prelim Run Final Run" at bounding box center [682, 80] width 160 height 18
click at [789, 90] on div "Posted Thru Date" at bounding box center [855, 77] width 173 height 37
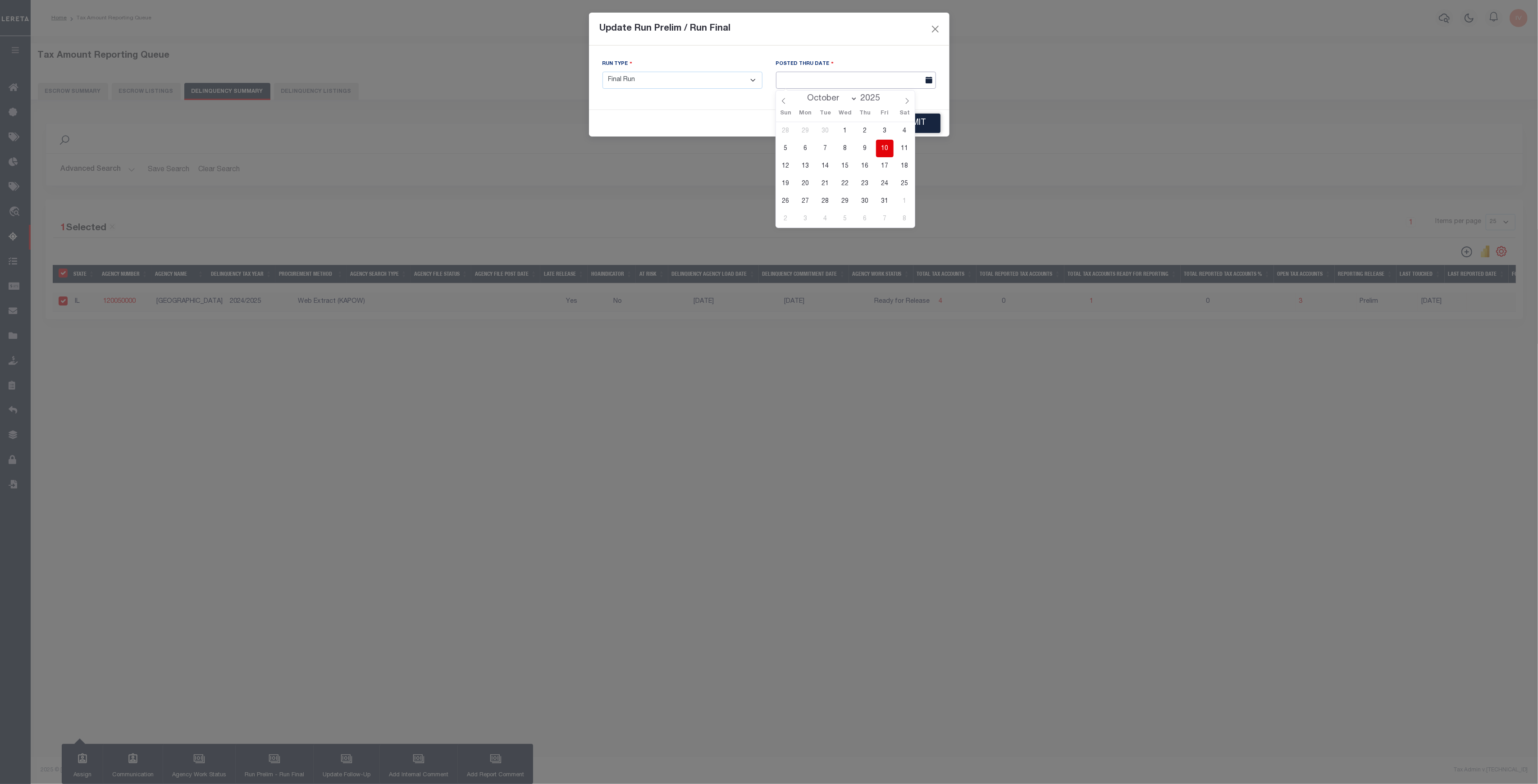
click at [797, 84] on input "text" at bounding box center [855, 80] width 160 height 18
click at [881, 145] on span "10" at bounding box center [884, 148] width 18 height 18
type input "10/10/2025"
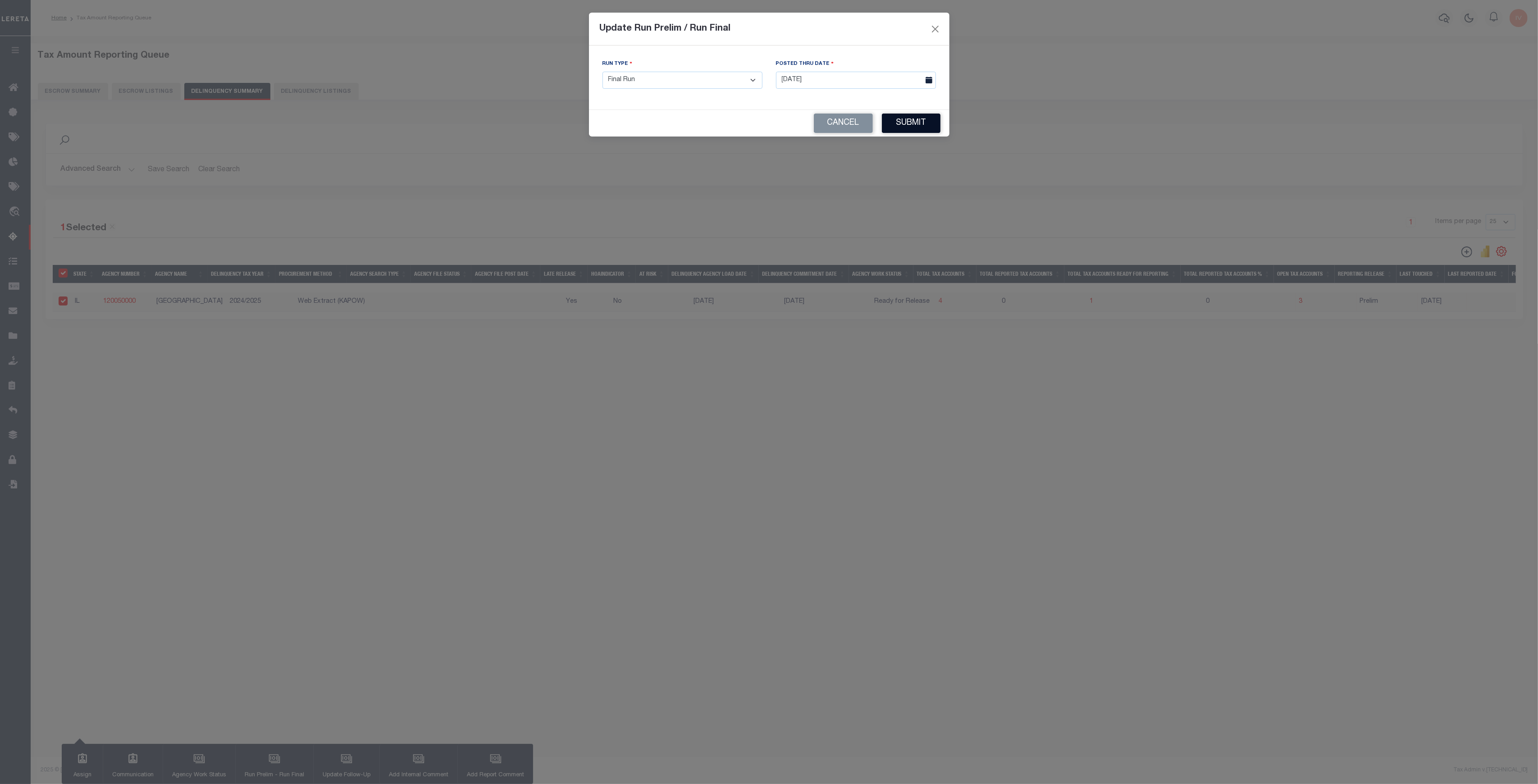
click at [904, 119] on button "Submit" at bounding box center [911, 123] width 59 height 20
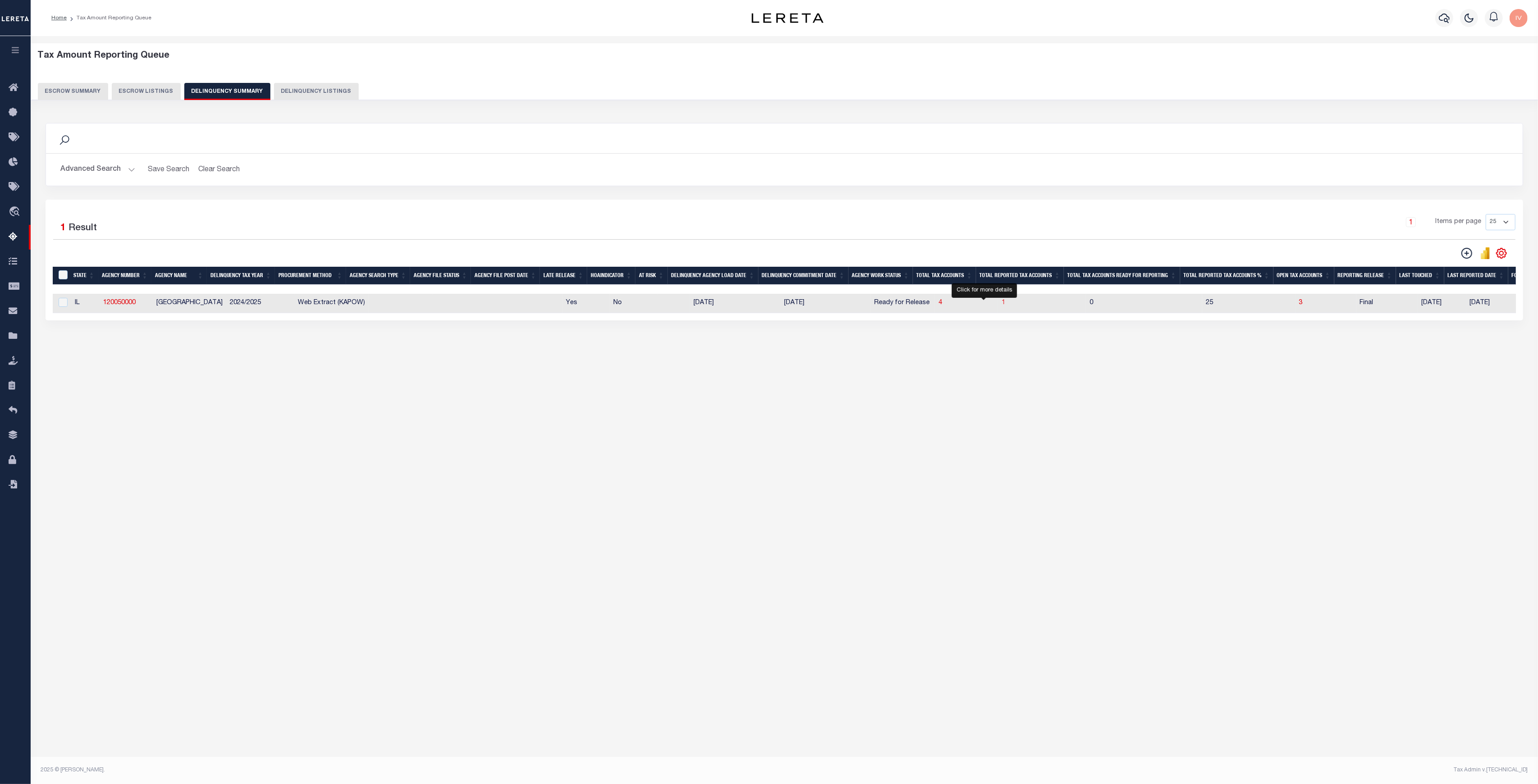
click at [1001, 304] on span "1" at bounding box center [1003, 302] width 3 height 6
select select "100"
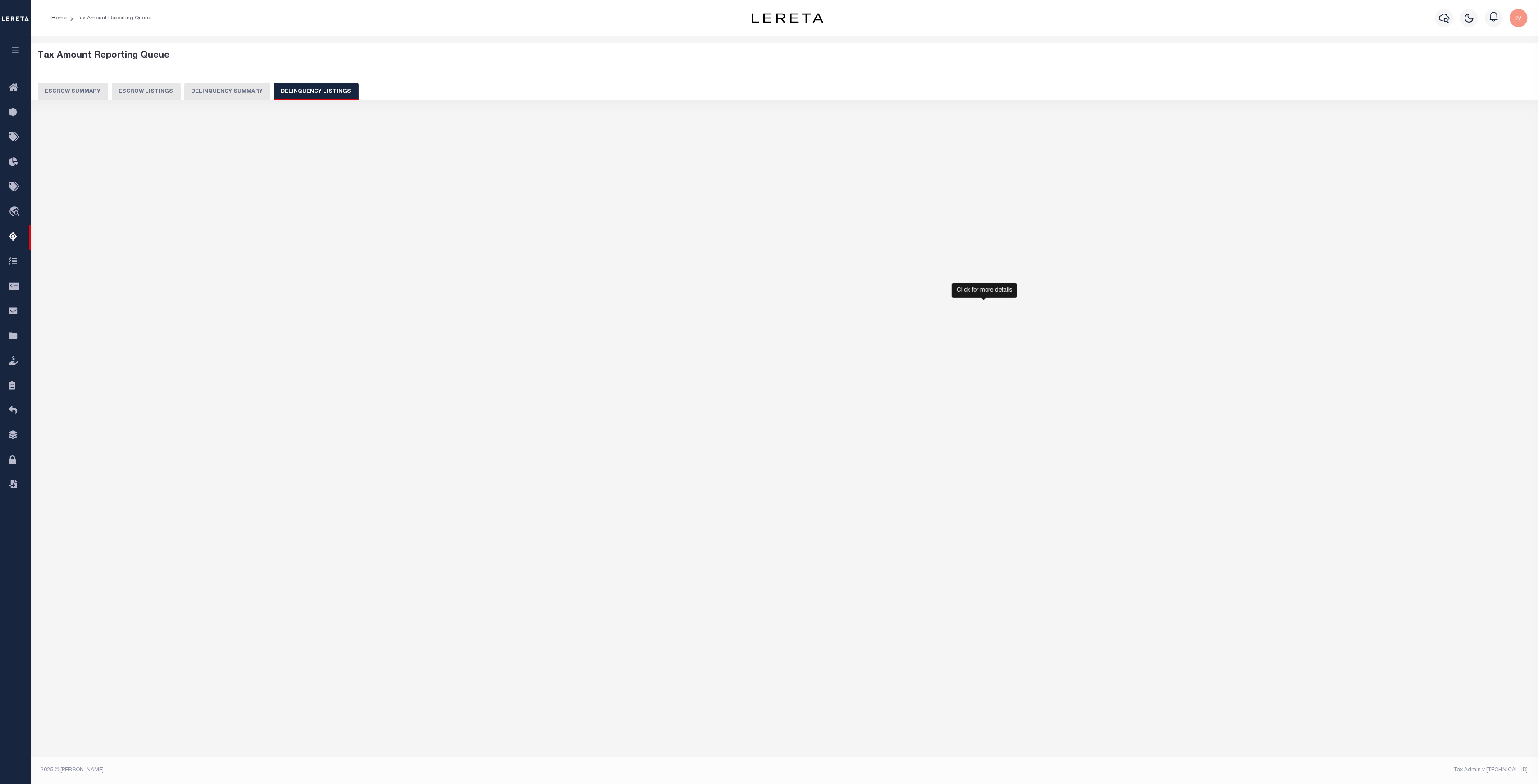
select select "100"
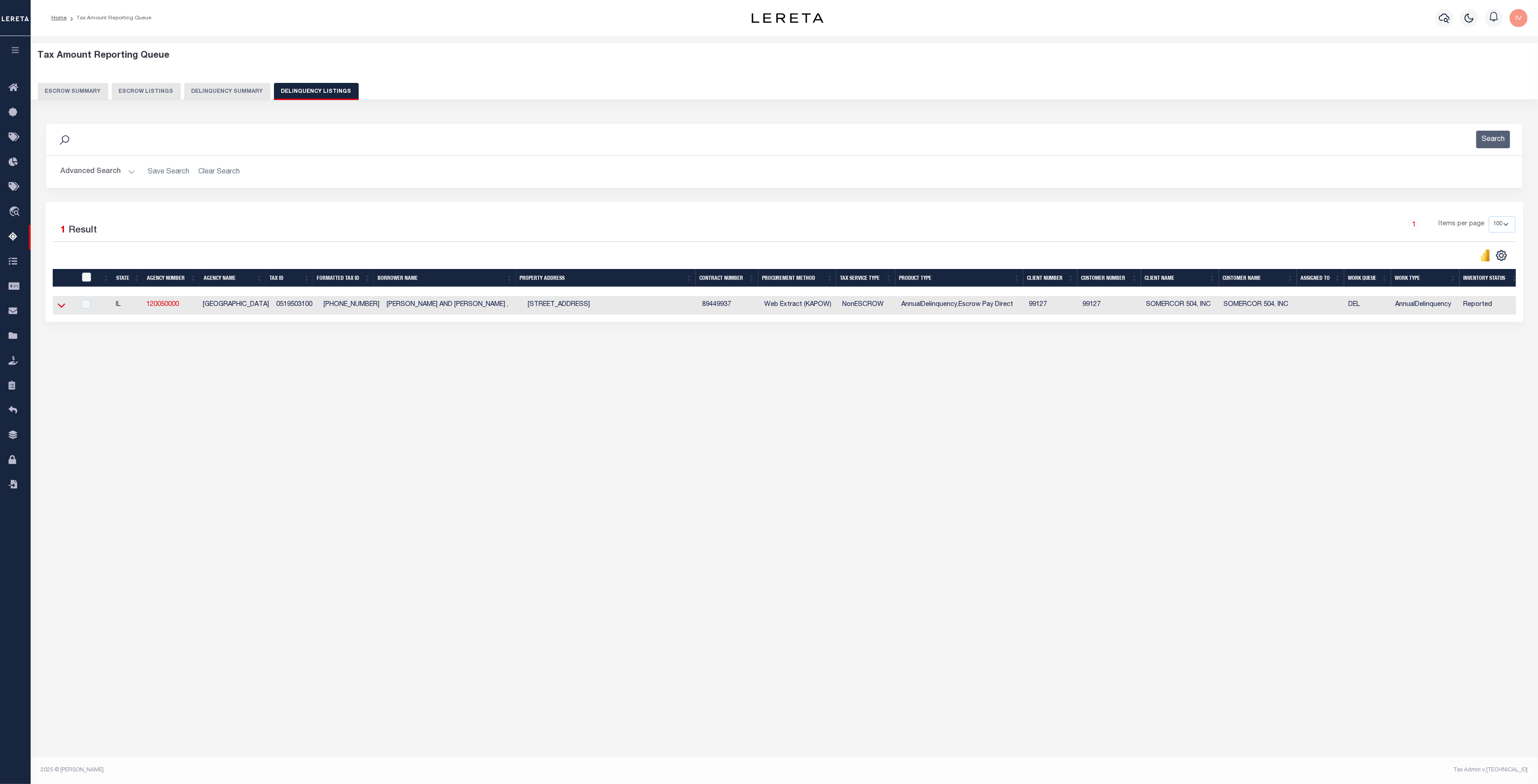
click at [63, 304] on icon at bounding box center [61, 305] width 8 height 9
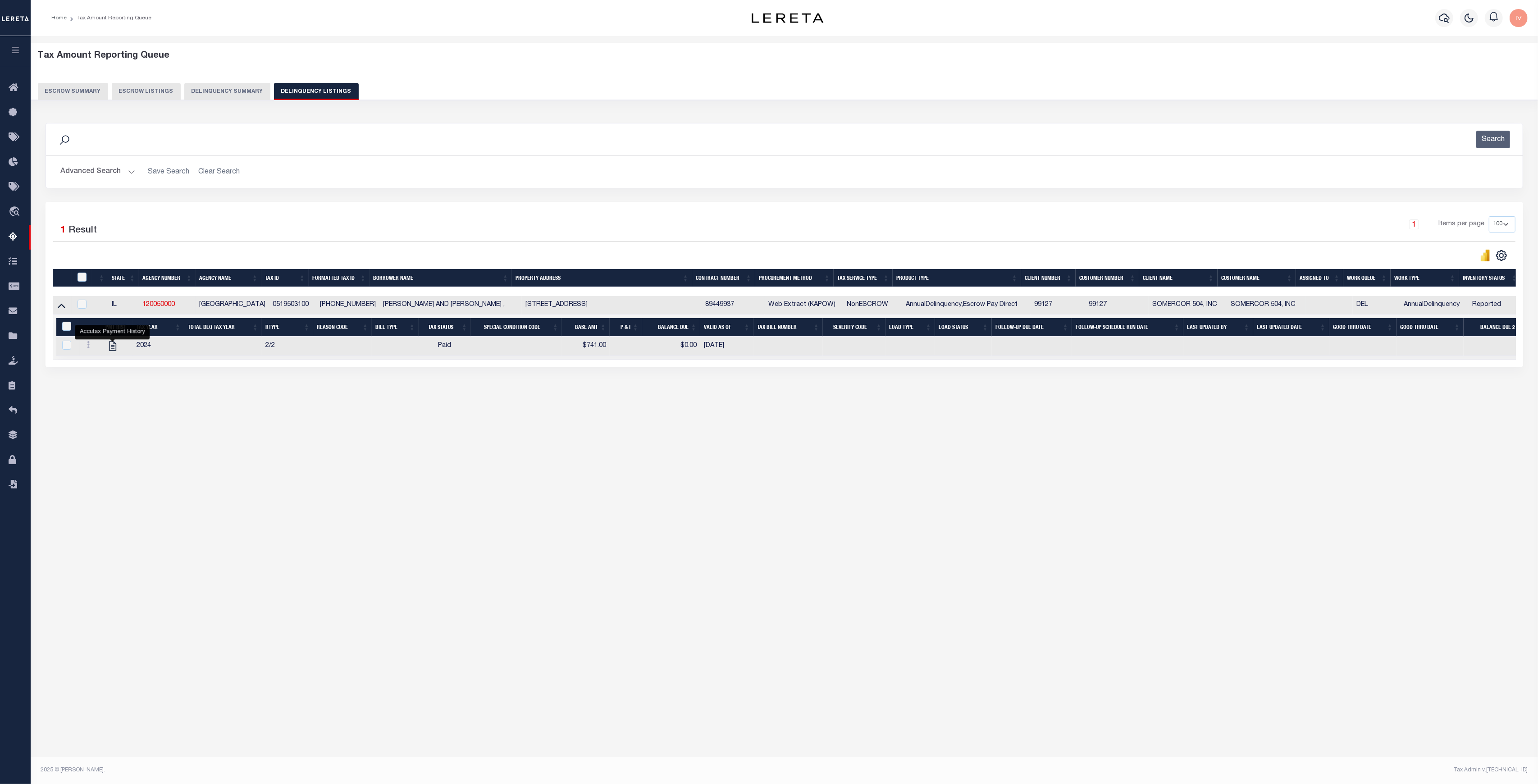
click at [134, 170] on h2 "Advanced Search Save Search Clear Search" at bounding box center [784, 172] width 1462 height 18
click at [130, 168] on button "Advanced Search" at bounding box center [98, 172] width 75 height 18
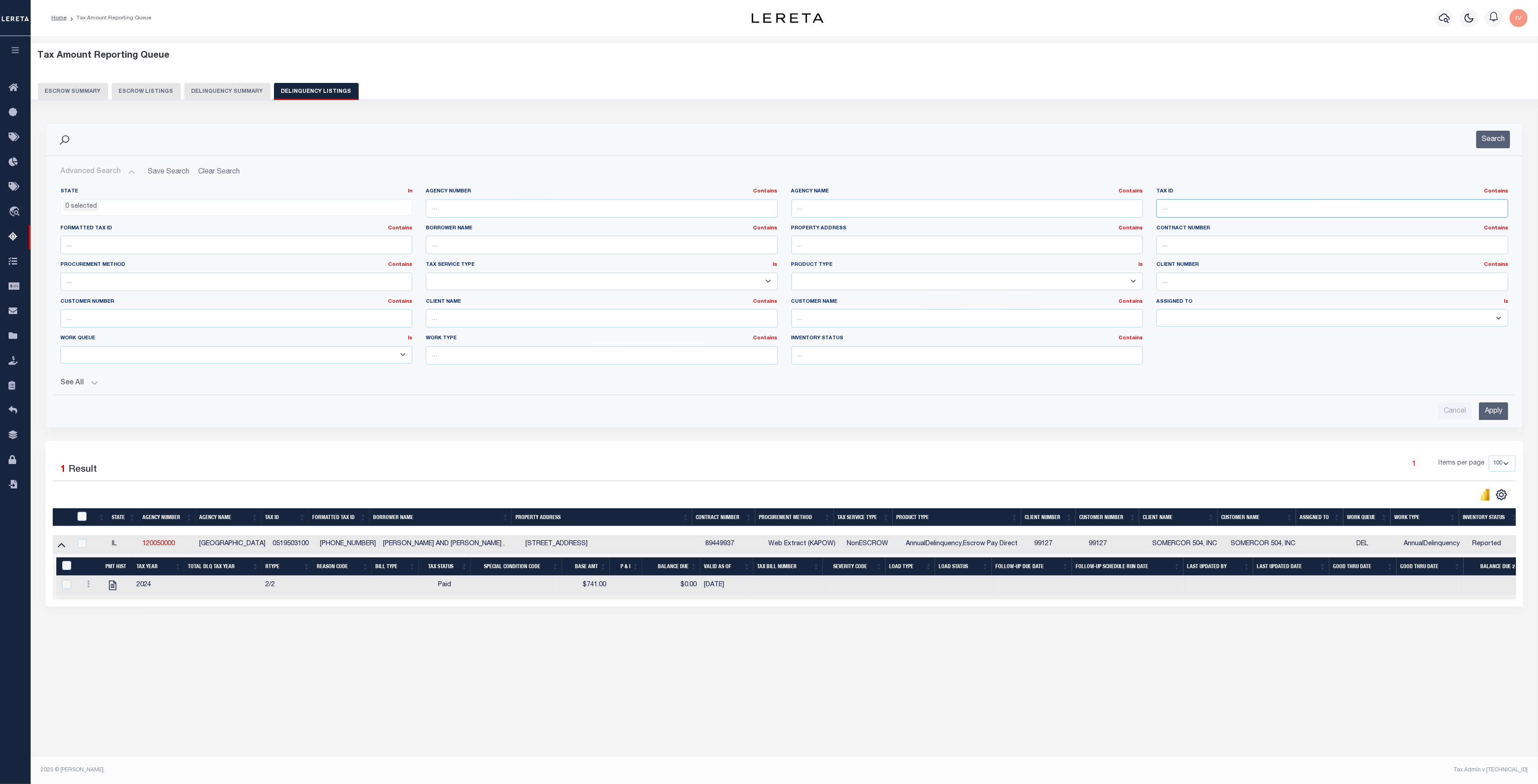
click at [1233, 202] on input "text" at bounding box center [1332, 208] width 352 height 19
paste input "05384500"
type input "05384500"
click at [1484, 135] on button "Search" at bounding box center [1493, 139] width 34 height 18
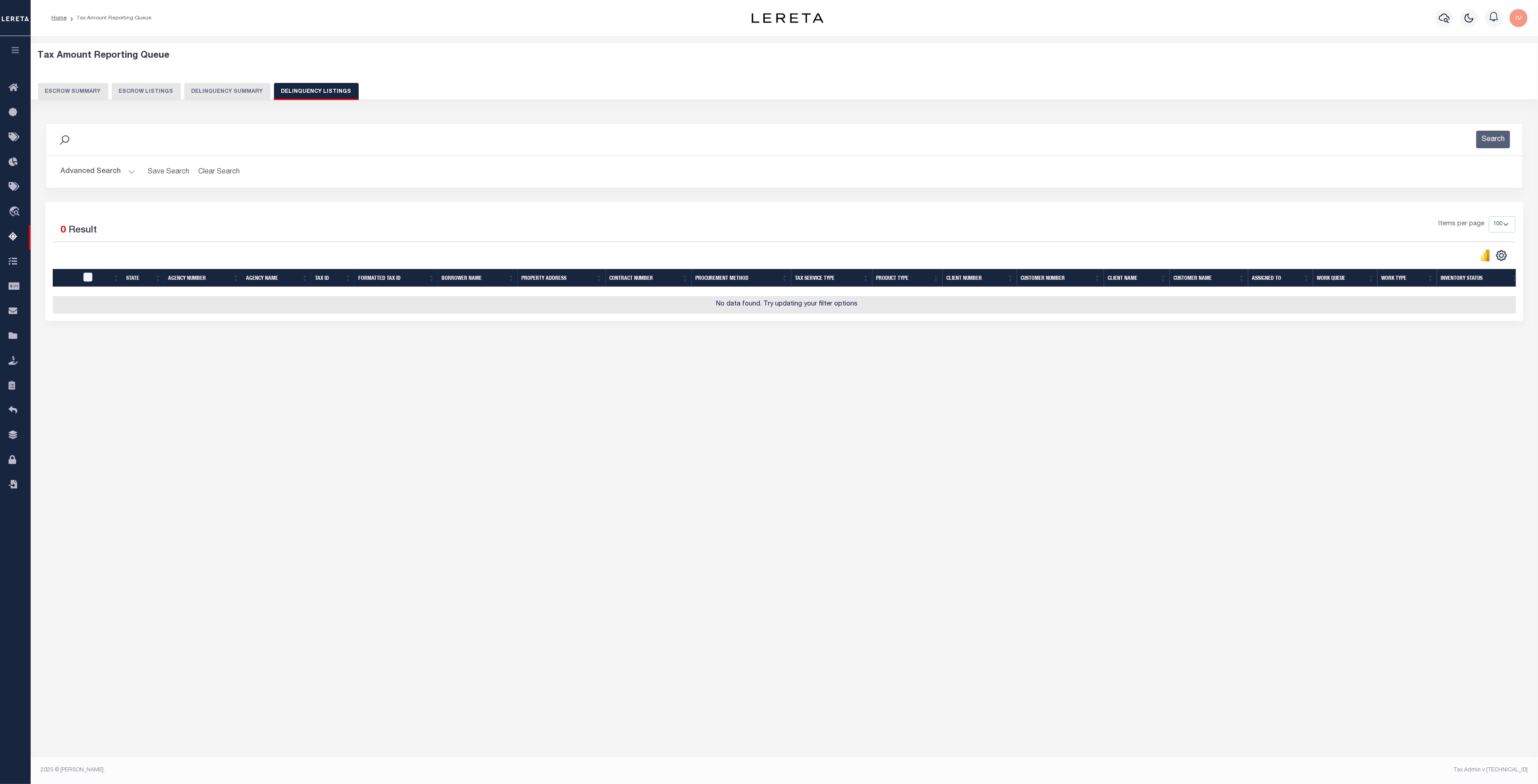
click at [126, 168] on button "Advanced Search" at bounding box center [98, 172] width 75 height 18
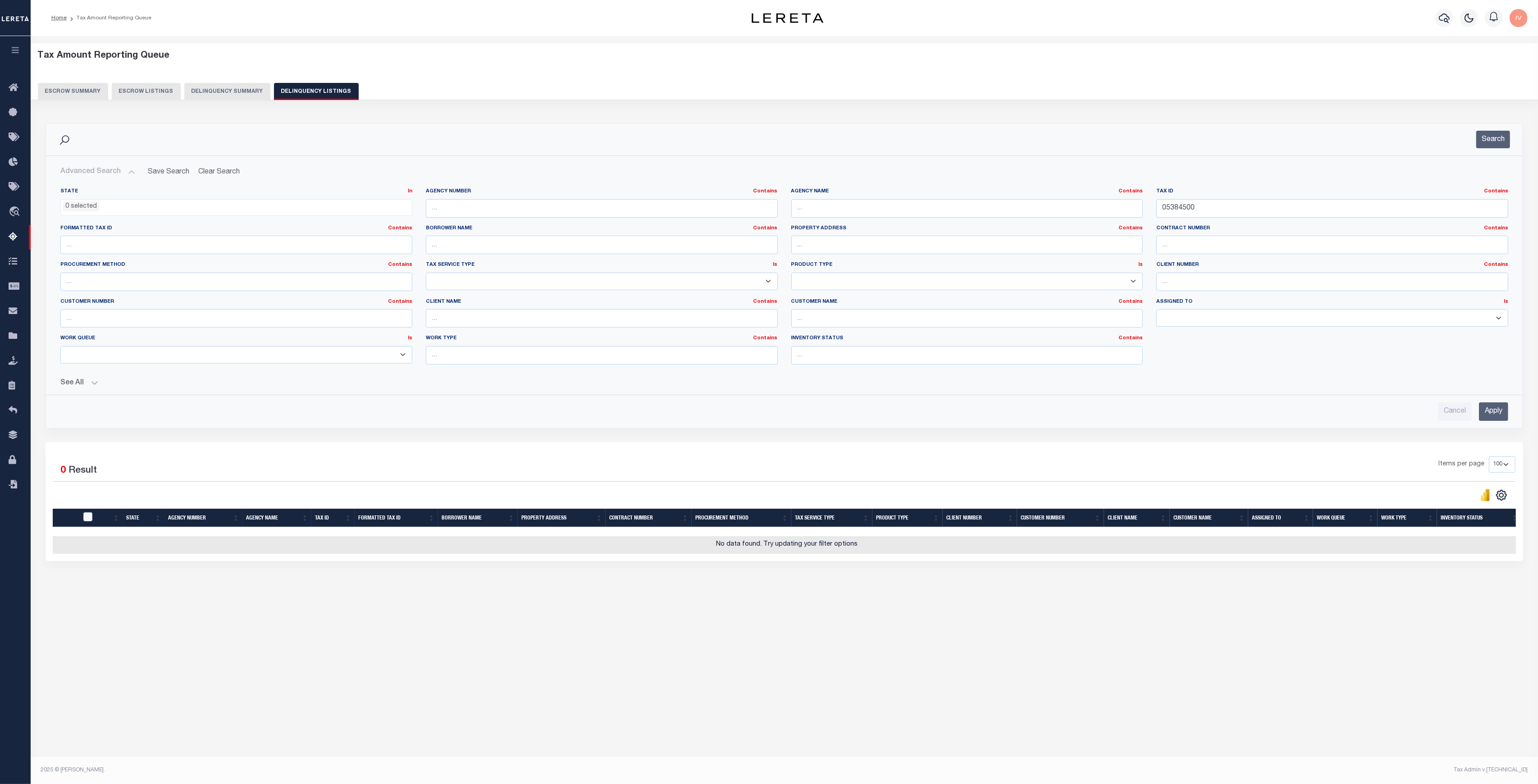
click at [101, 383] on button "See All" at bounding box center [784, 383] width 1447 height 9
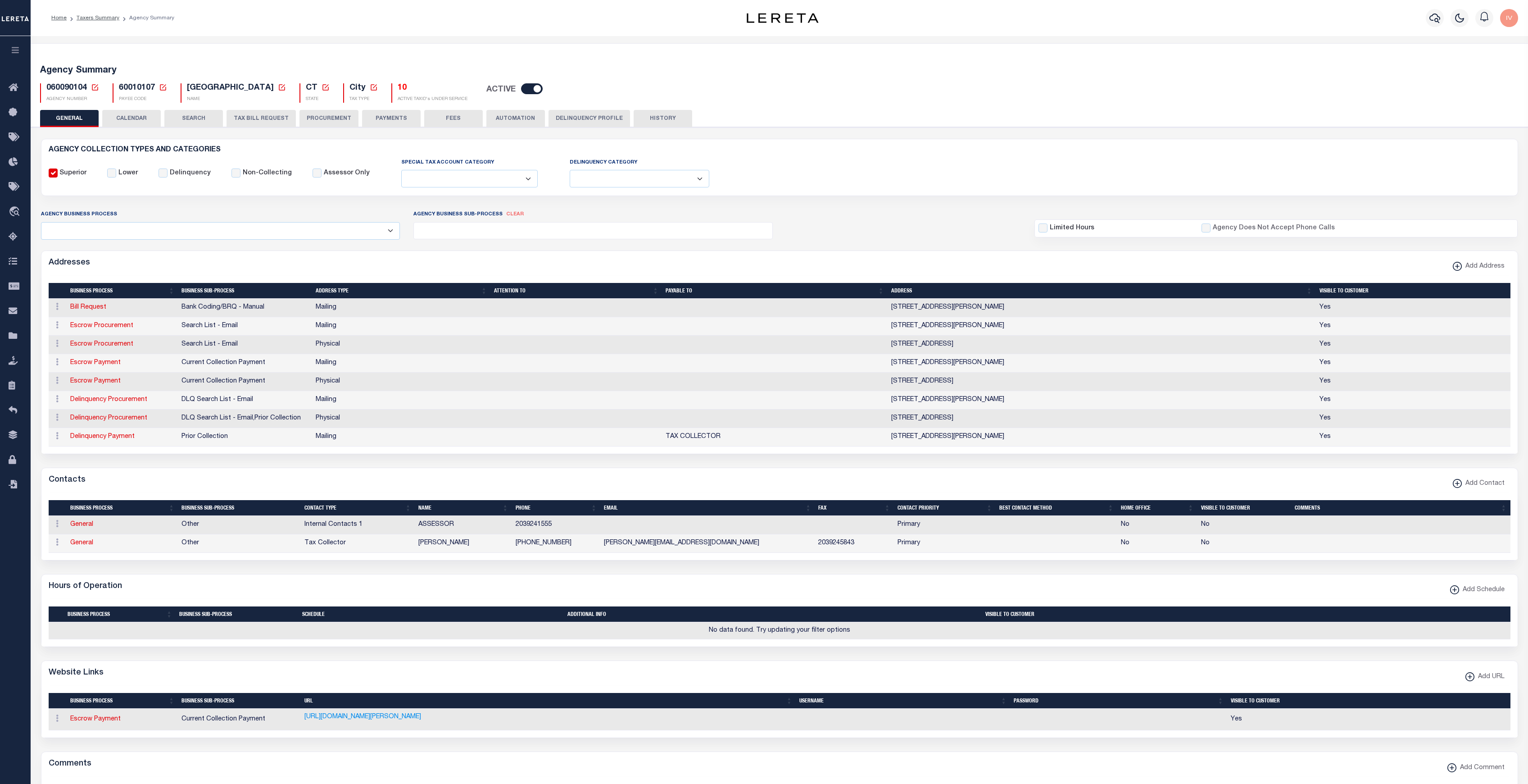
select select
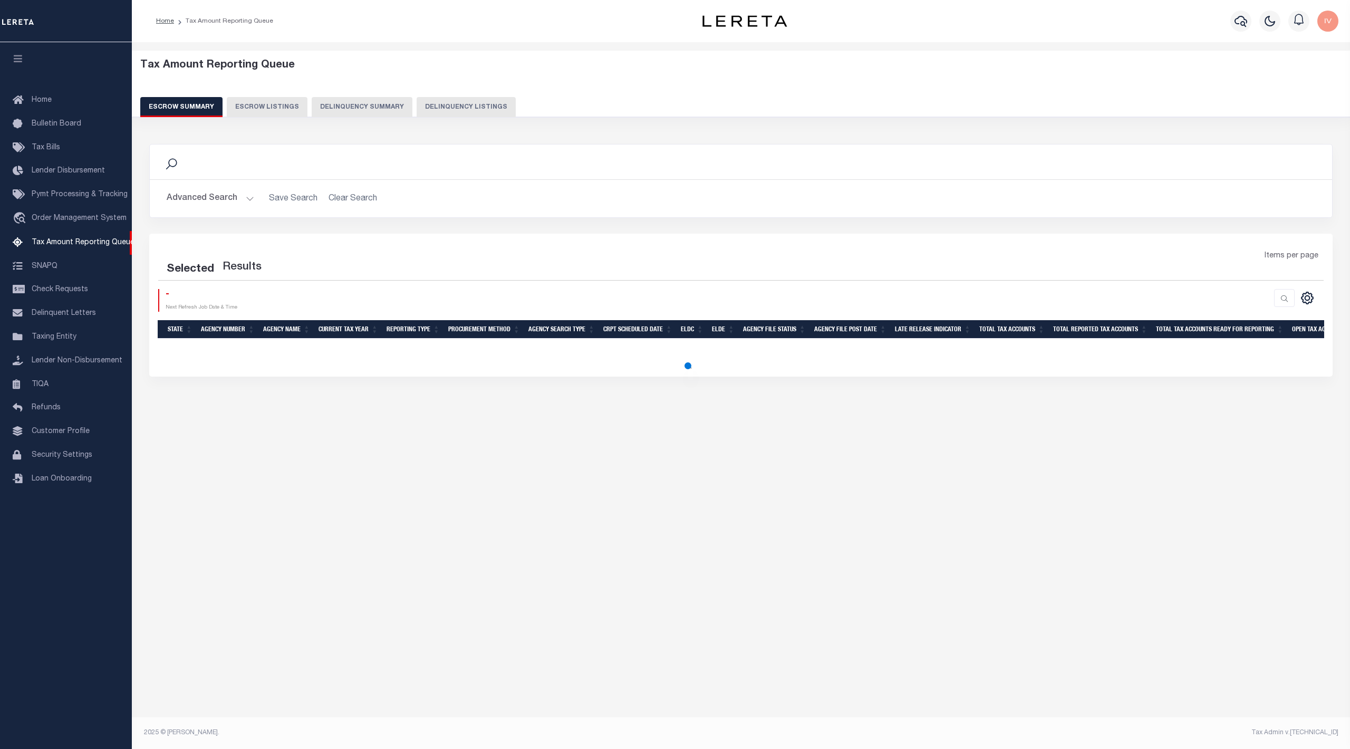
select select "100"
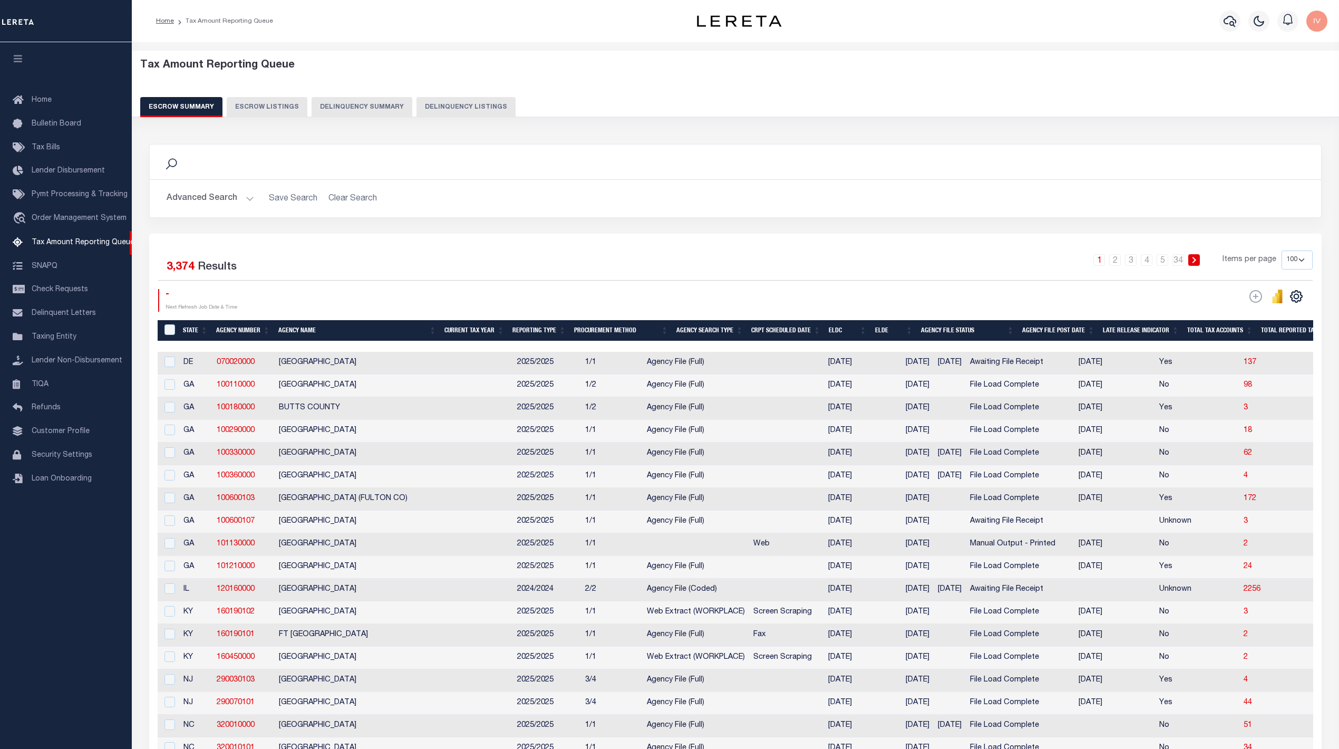
click at [441, 104] on button "Delinquency Listings" at bounding box center [466, 107] width 99 height 20
select select
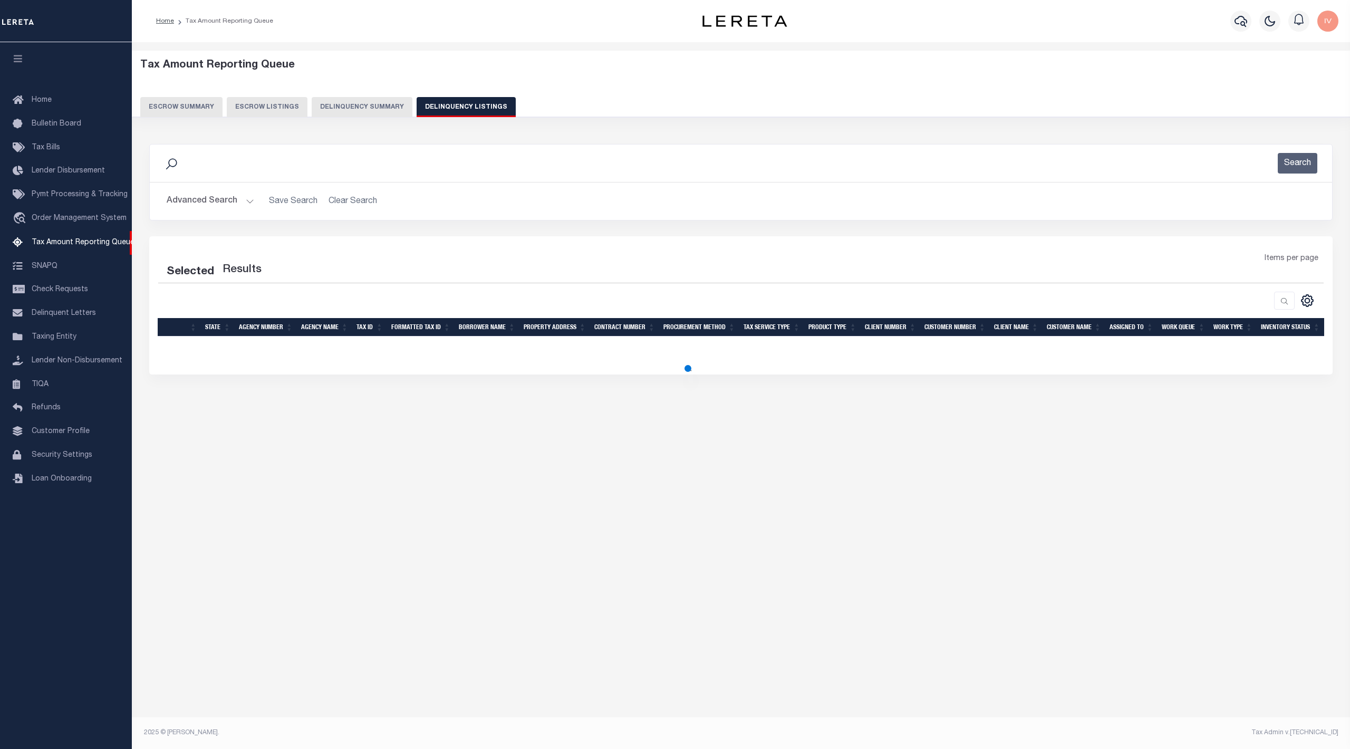
click at [242, 199] on button "Advanced Search" at bounding box center [211, 201] width 88 height 21
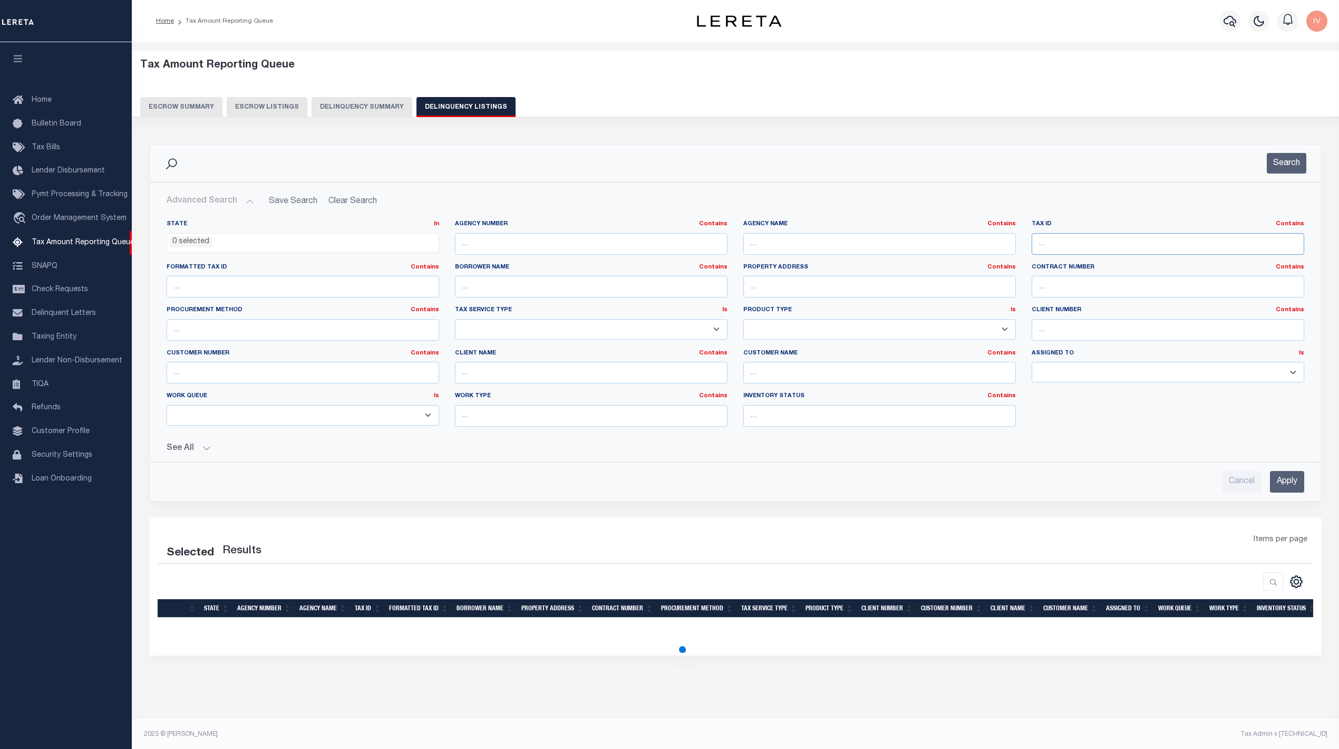
click at [1053, 242] on input "text" at bounding box center [1168, 244] width 273 height 22
click at [1049, 245] on input "text" at bounding box center [1168, 244] width 273 height 22
paste input "19819350"
type input "19819350"
click at [1288, 177] on div "Search" at bounding box center [736, 162] width 1172 height 37
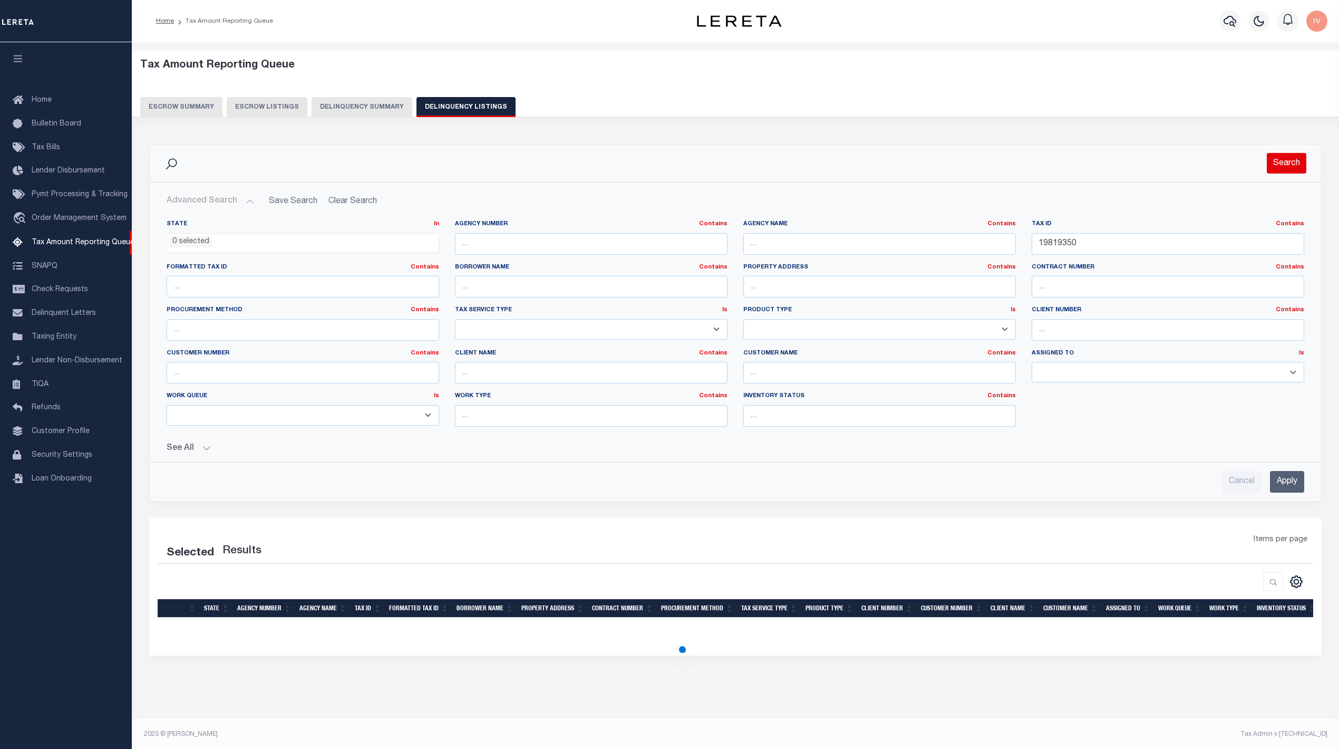
click at [1288, 165] on button "Search" at bounding box center [1287, 163] width 40 height 21
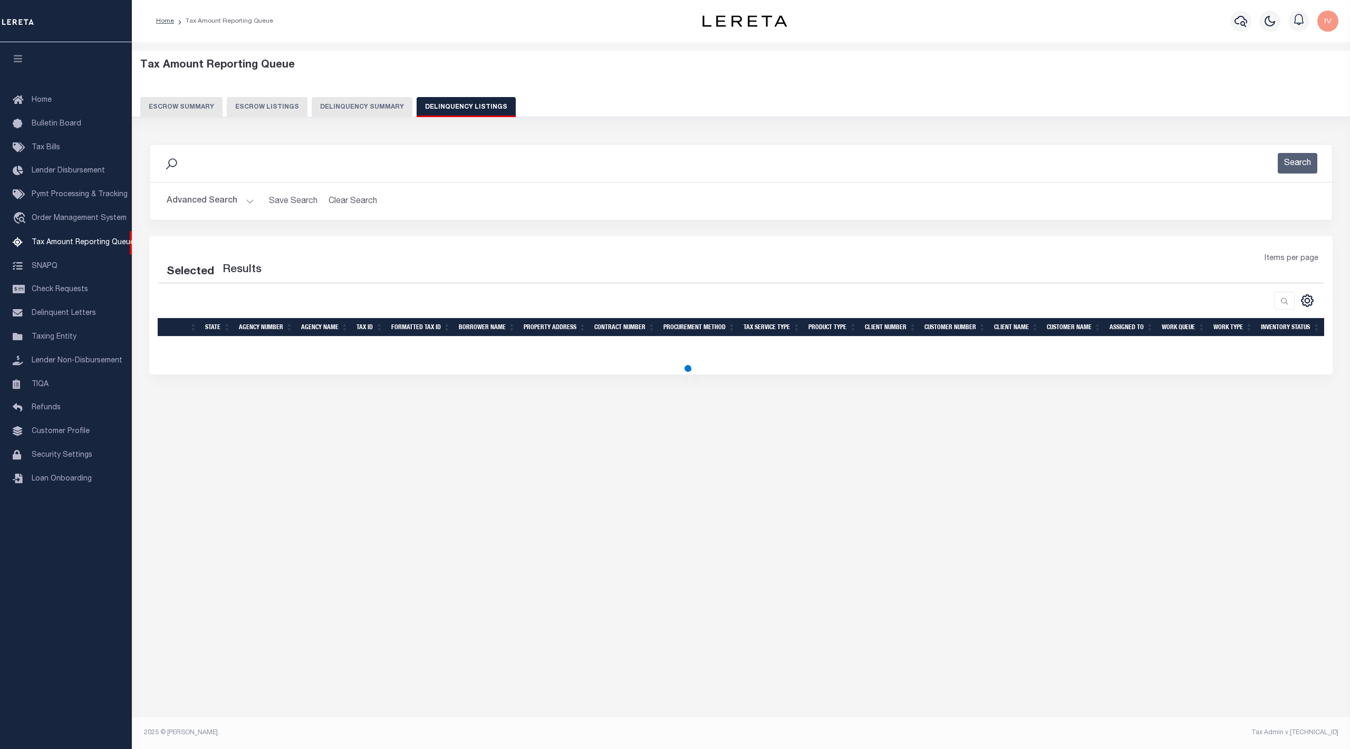
select select "100"
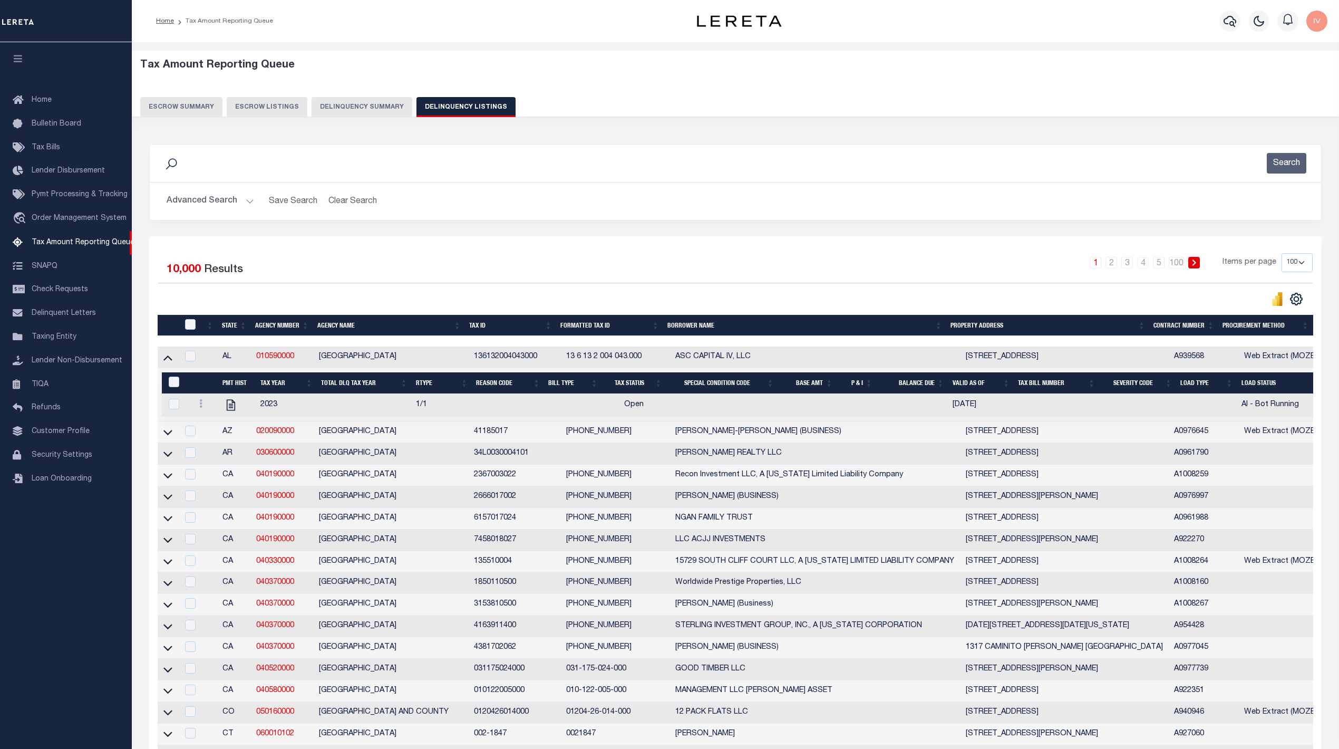
click at [241, 204] on button "Advanced Search" at bounding box center [211, 201] width 88 height 21
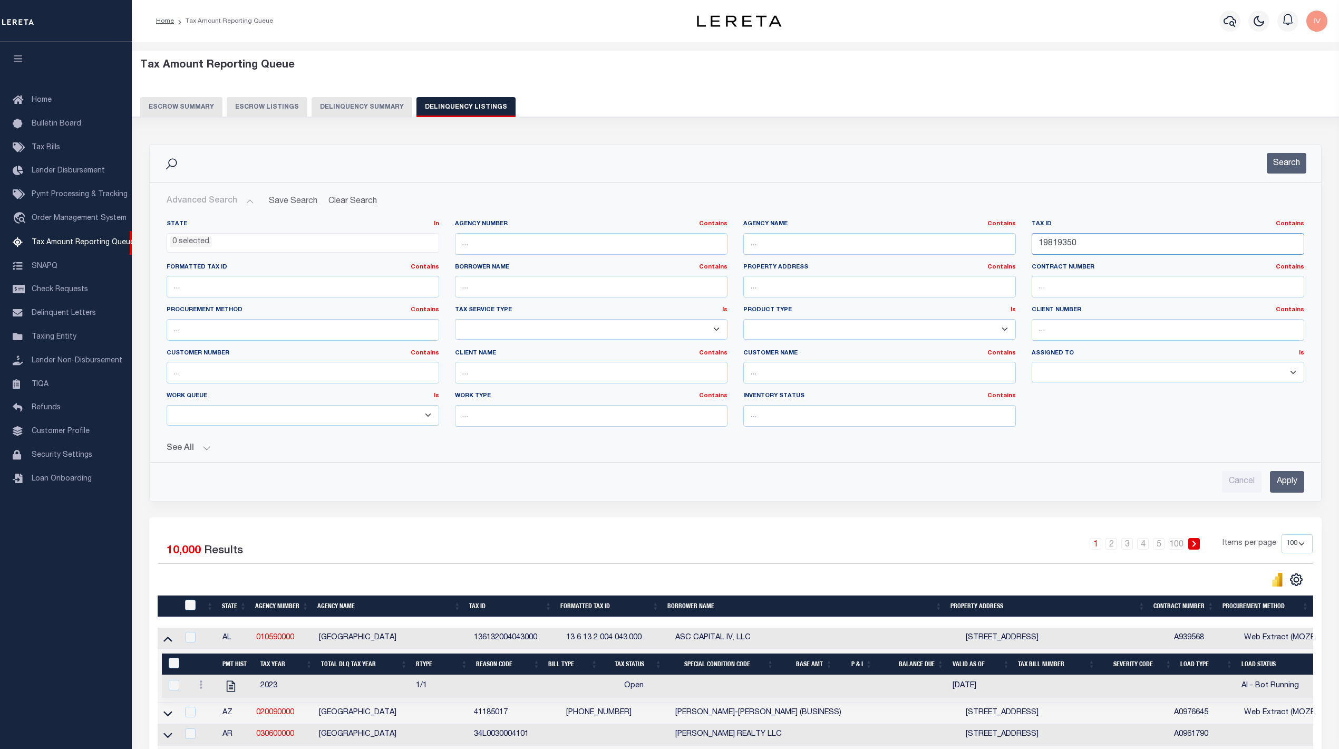
click at [1049, 249] on input "19819350" at bounding box center [1168, 244] width 273 height 22
click at [1282, 488] on input "Apply" at bounding box center [1287, 482] width 34 height 22
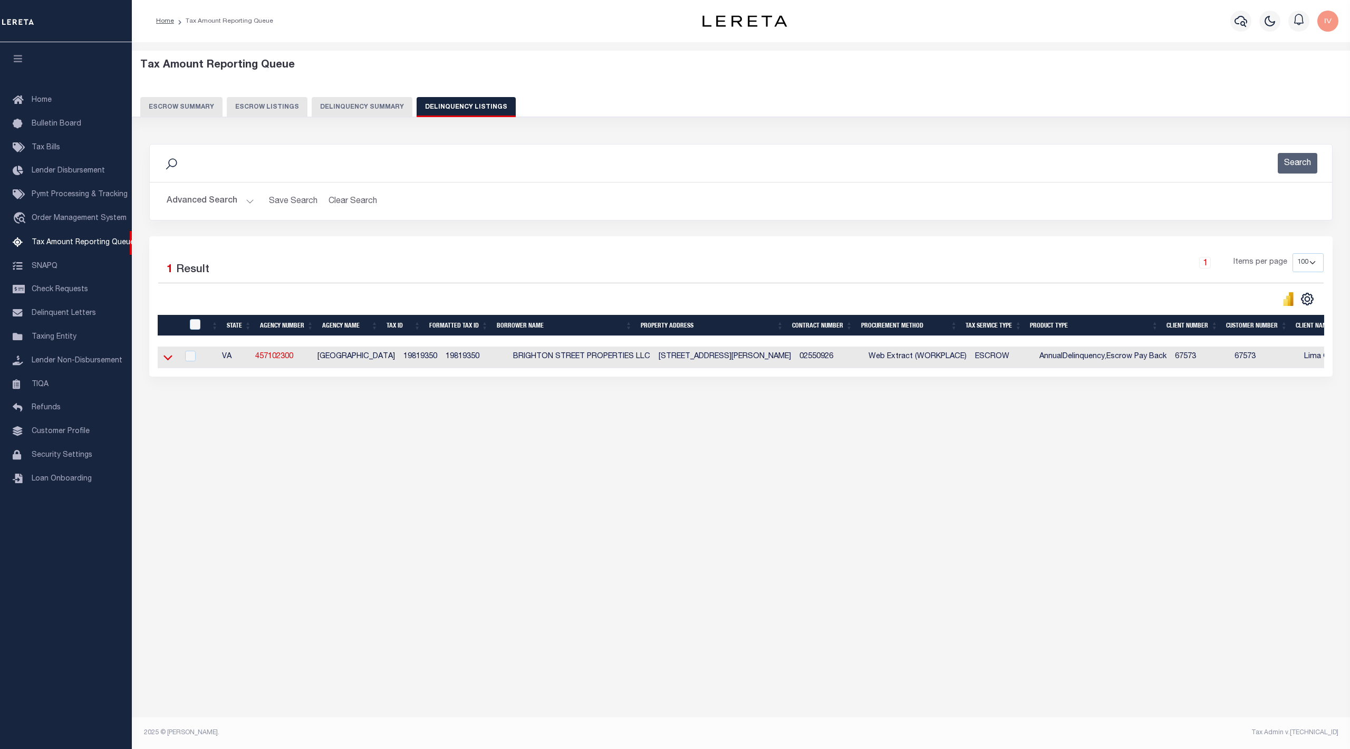
click at [163, 360] on icon at bounding box center [167, 357] width 9 height 5
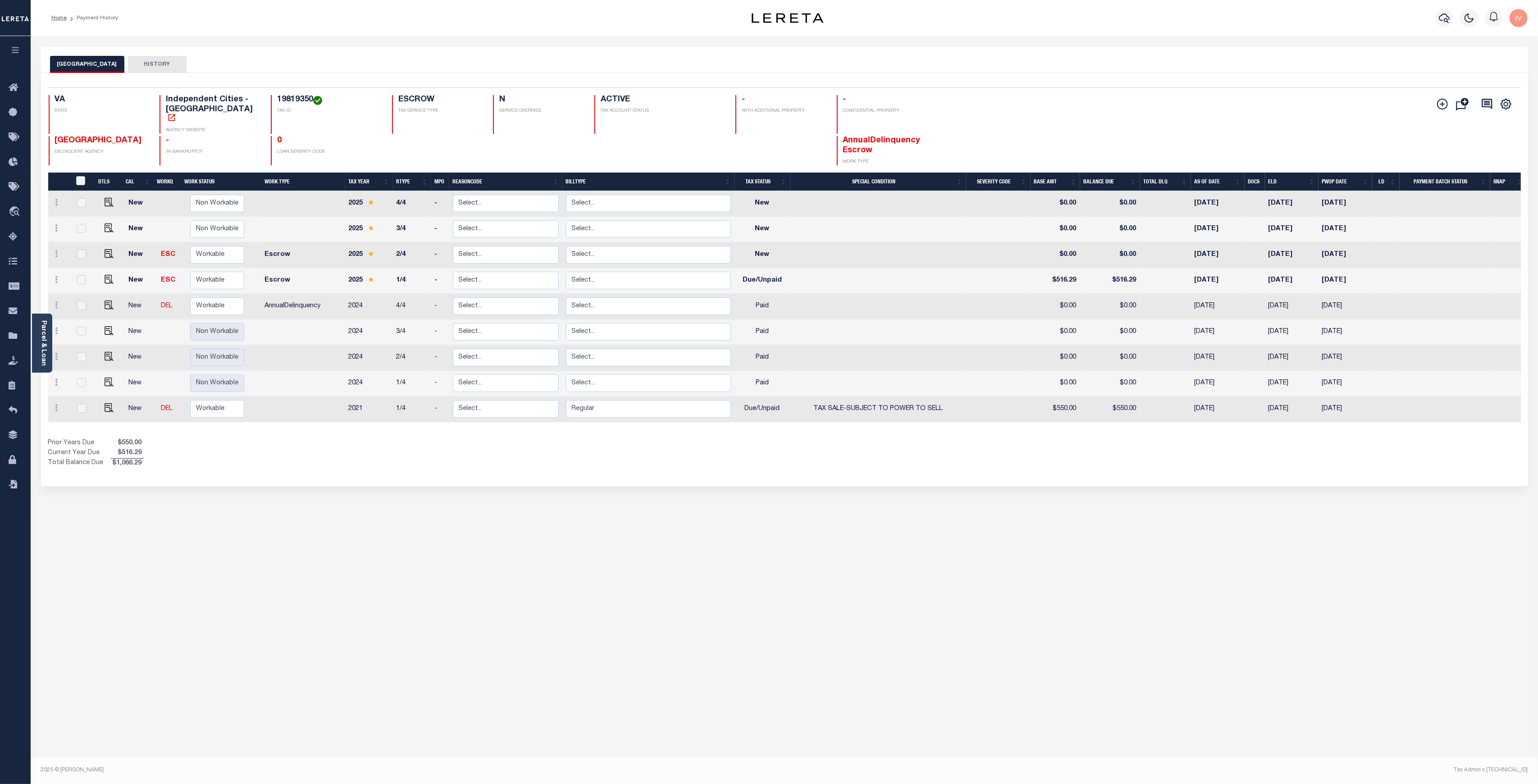
drag, startPoint x: 256, startPoint y: 297, endPoint x: 328, endPoint y: 297, distance: 72.0
click at [328, 297] on div "DTLS CAL WorkQ Work Status Work Type Tax Year RType MPO ReasonCode BillType Tax…" at bounding box center [784, 300] width 1472 height 255
drag, startPoint x: 349, startPoint y: 296, endPoint x: 780, endPoint y: 288, distance: 431.1
click at [780, 294] on tr "New DEL Non Workable Workable AnnualDelinquency 2024 4/4 - Select... Payment Re…" at bounding box center [786, 307] width 1477 height 26
click at [566, 550] on div "NORFOLK CITY HISTORY Selected 9 Results" at bounding box center [784, 301] width 1500 height 508
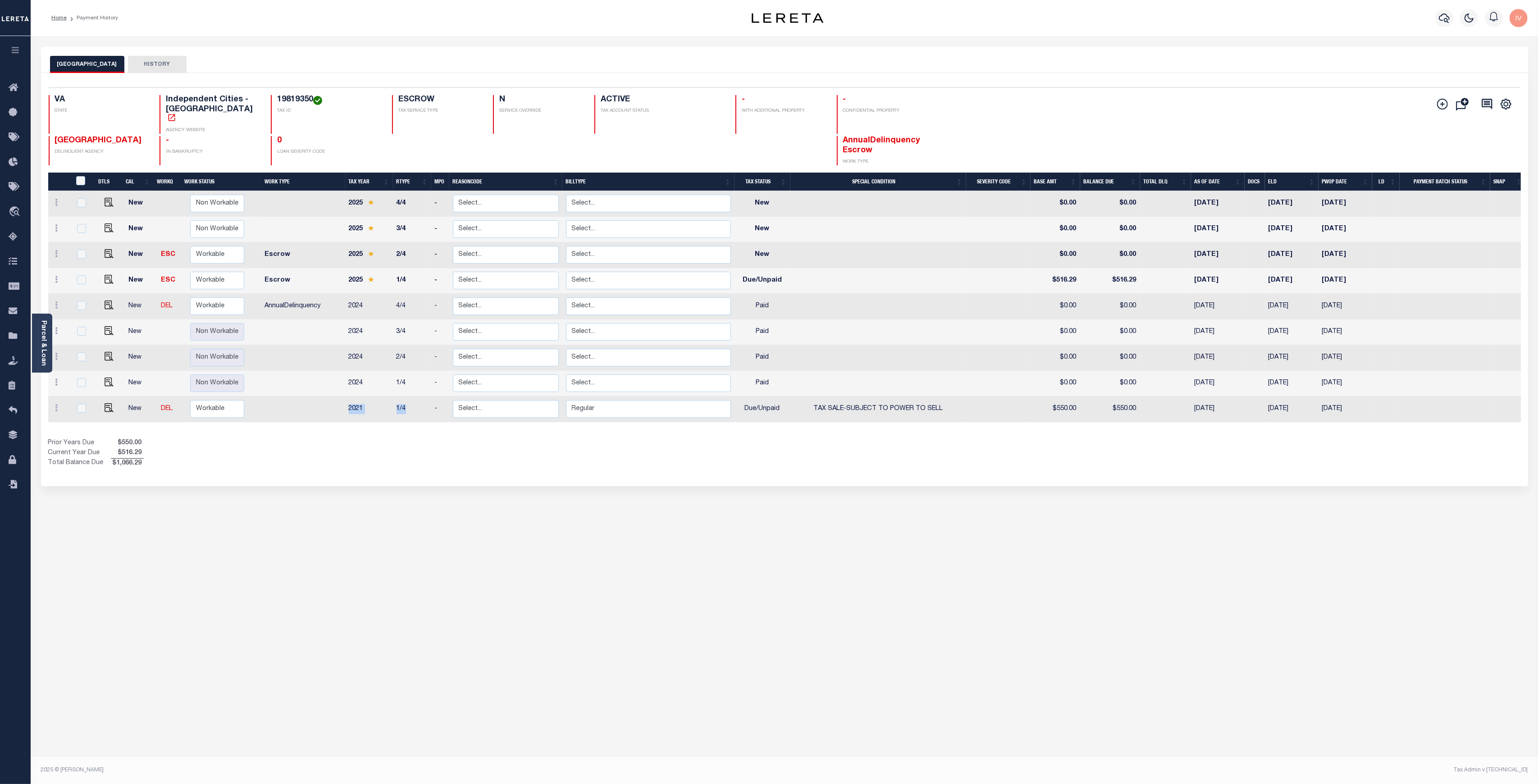
drag, startPoint x: 378, startPoint y: 399, endPoint x: 407, endPoint y: 398, distance: 29.0
click at [407, 398] on tr "New DEL Non Workable Workable 2021 1/4 - Select... Payment Reversal Taxable Val…" at bounding box center [786, 409] width 1477 height 26
drag, startPoint x: 804, startPoint y: 391, endPoint x: 942, endPoint y: 397, distance: 138.1
click at [942, 397] on td "TAX SALE-SUBJECT TO POWER TO SELL" at bounding box center [878, 409] width 176 height 26
checkbox input "true"
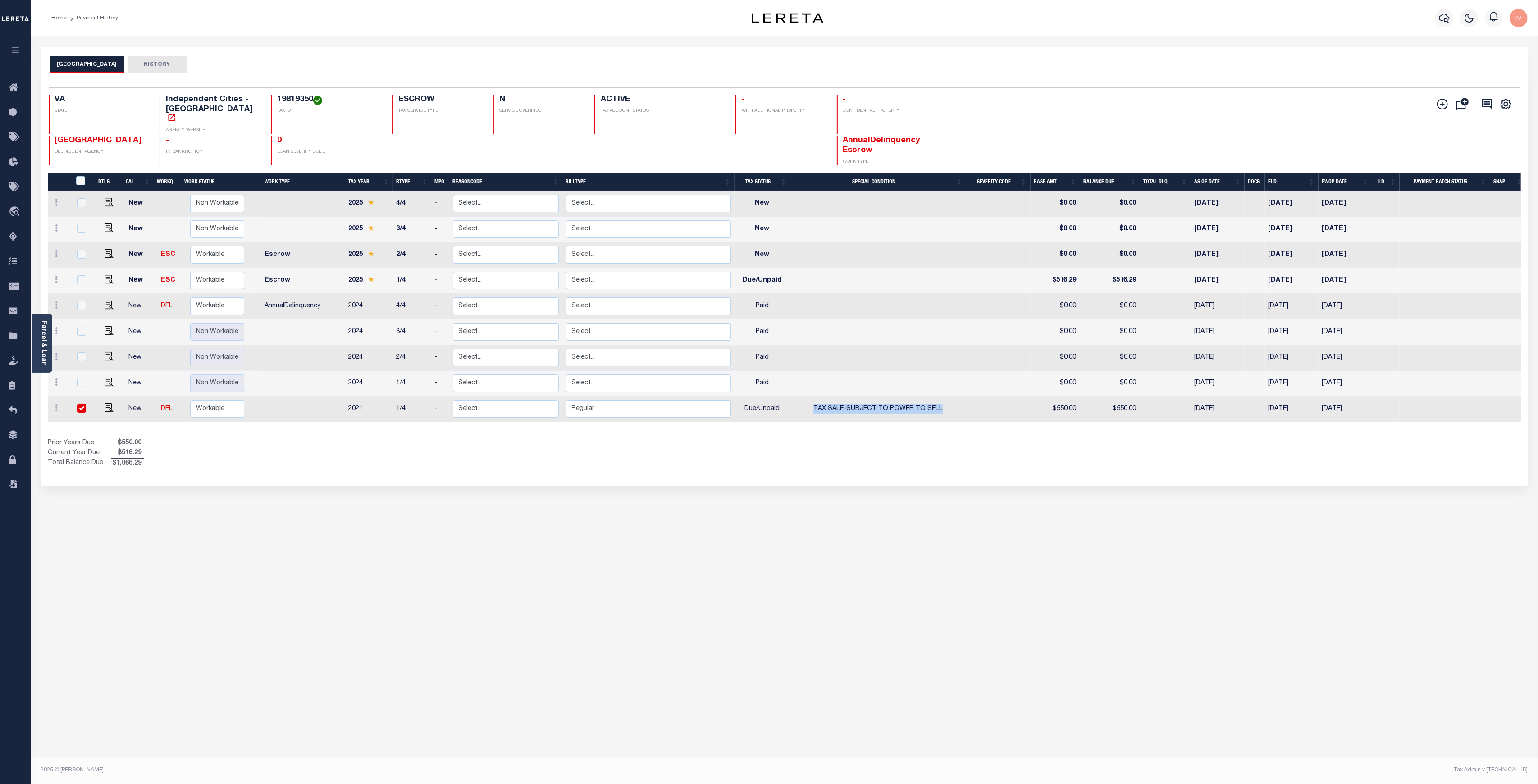
checkbox input "true"
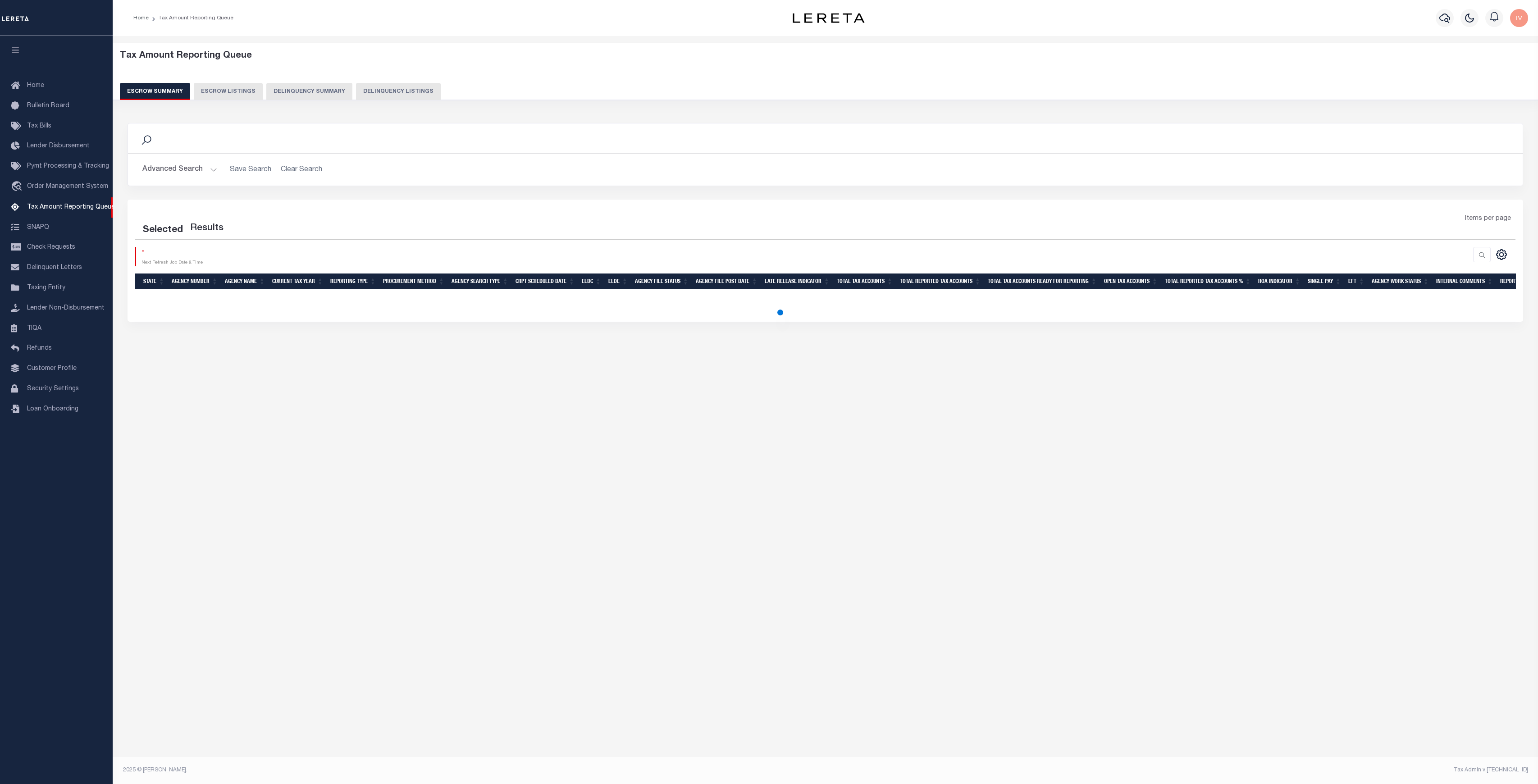
click at [367, 85] on button "Delinquency Listings" at bounding box center [398, 91] width 85 height 17
select select "100"
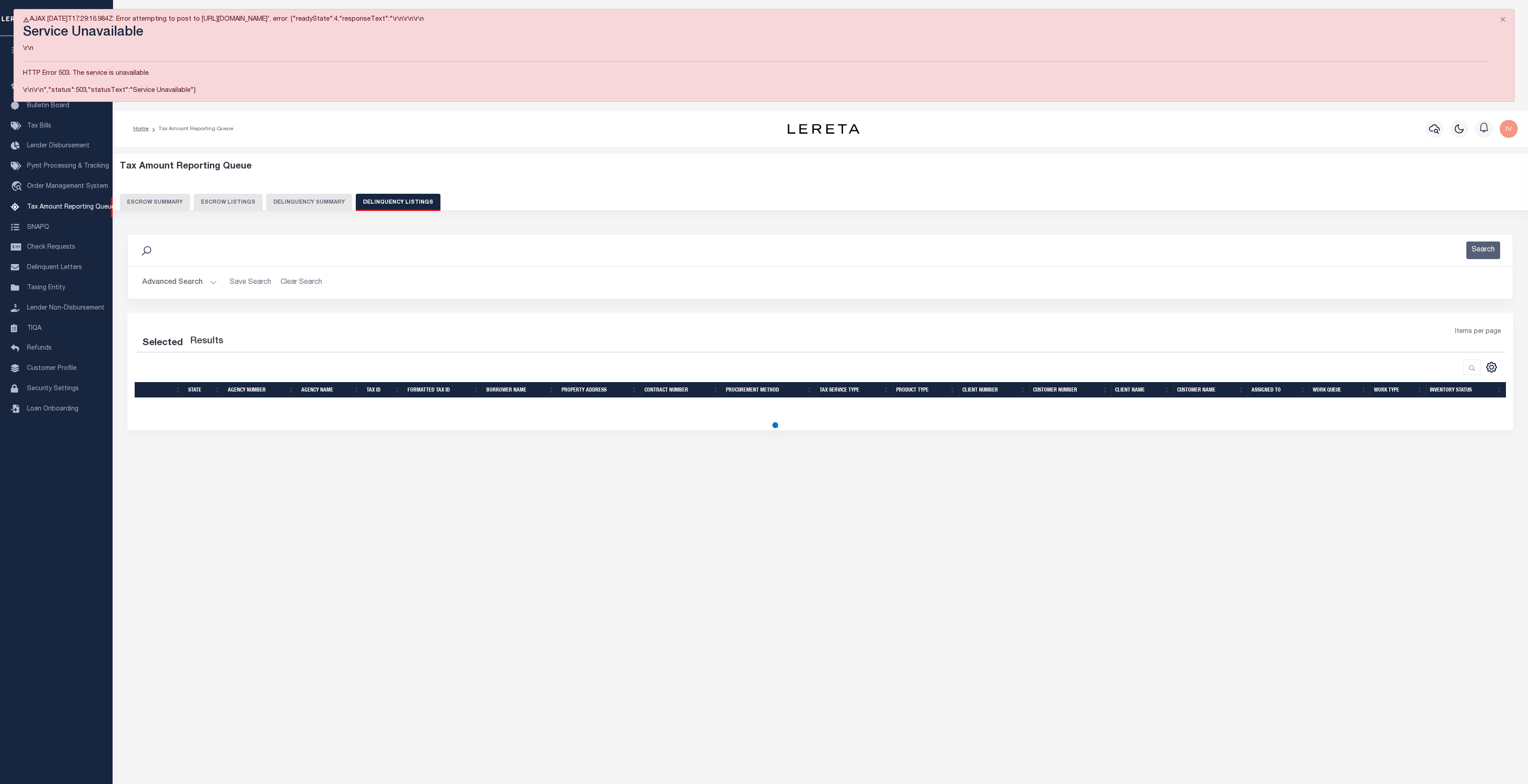
select select "100"
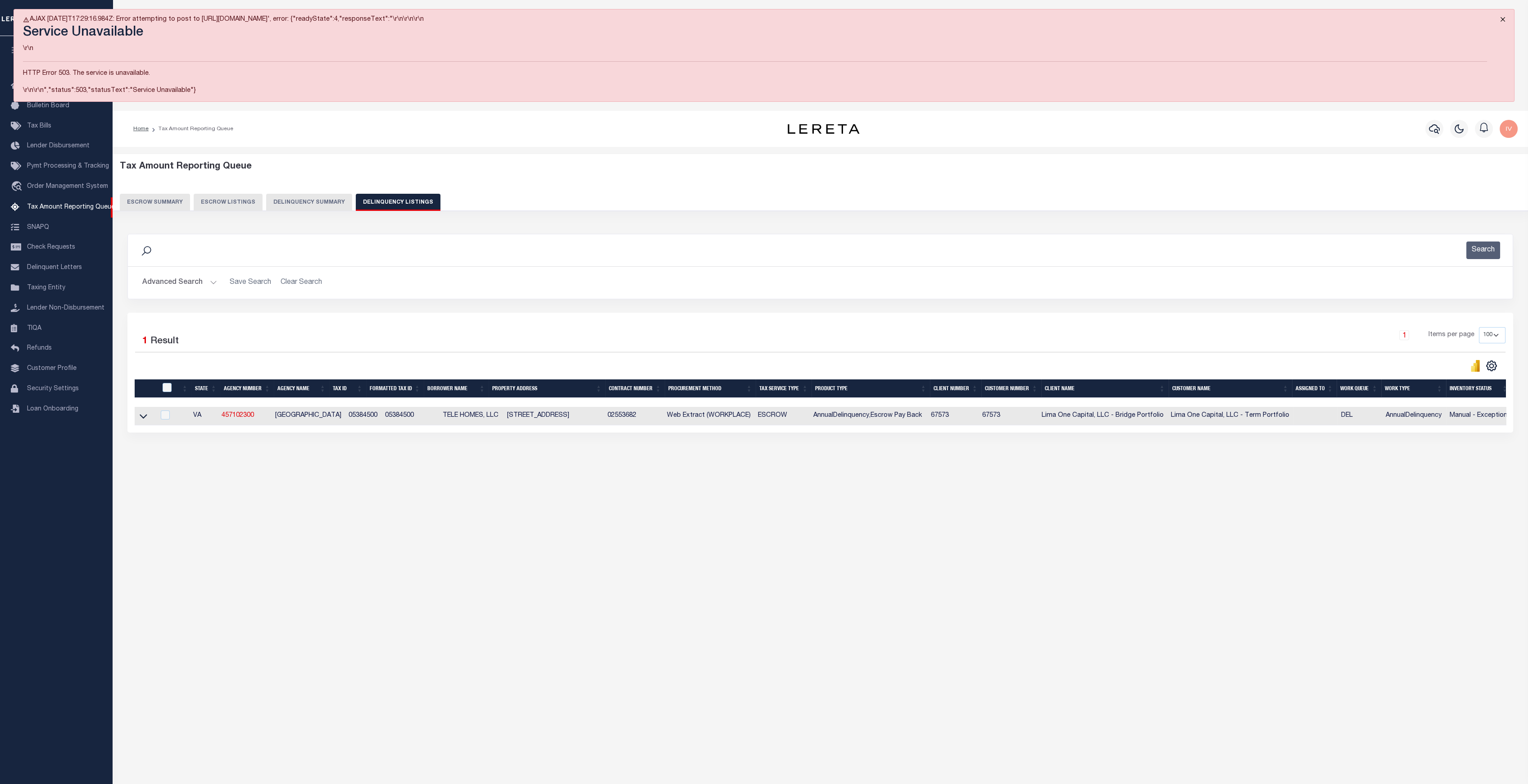
click at [1502, 16] on button "Close" at bounding box center [1502, 19] width 22 height 20
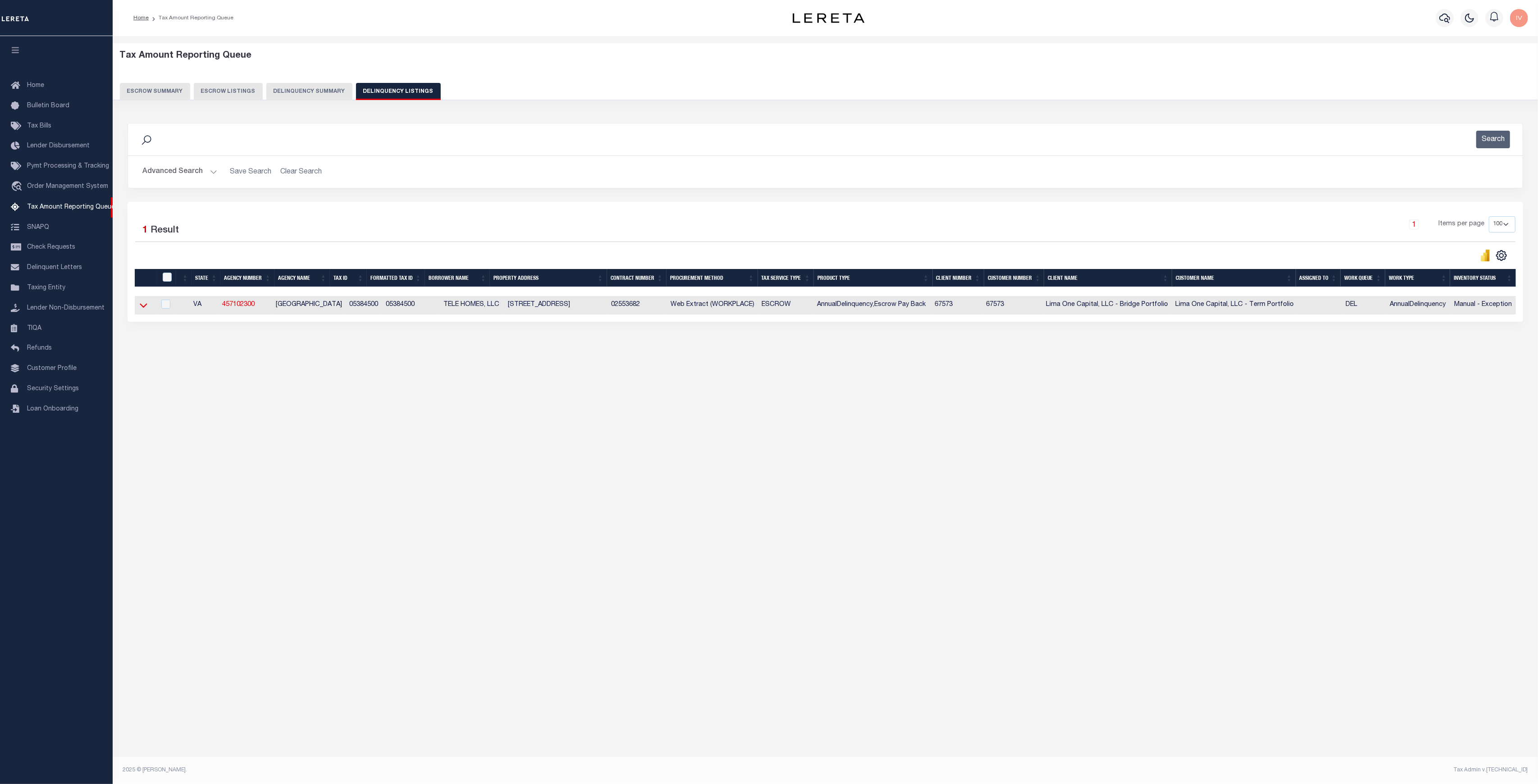
click at [145, 303] on icon at bounding box center [143, 305] width 8 height 9
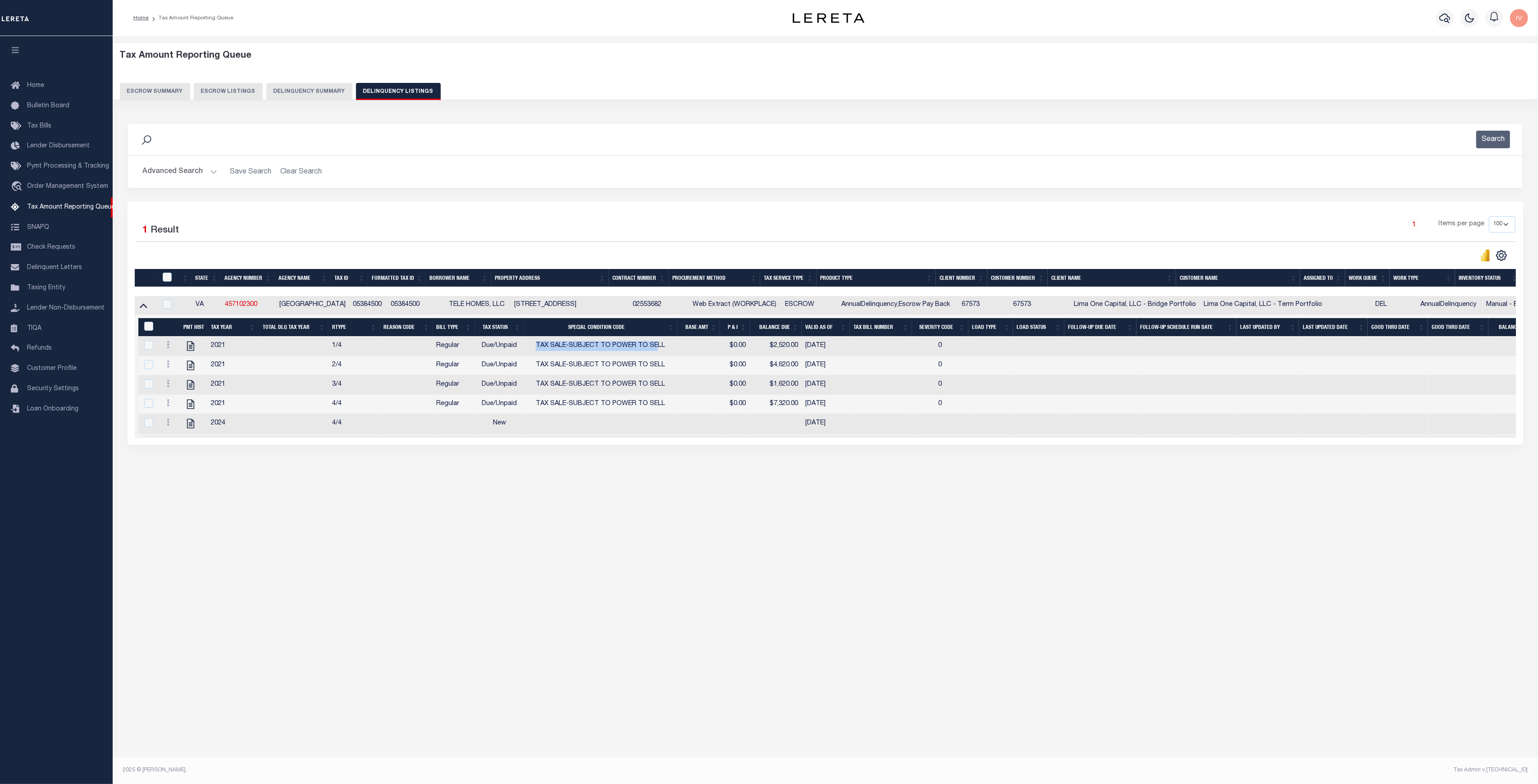
drag, startPoint x: 593, startPoint y: 351, endPoint x: 658, endPoint y: 346, distance: 65.2
click at [658, 346] on td "TAX SALE-SUBJECT TO POWER TO SELL" at bounding box center [600, 346] width 153 height 20
checkbox input "true"
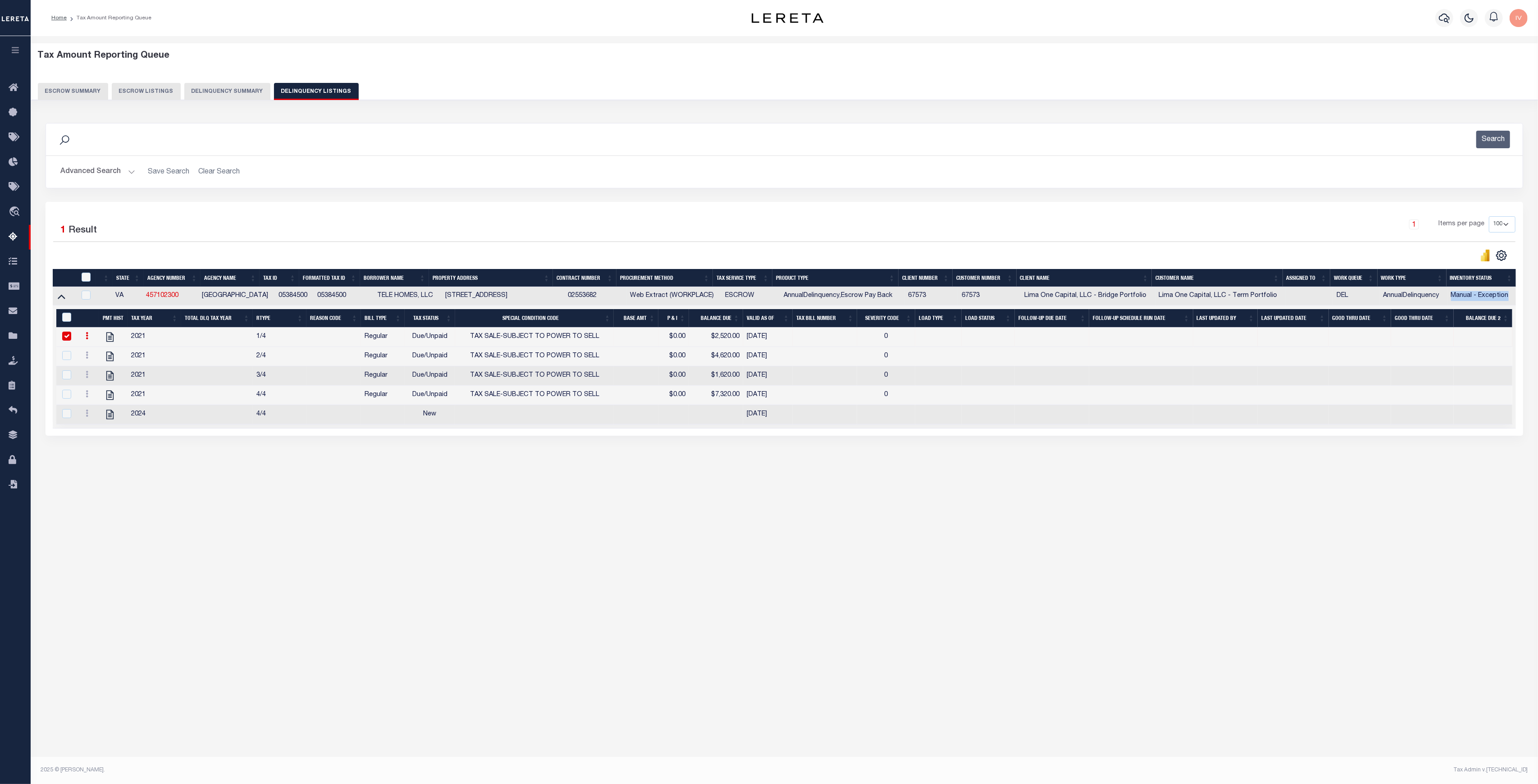
drag, startPoint x: 1450, startPoint y: 296, endPoint x: 1507, endPoint y: 294, distance: 57.0
click at [1507, 294] on td "Manual - Exception" at bounding box center [1482, 296] width 68 height 19
checkbox input "true"
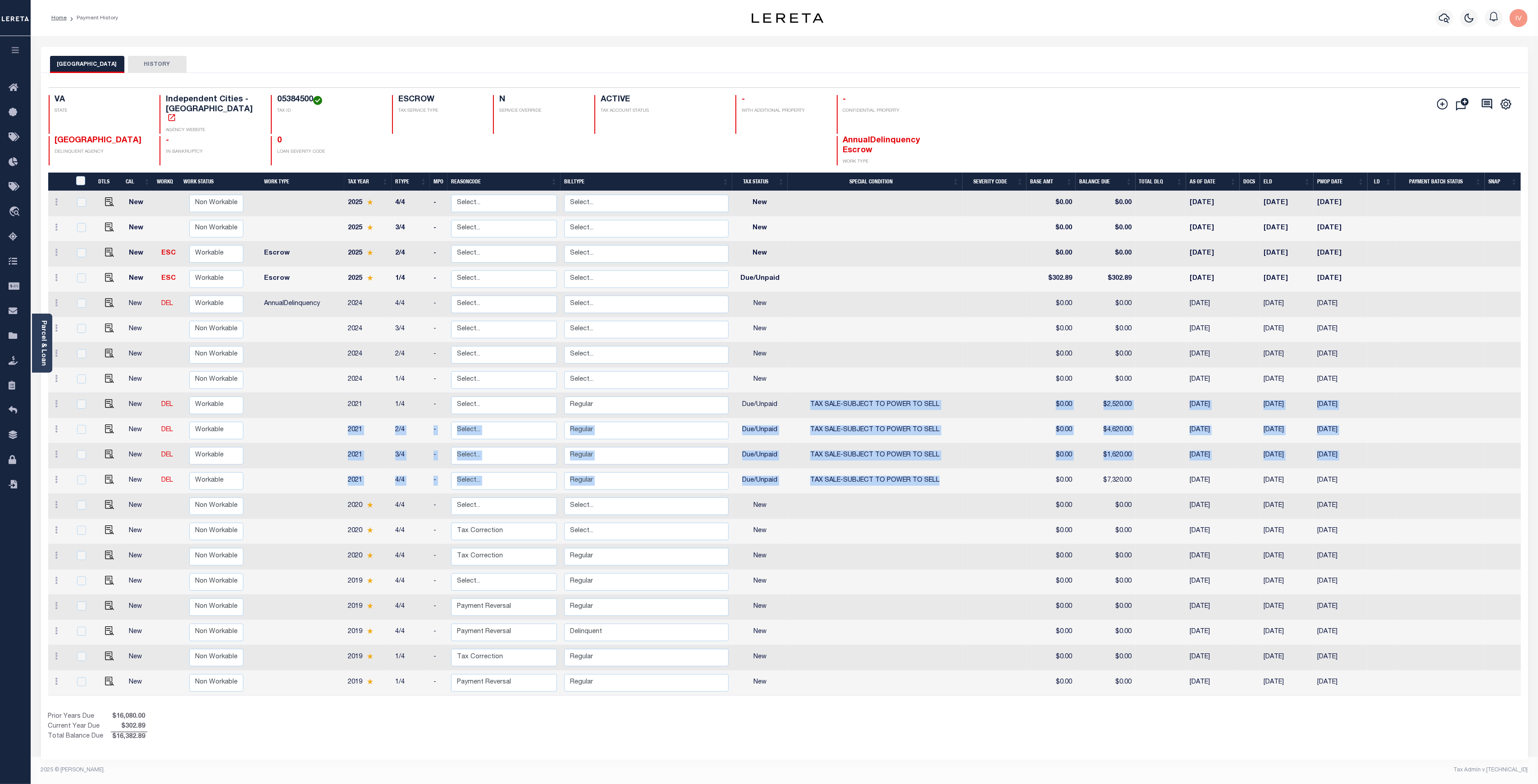
drag, startPoint x: 944, startPoint y: 473, endPoint x: 813, endPoint y: 395, distance: 152.5
click at [813, 395] on tbody "New Non Workable Workable 2025 4/4 - Select... Payment Reversal Taxable Value C…" at bounding box center [784, 443] width 1472 height 505
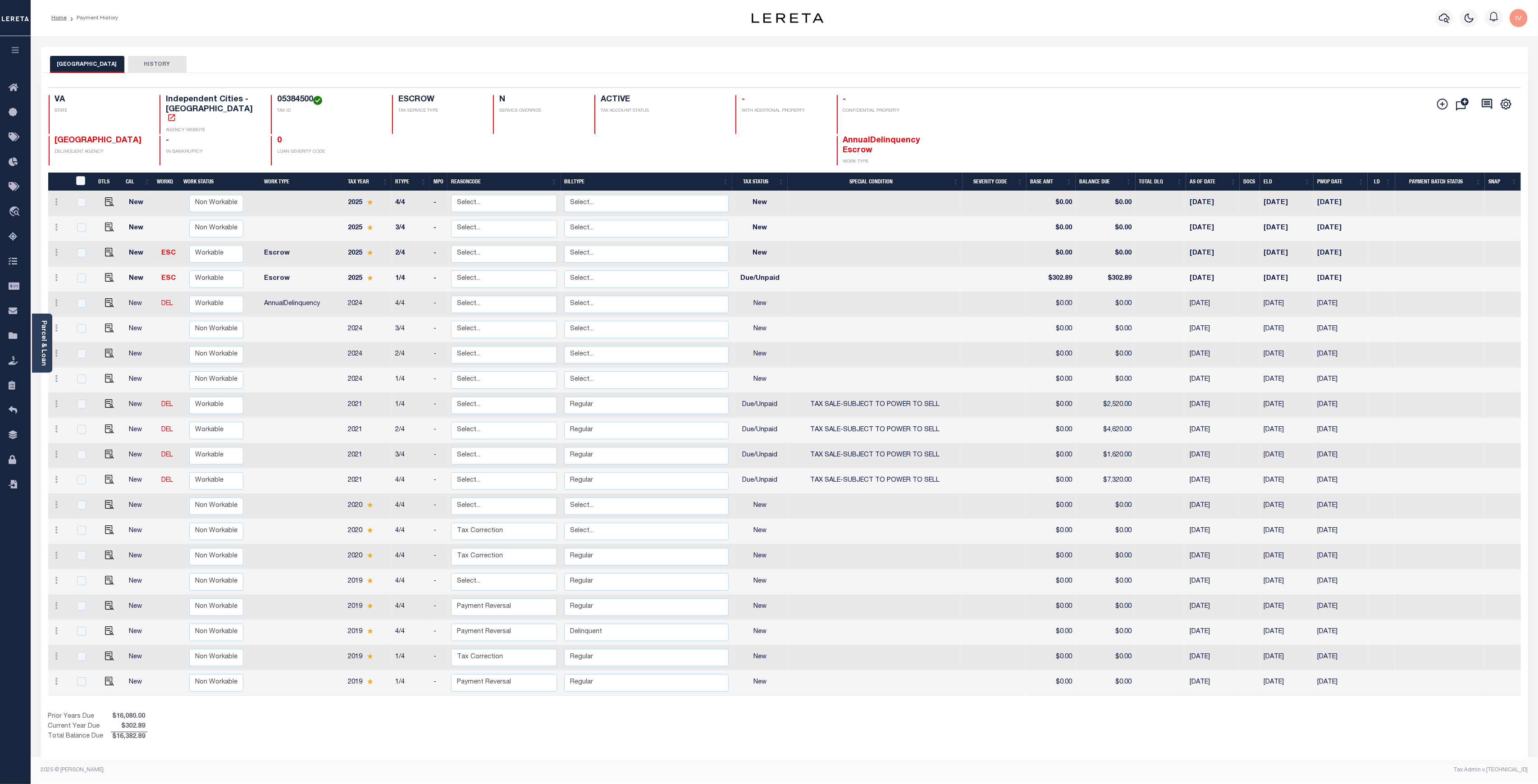
click at [277, 99] on h4 "05384500" at bounding box center [329, 100] width 104 height 10
